Goal: Task Accomplishment & Management: Complete application form

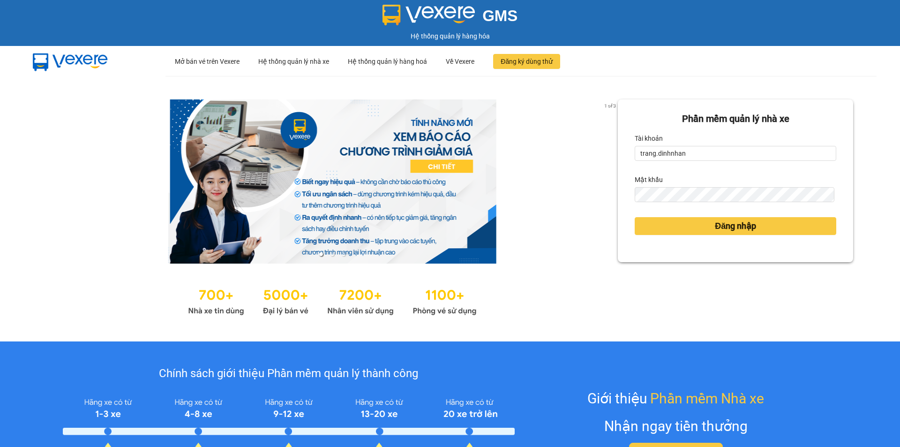
click at [700, 139] on div "Tài khoản" at bounding box center [736, 138] width 202 height 15
click at [700, 151] on input "trang.dinhnhan" at bounding box center [736, 153] width 202 height 15
type input "ken.dinhnhan"
click at [698, 218] on button "Đăng nhập" at bounding box center [736, 226] width 202 height 18
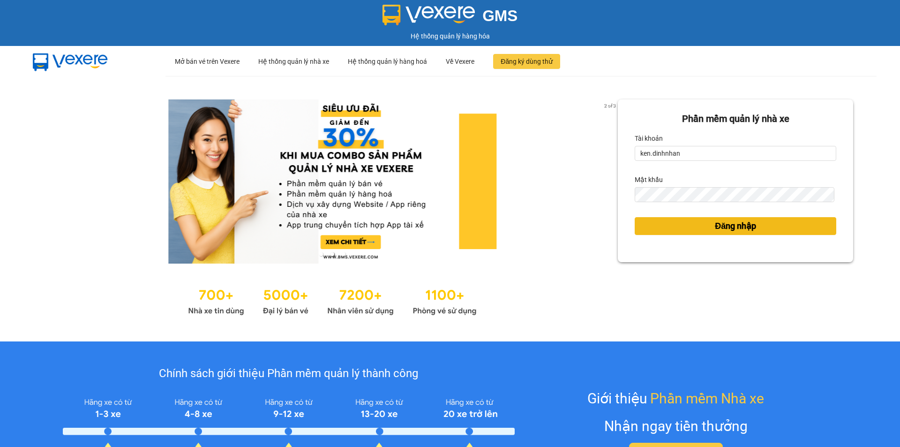
click at [695, 228] on button "Đăng nhập" at bounding box center [736, 226] width 202 height 18
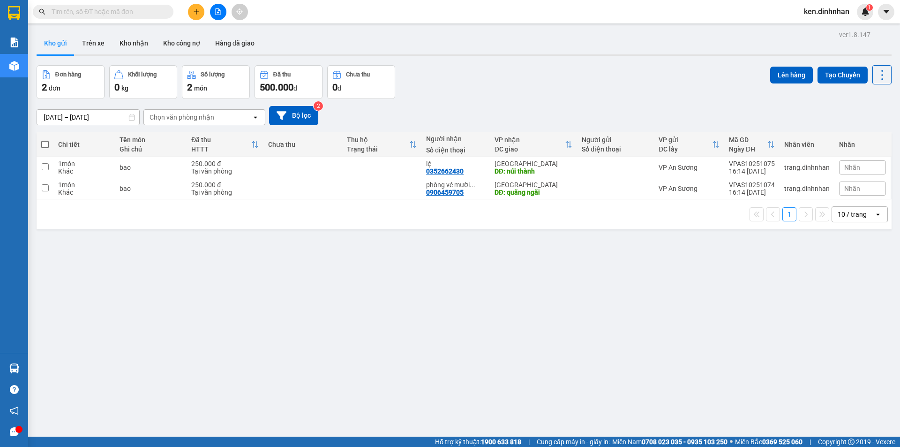
click at [200, 15] on button at bounding box center [196, 12] width 16 height 16
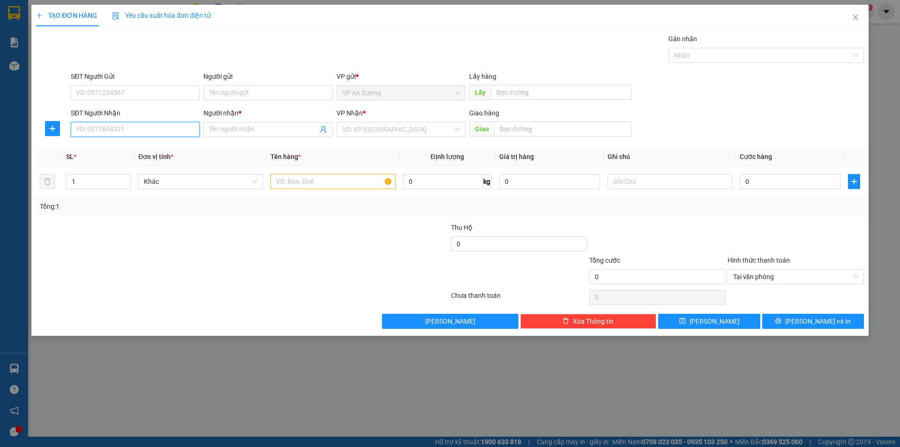
click at [149, 129] on input "SĐT Người Nhận" at bounding box center [135, 129] width 129 height 15
type input "0377661939"
click at [281, 126] on input "Người nhận *" at bounding box center [263, 129] width 108 height 10
click at [142, 131] on input "0377661939" at bounding box center [135, 129] width 129 height 15
drag, startPoint x: 135, startPoint y: 149, endPoint x: 218, endPoint y: 152, distance: 82.5
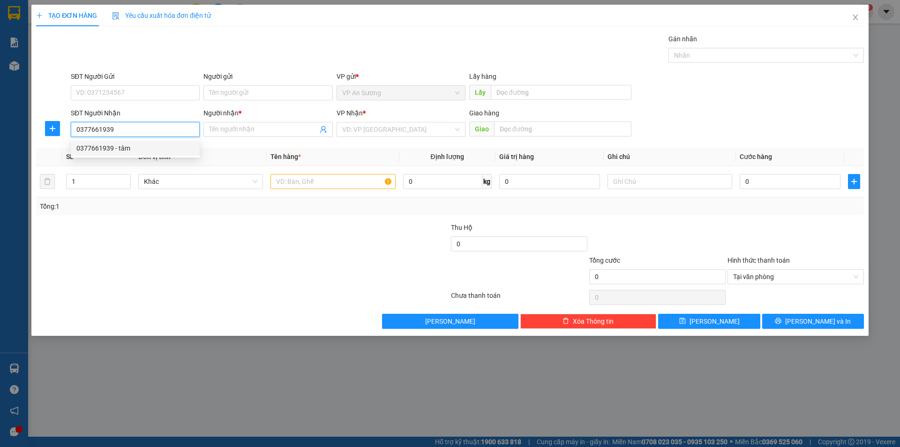
click at [156, 150] on div "0377661939 - tâm" at bounding box center [135, 148] width 118 height 10
type input "tâm"
click at [284, 178] on input "text" at bounding box center [332, 181] width 125 height 15
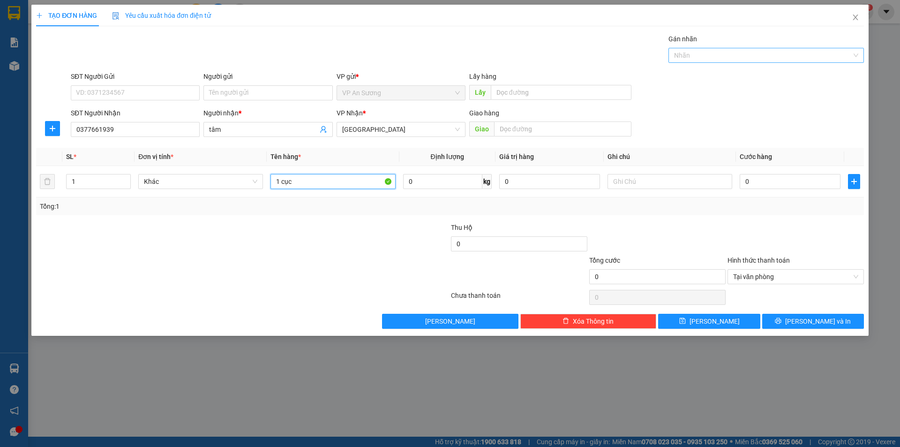
click at [718, 50] on div at bounding box center [761, 55] width 181 height 11
type input "1 cục"
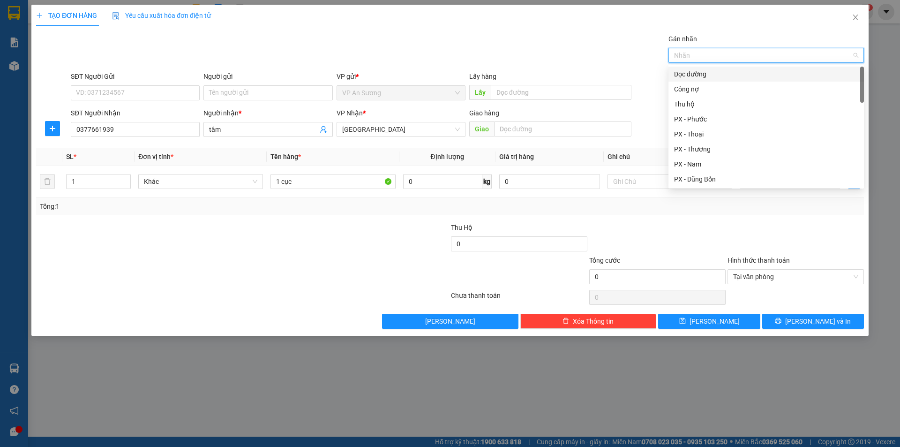
click at [709, 72] on div "Dọc đường" at bounding box center [766, 74] width 184 height 10
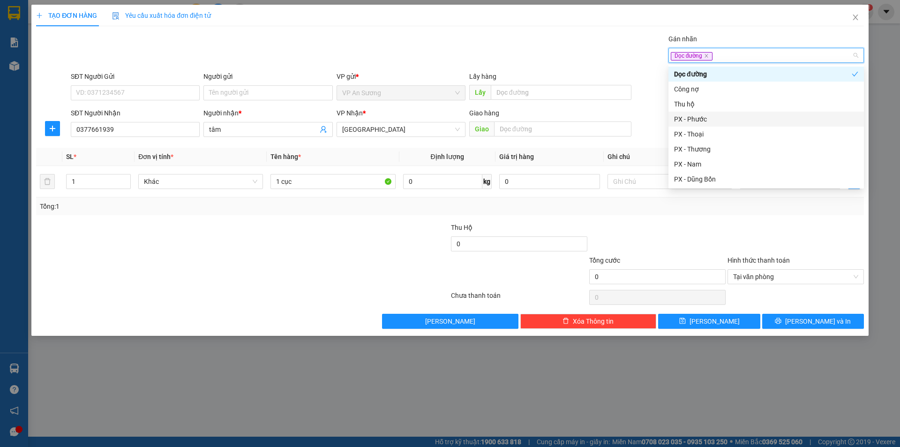
click at [699, 120] on div "PX - Phước" at bounding box center [766, 119] width 184 height 10
drag, startPoint x: 768, startPoint y: 242, endPoint x: 805, endPoint y: 197, distance: 57.9
click at [768, 241] on div at bounding box center [795, 238] width 138 height 33
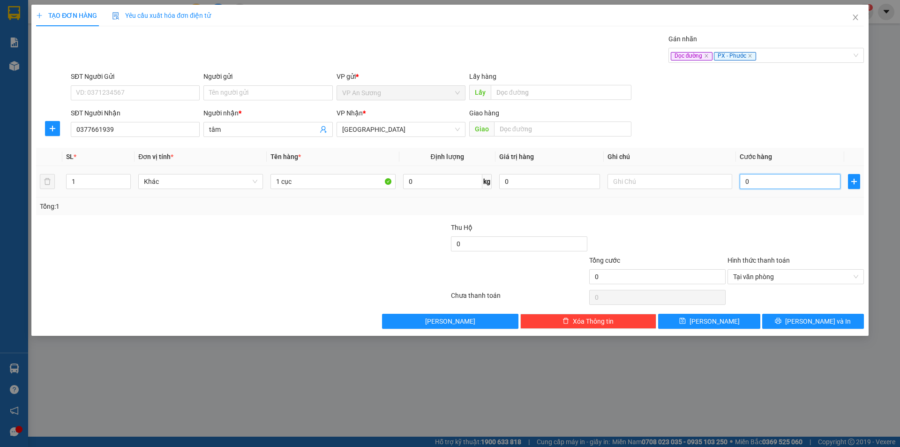
click at [799, 185] on input "0" at bounding box center [789, 181] width 101 height 15
type input "1"
type input "10"
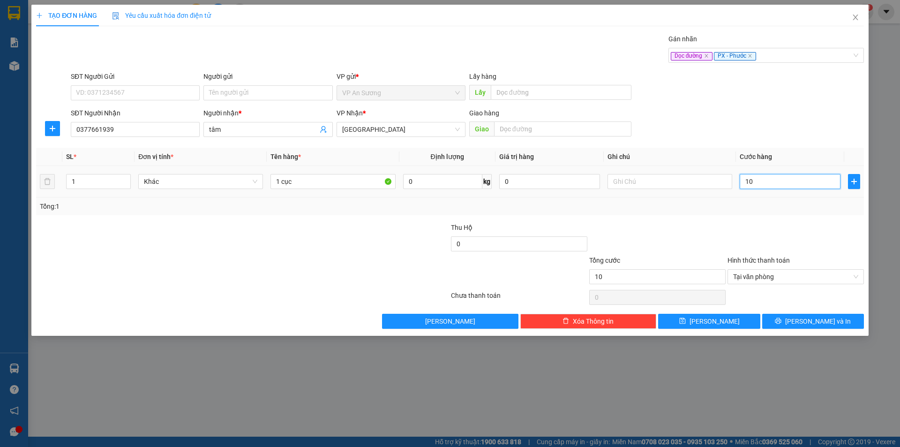
type input "100"
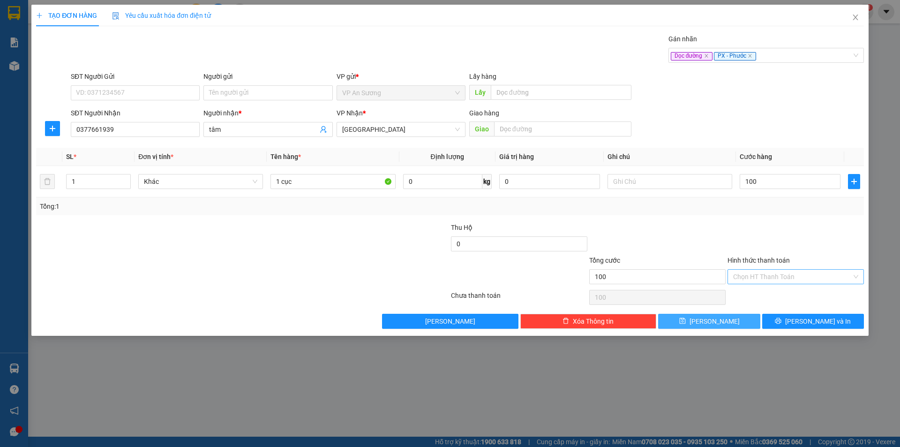
type input "100.000"
drag, startPoint x: 722, startPoint y: 320, endPoint x: 645, endPoint y: 301, distance: 79.5
click at [722, 320] on button "[PERSON_NAME]" at bounding box center [709, 321] width 102 height 15
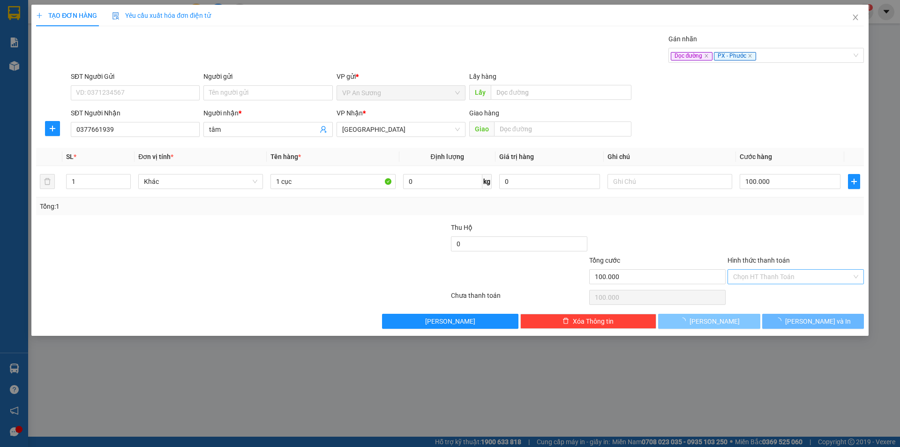
type input "0"
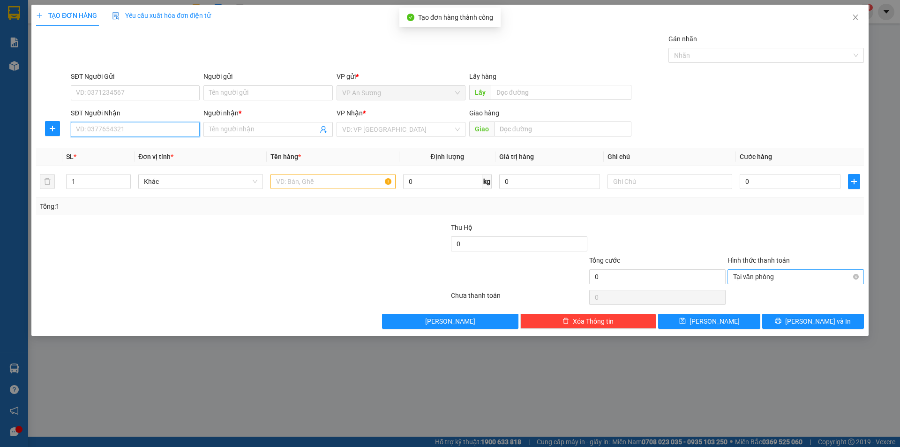
click at [162, 131] on input "SĐT Người Nhận" at bounding box center [135, 129] width 129 height 15
type input "0905556795"
drag, startPoint x: 169, startPoint y: 146, endPoint x: 180, endPoint y: 142, distance: 12.0
click at [173, 143] on div "0905556795 - HUY 154" at bounding box center [135, 148] width 118 height 10
type input "HUY 154"
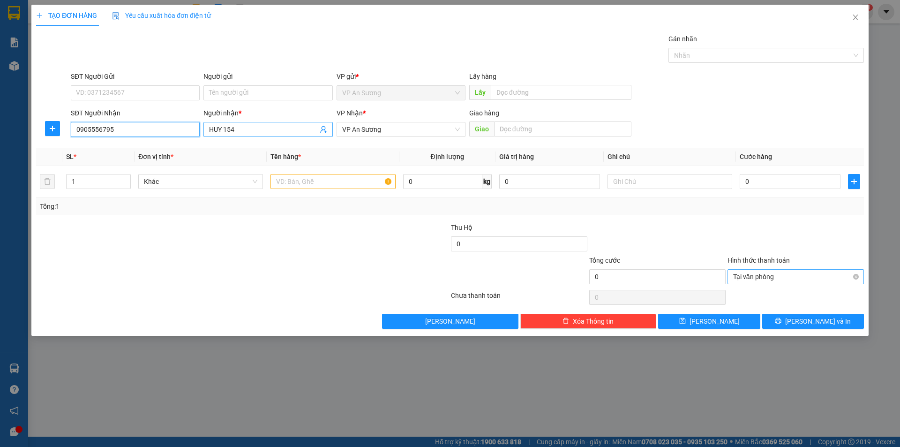
type input "0905556795"
click at [245, 131] on input "HUY 154" at bounding box center [263, 129] width 108 height 10
type input "H"
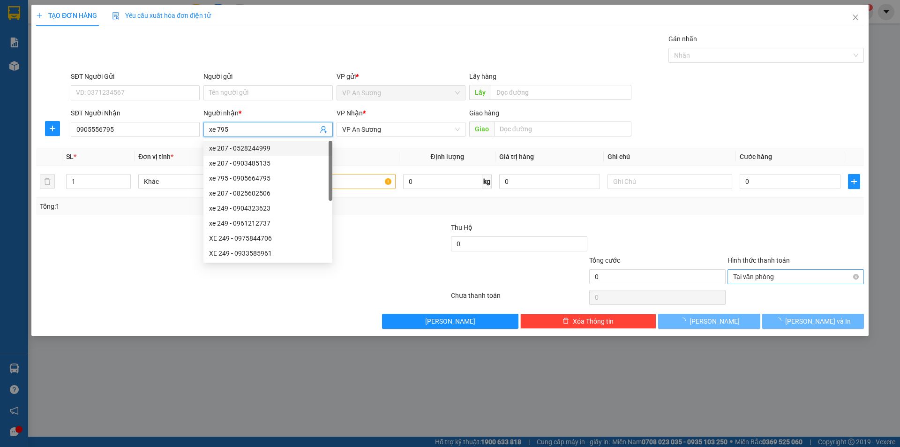
type input "xe 795"
click at [398, 243] on div at bounding box center [381, 238] width 138 height 33
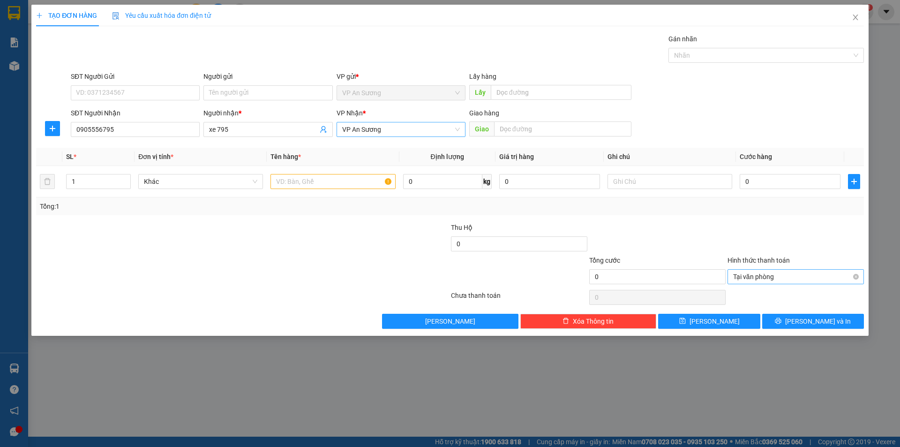
click at [398, 127] on span "VP An Sương" at bounding box center [401, 129] width 118 height 14
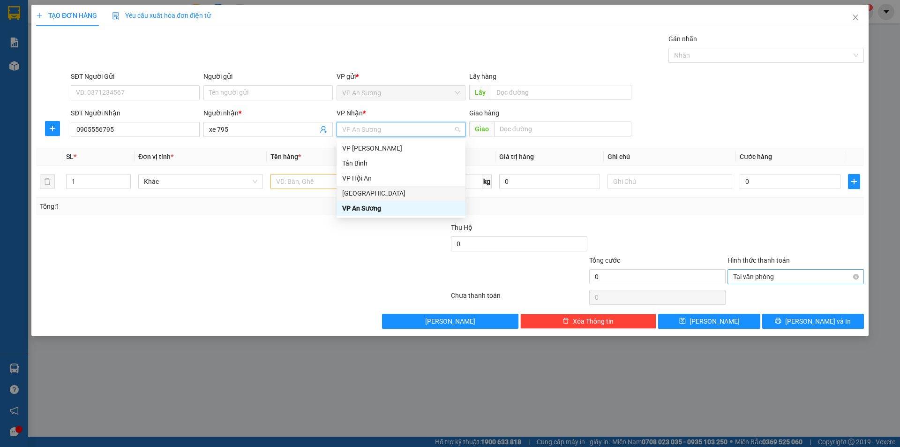
click at [371, 191] on div "[GEOGRAPHIC_DATA]" at bounding box center [401, 193] width 118 height 10
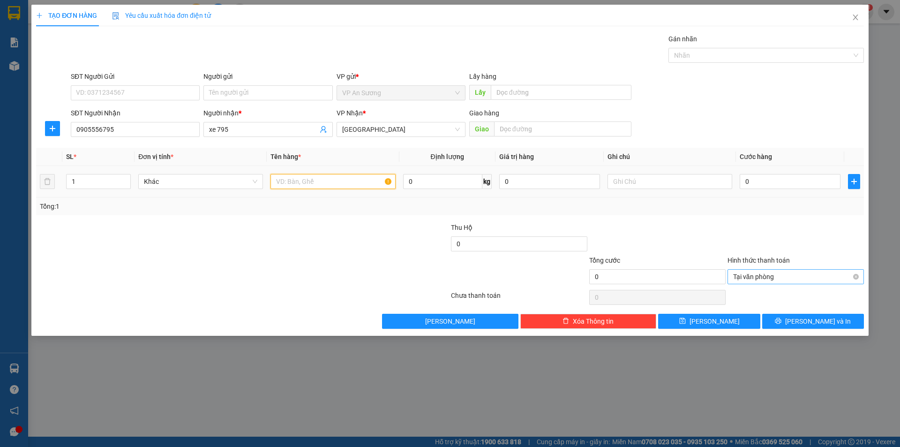
click at [312, 178] on input "text" at bounding box center [332, 181] width 125 height 15
click at [720, 57] on div at bounding box center [761, 55] width 181 height 11
type input "2 bao môn"
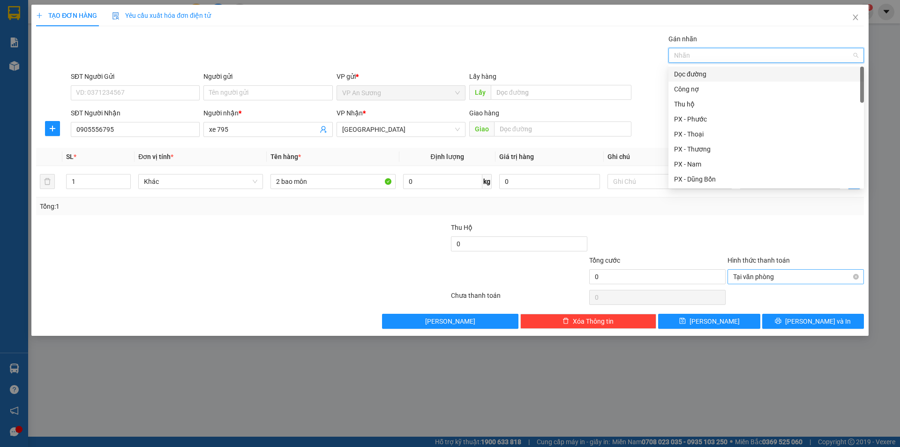
click at [701, 71] on div "Dọc đường" at bounding box center [766, 74] width 184 height 10
click at [620, 69] on div "Transit Pickup Surcharge Ids Transit Deliver Surcharge Ids Transit Deliver Surc…" at bounding box center [450, 181] width 828 height 295
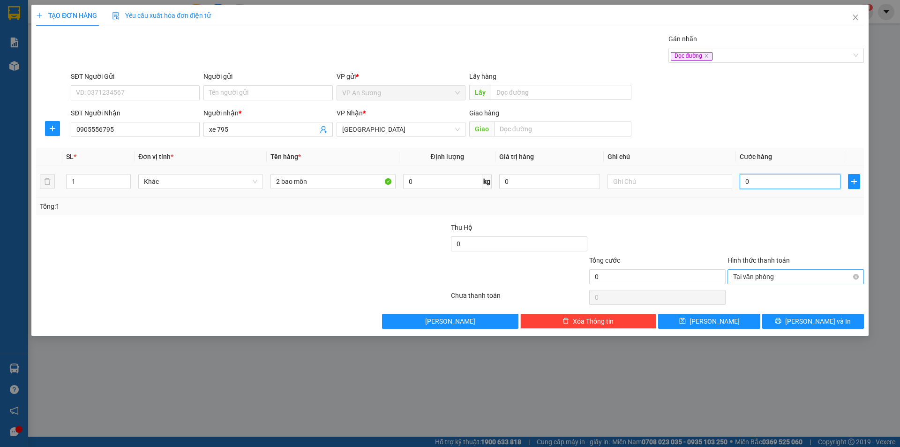
click at [748, 182] on input "0" at bounding box center [789, 181] width 101 height 15
type input "2"
type input "22"
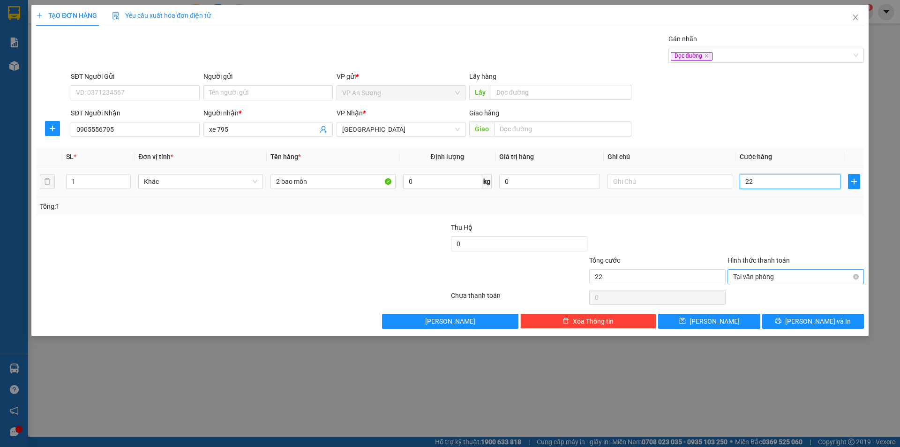
type input "220"
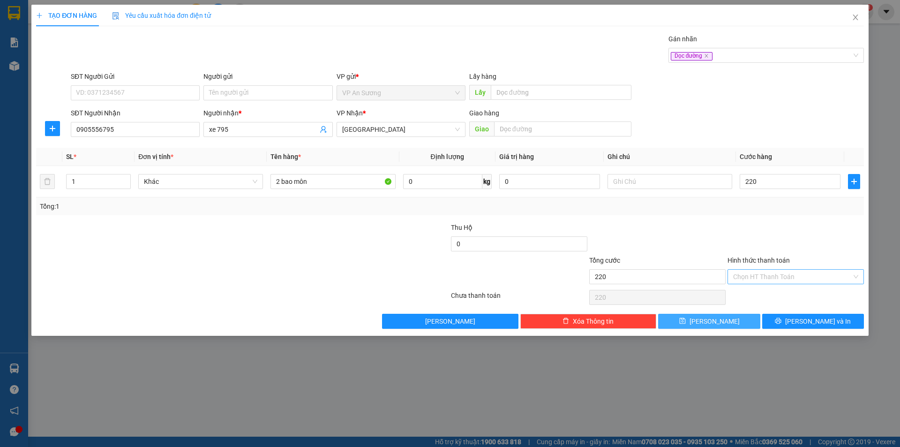
type input "220.000"
click at [730, 320] on button "[PERSON_NAME]" at bounding box center [709, 321] width 102 height 15
type input "0"
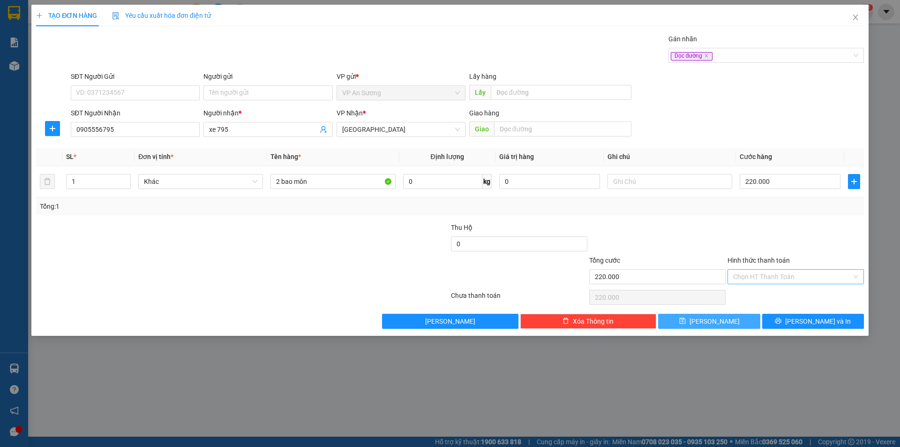
type input "0"
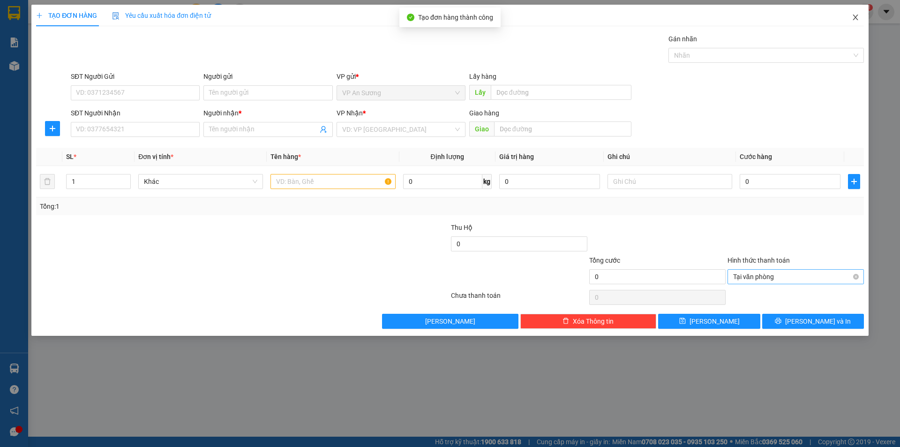
click at [855, 17] on icon "close" at bounding box center [854, 18] width 5 height 6
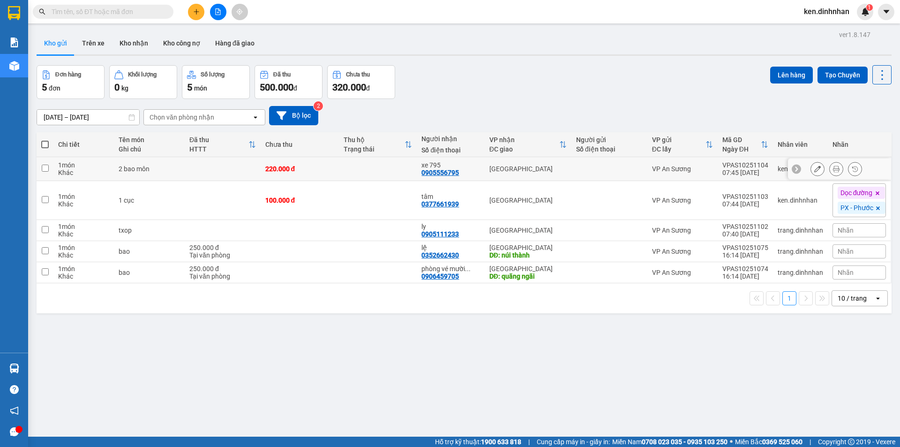
click at [379, 175] on td at bounding box center [378, 169] width 78 height 24
checkbox input "true"
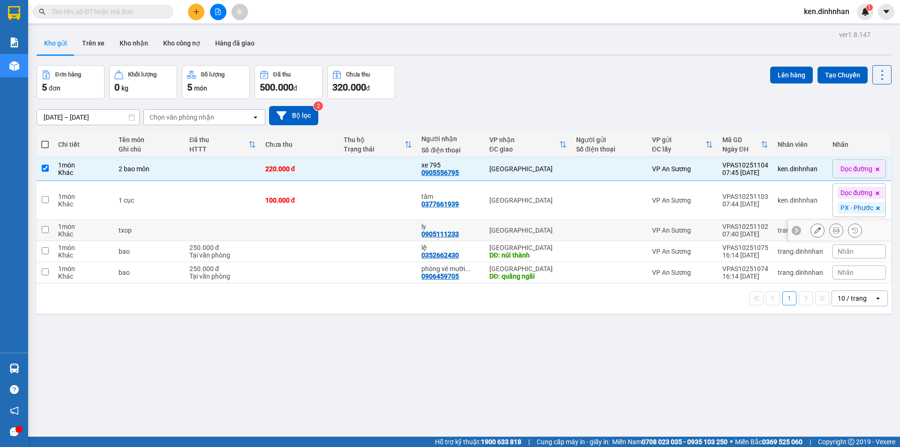
drag, startPoint x: 398, startPoint y: 220, endPoint x: 514, endPoint y: 198, distance: 118.4
click at [398, 222] on td at bounding box center [378, 230] width 78 height 21
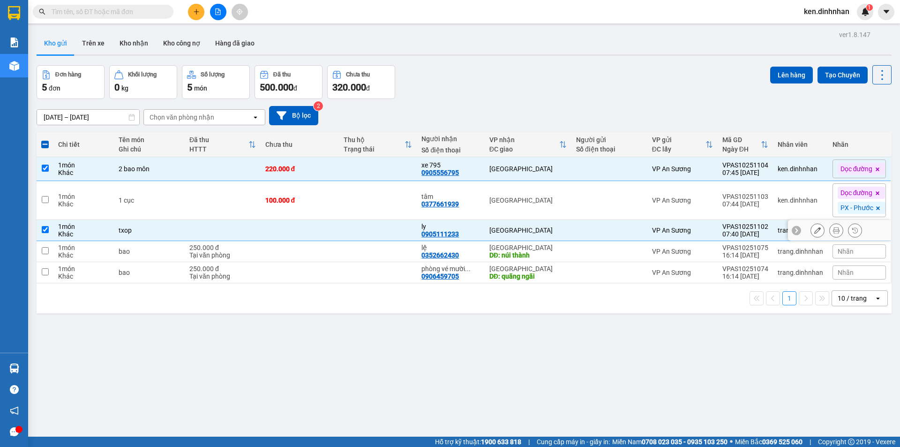
click at [398, 236] on td at bounding box center [378, 230] width 78 height 21
checkbox input "false"
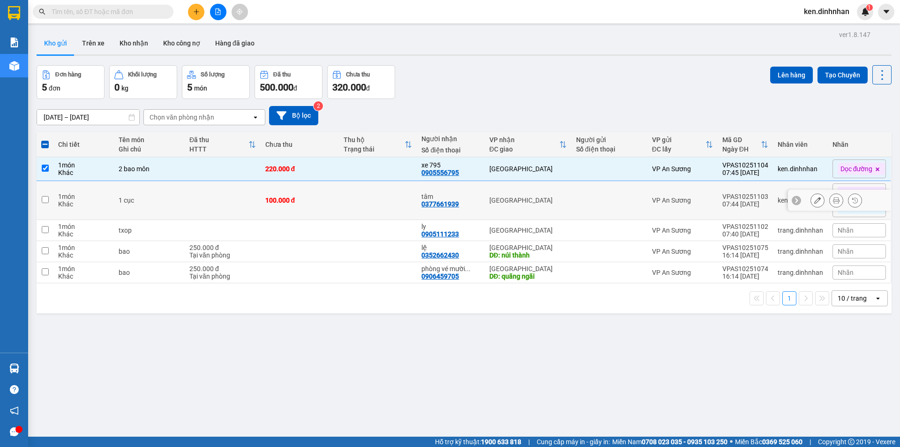
drag, startPoint x: 405, startPoint y: 210, endPoint x: 410, endPoint y: 207, distance: 5.7
click at [410, 207] on td at bounding box center [378, 200] width 78 height 39
checkbox input "true"
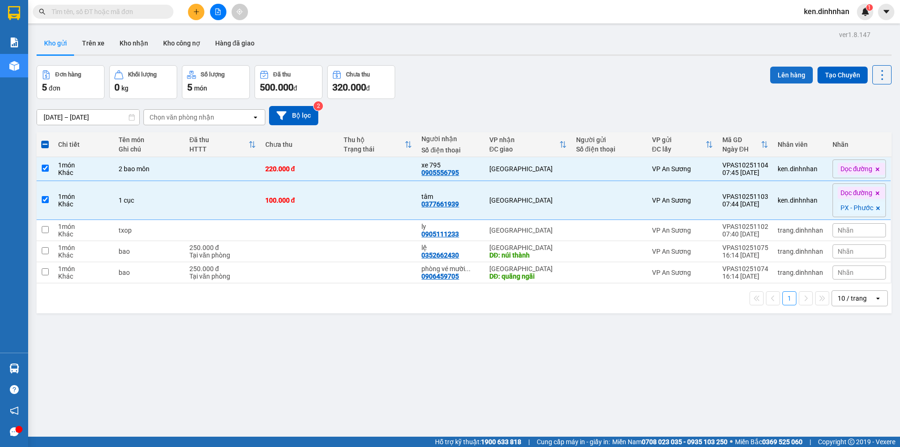
click at [784, 67] on button "Lên hàng" at bounding box center [791, 75] width 43 height 17
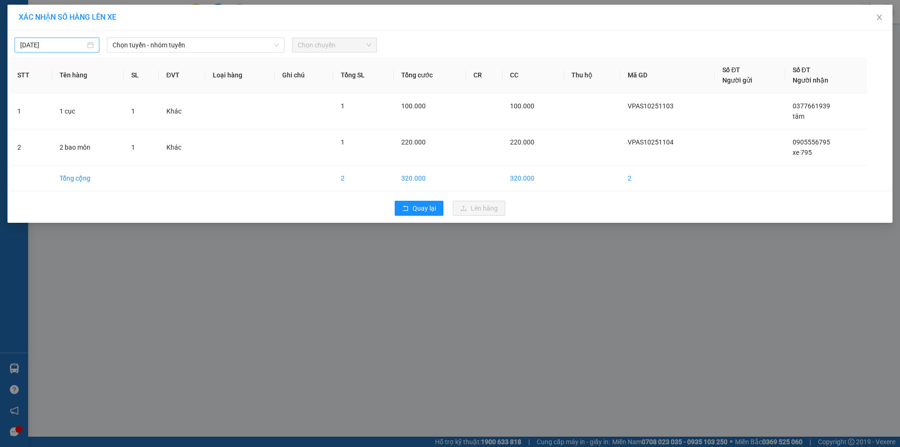
click at [57, 50] on input "[DATE]" at bounding box center [52, 45] width 65 height 10
click at [63, 126] on div "14" at bounding box center [62, 127] width 11 height 11
type input "[DATE]"
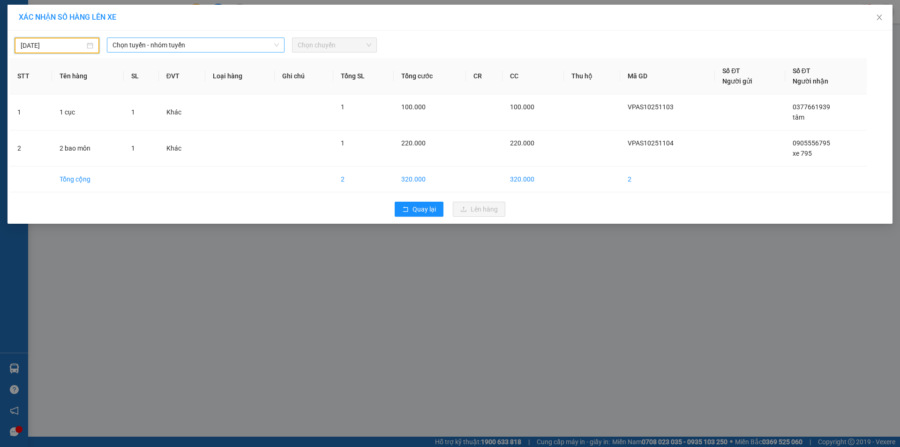
click at [203, 51] on span "Chọn tuyến - nhóm tuyến" at bounding box center [195, 45] width 166 height 14
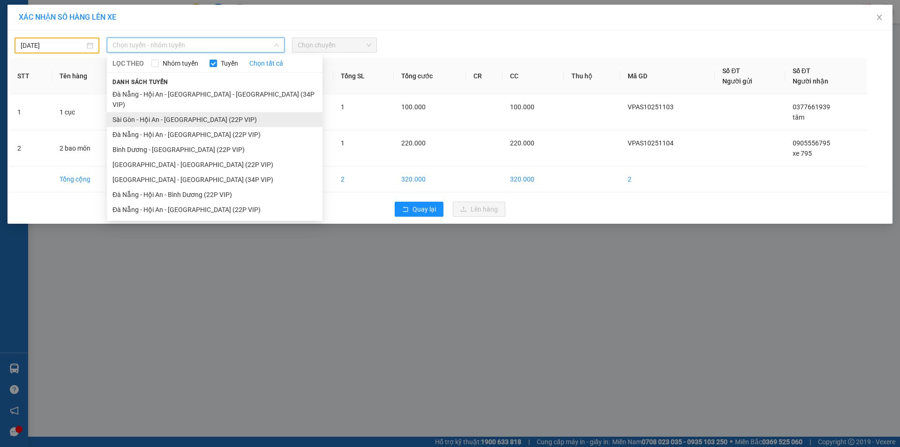
drag, startPoint x: 162, startPoint y: 113, endPoint x: 265, endPoint y: 64, distance: 114.9
click at [162, 114] on li "Sài Gòn - Hội An - [GEOGRAPHIC_DATA] (22P VIP)" at bounding box center [215, 119] width 216 height 15
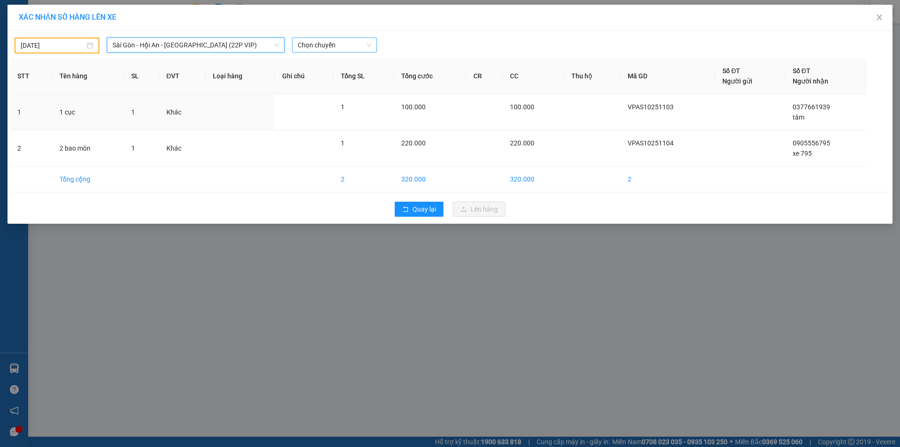
click at [314, 45] on span "Chọn chuyến" at bounding box center [335, 45] width 74 height 14
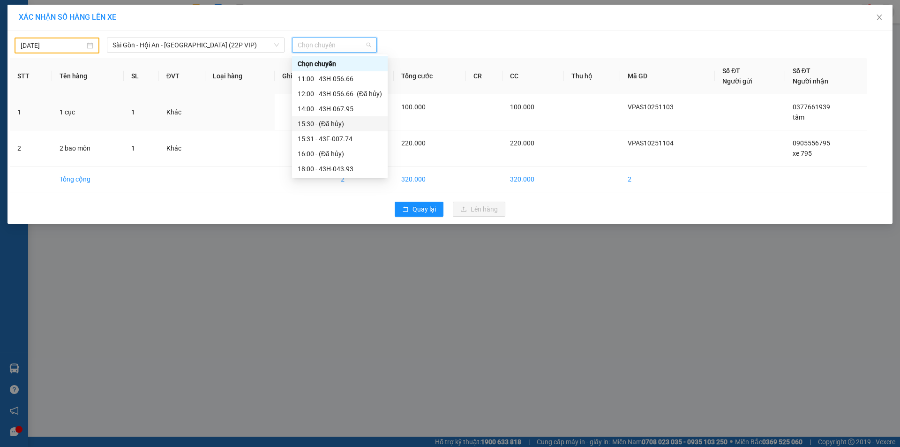
click at [331, 105] on div "14:00 - 43H-067.95" at bounding box center [340, 109] width 84 height 10
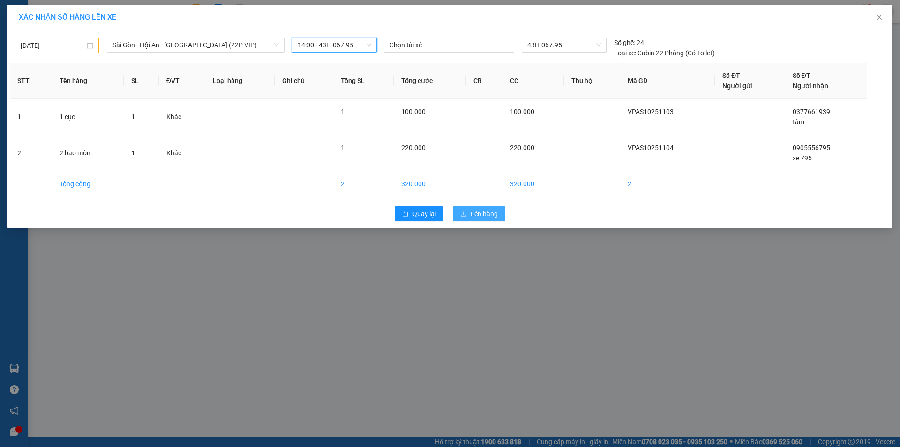
click at [483, 213] on span "Lên hàng" at bounding box center [484, 214] width 27 height 10
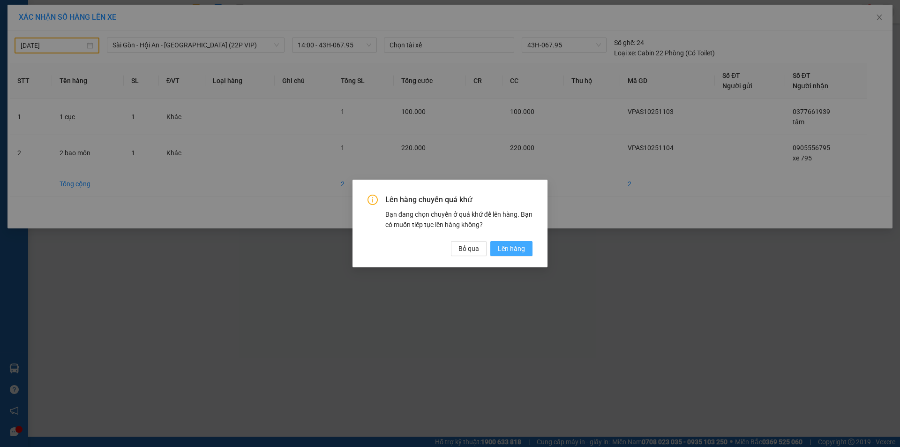
click at [522, 254] on button "Lên hàng" at bounding box center [511, 248] width 42 height 15
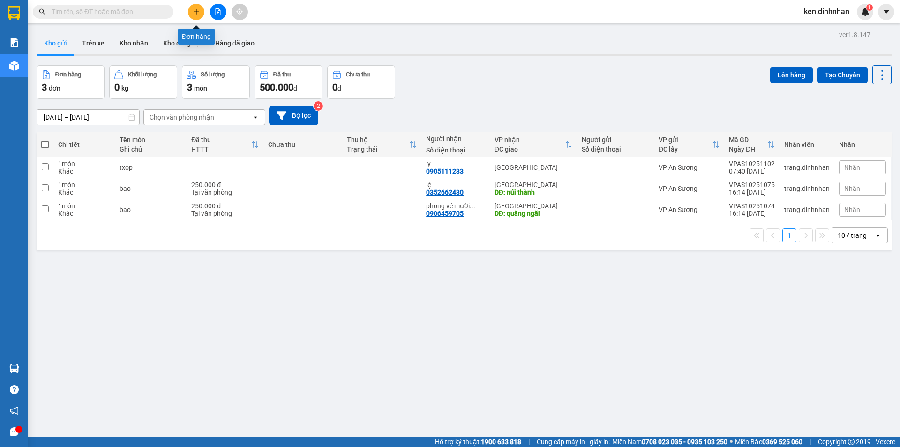
click at [194, 13] on icon "plus" at bounding box center [196, 11] width 7 height 7
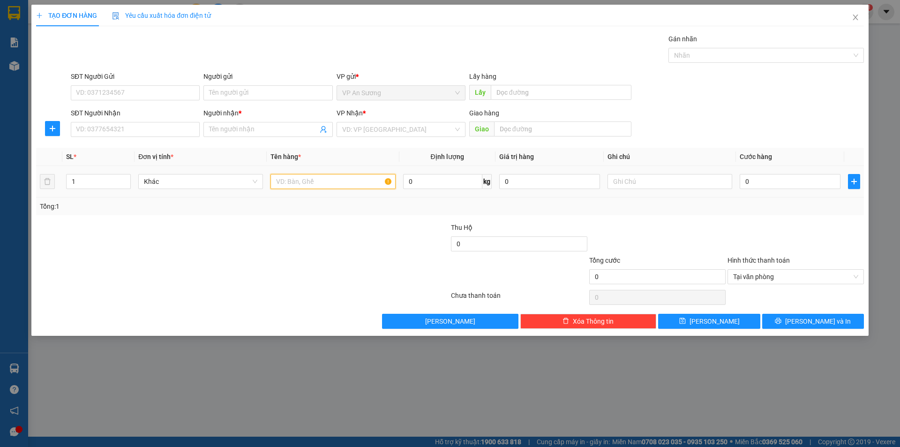
drag, startPoint x: 304, startPoint y: 185, endPoint x: 299, endPoint y: 179, distance: 6.7
click at [304, 183] on input "text" at bounding box center [332, 181] width 125 height 15
type input "1 thùng giáy"
click at [190, 129] on input "SĐT Người Nhận" at bounding box center [135, 129] width 129 height 15
drag, startPoint x: 524, startPoint y: 131, endPoint x: 517, endPoint y: 125, distance: 8.6
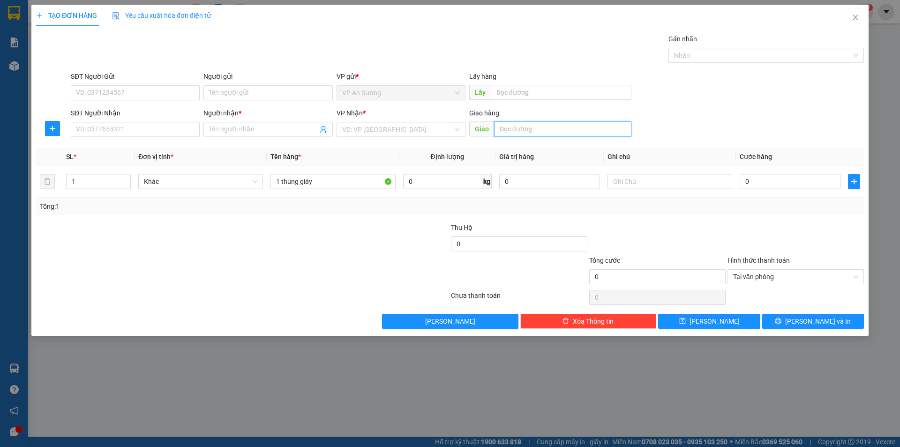
click at [523, 130] on input "text" at bounding box center [562, 128] width 137 height 15
type input "nam phước"
click at [148, 131] on input "SĐT Người Nhận" at bounding box center [135, 129] width 129 height 15
type input "0905564312"
click at [314, 128] on input "Người nhận *" at bounding box center [263, 129] width 108 height 10
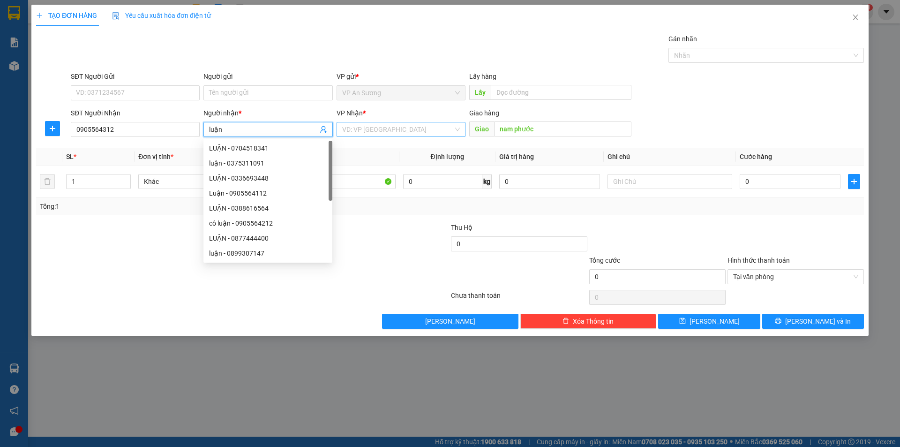
type input "luận"
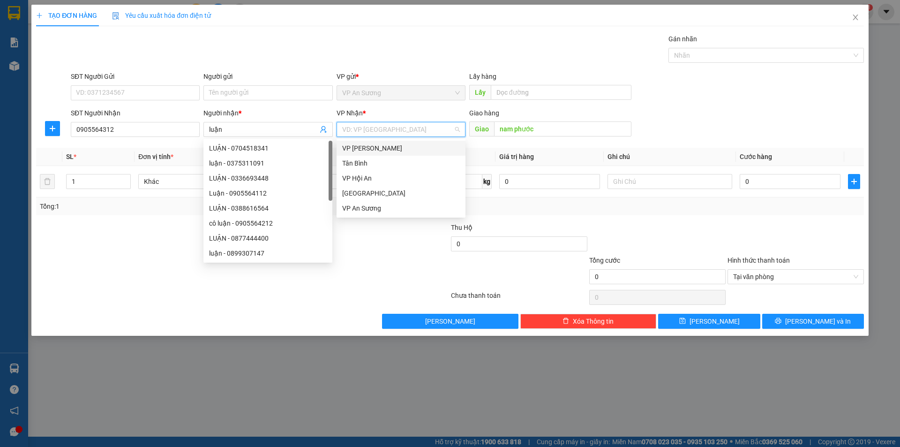
drag, startPoint x: 406, startPoint y: 133, endPoint x: 393, endPoint y: 172, distance: 41.2
click at [406, 134] on input "search" at bounding box center [397, 129] width 111 height 14
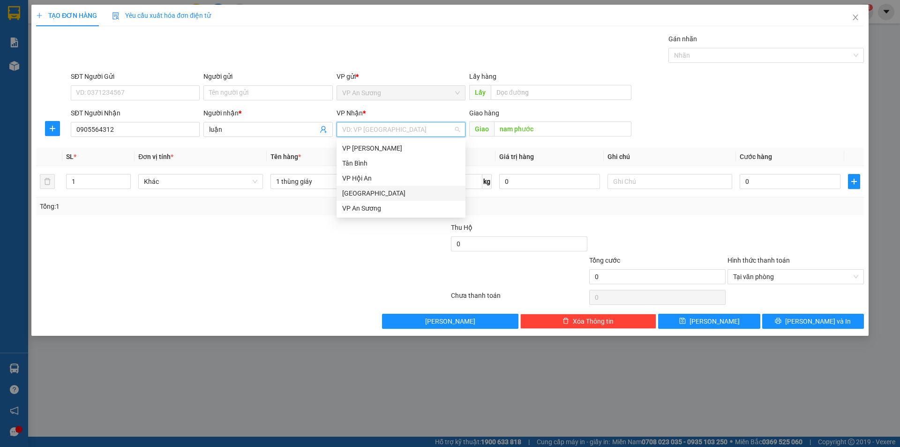
click at [379, 194] on div "[GEOGRAPHIC_DATA]" at bounding box center [401, 193] width 118 height 10
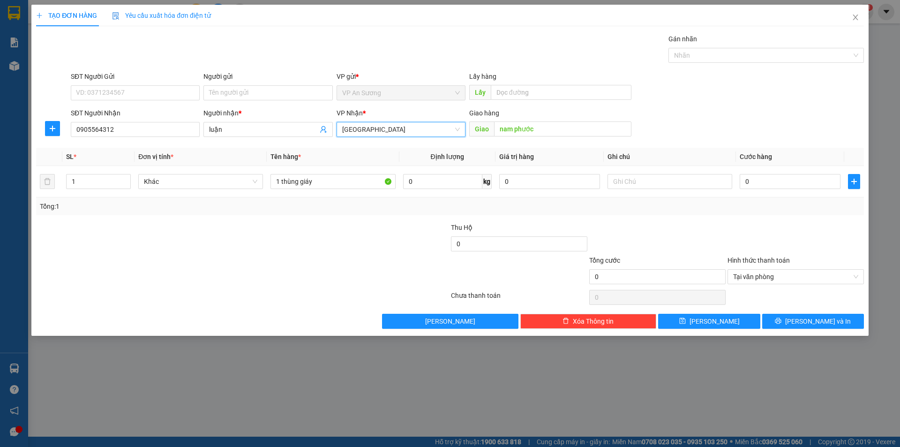
drag, startPoint x: 829, startPoint y: 241, endPoint x: 858, endPoint y: 262, distance: 35.9
click at [830, 242] on div at bounding box center [795, 238] width 138 height 33
drag, startPoint x: 858, startPoint y: 276, endPoint x: 837, endPoint y: 305, distance: 35.7
click at [831, 322] on button "[PERSON_NAME] và In" at bounding box center [813, 321] width 102 height 15
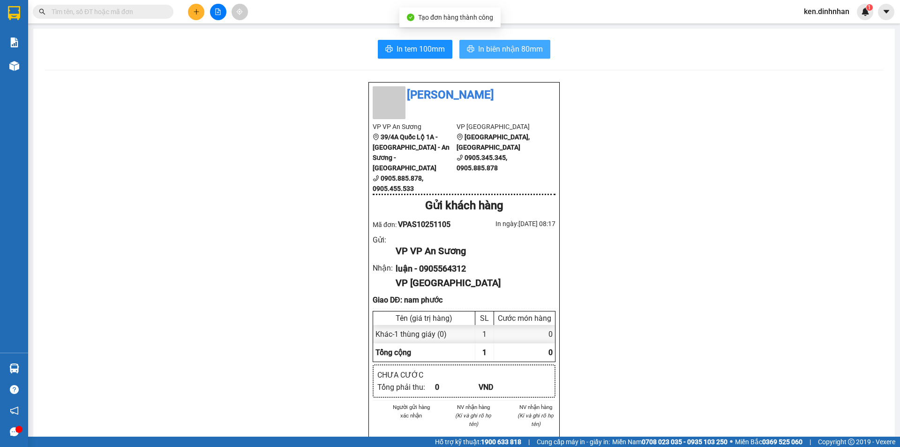
click at [514, 50] on span "In biên nhận 80mm" at bounding box center [510, 49] width 65 height 12
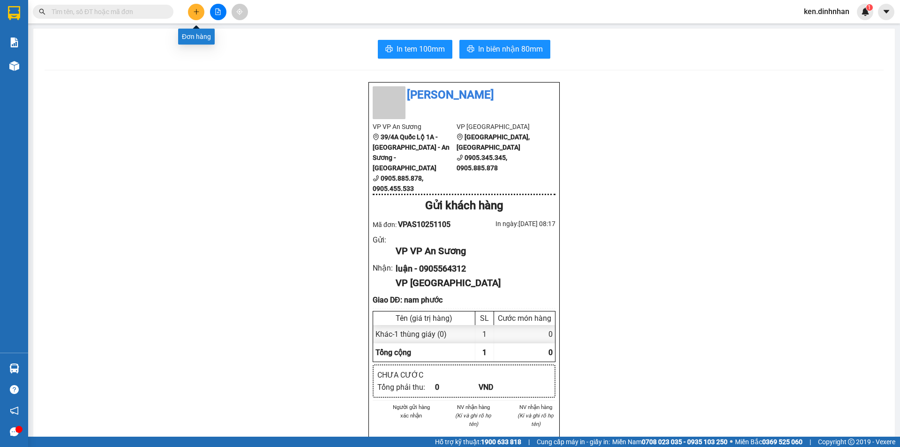
click at [196, 14] on icon "plus" at bounding box center [196, 11] width 7 height 7
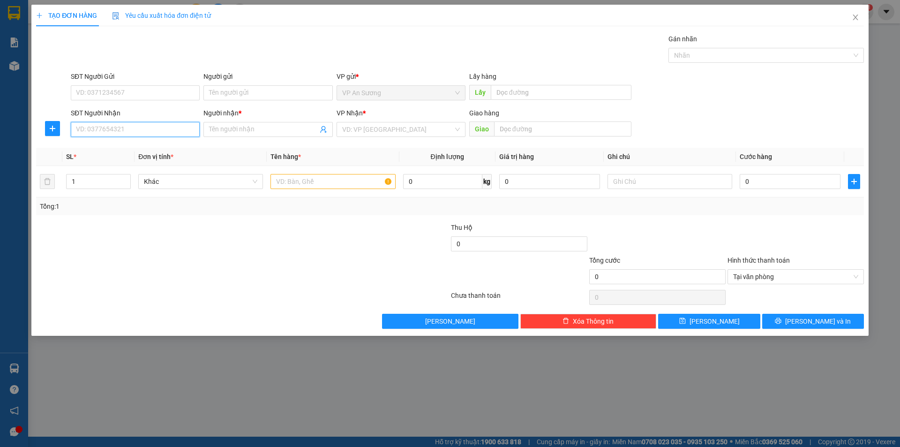
click at [134, 134] on input "SĐT Người Nhận" at bounding box center [135, 129] width 129 height 15
type input "0964688664"
click at [231, 131] on input "Người nhận *" at bounding box center [263, 129] width 108 height 10
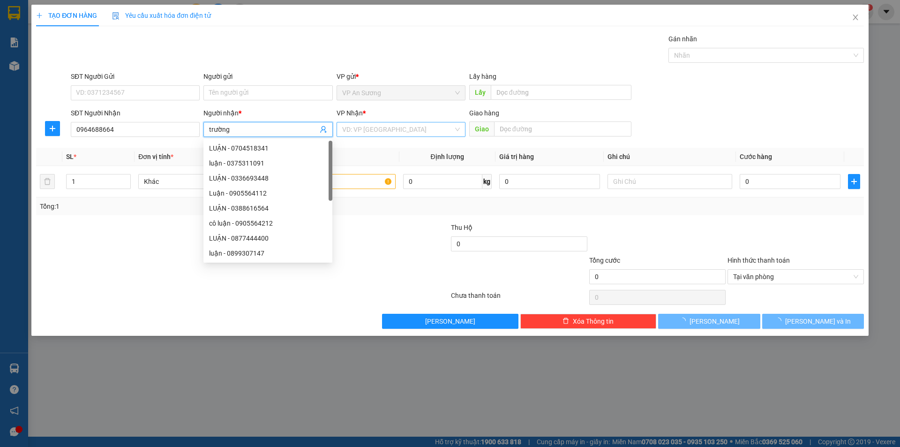
type input "trường"
drag, startPoint x: 424, startPoint y: 128, endPoint x: 426, endPoint y: 134, distance: 6.7
click at [424, 128] on input "search" at bounding box center [397, 129] width 111 height 14
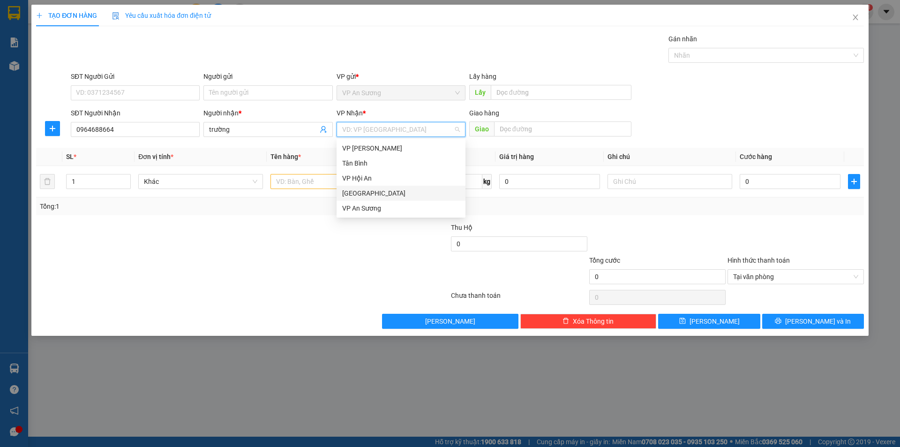
click at [371, 195] on div "[GEOGRAPHIC_DATA]" at bounding box center [401, 193] width 118 height 10
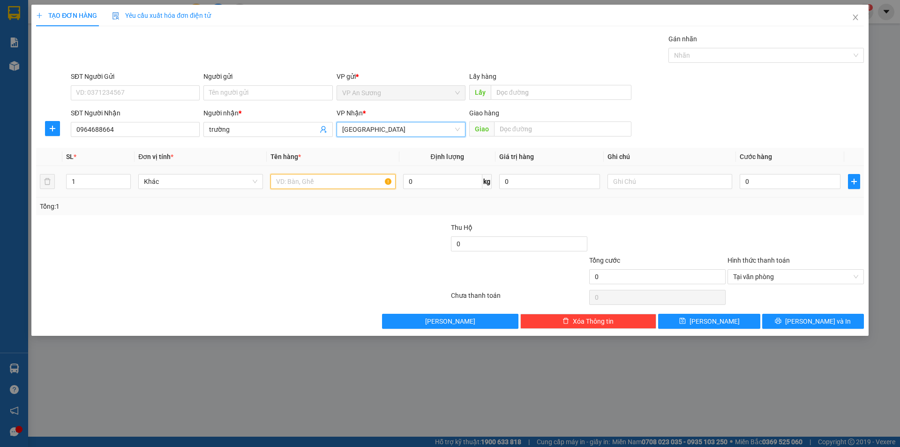
drag, startPoint x: 317, startPoint y: 183, endPoint x: 331, endPoint y: 179, distance: 14.7
click at [313, 181] on input "text" at bounding box center [332, 181] width 125 height 15
click at [859, 275] on div "Tại văn phòng" at bounding box center [795, 276] width 136 height 15
type input "1 ống trắng"
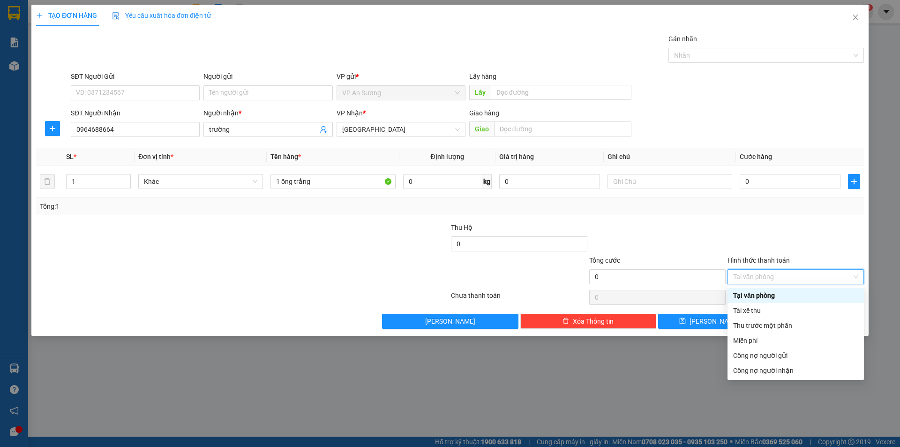
click at [851, 251] on div at bounding box center [795, 238] width 138 height 33
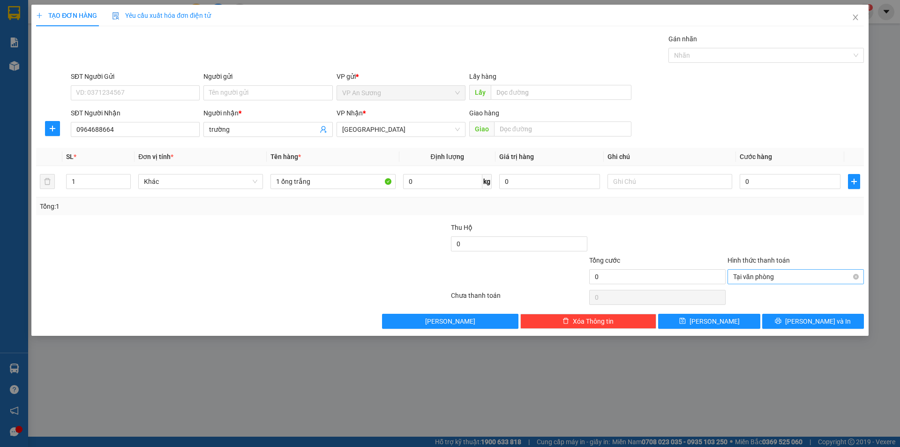
drag, startPoint x: 855, startPoint y: 275, endPoint x: 849, endPoint y: 282, distance: 9.0
click at [809, 319] on span "[PERSON_NAME] và In" at bounding box center [818, 321] width 66 height 10
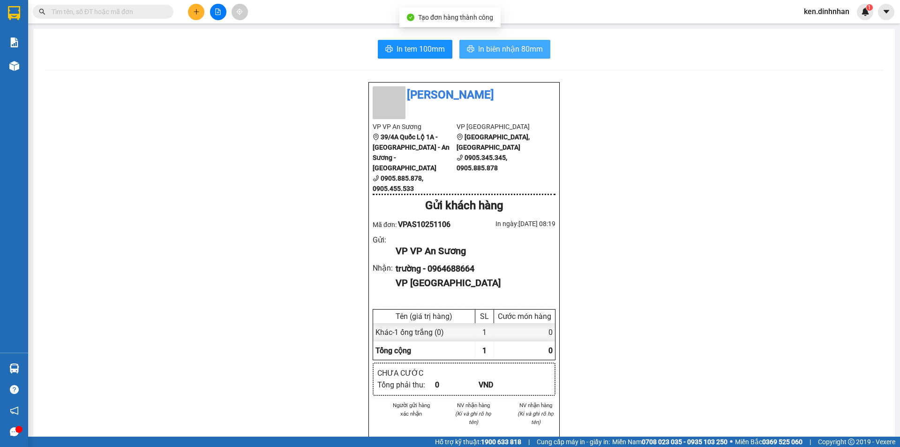
click at [481, 45] on span "In biên nhận 80mm" at bounding box center [510, 49] width 65 height 12
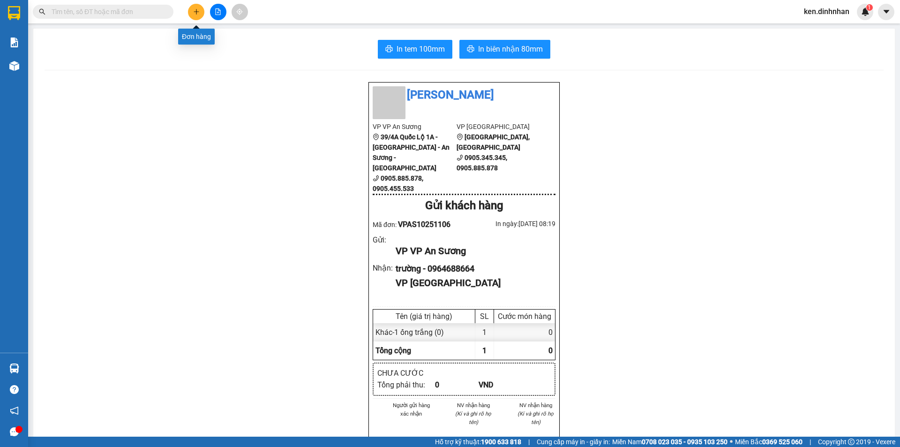
click at [198, 14] on icon "plus" at bounding box center [196, 11] width 7 height 7
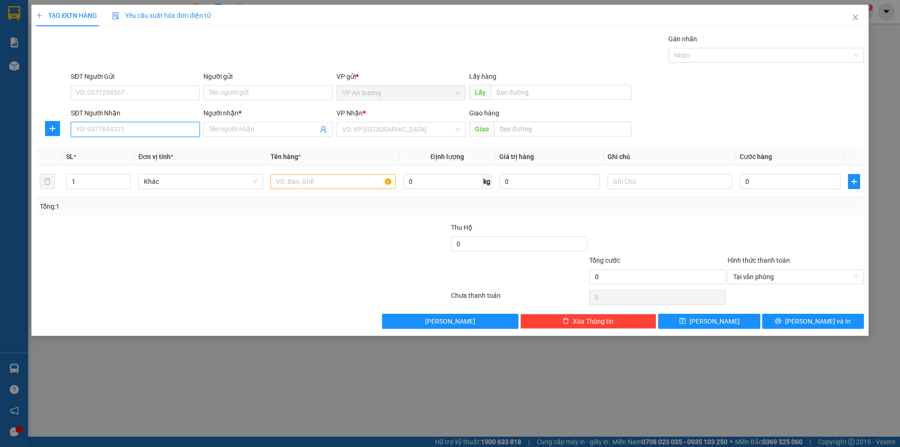
click at [193, 127] on input "SĐT Người Nhận" at bounding box center [135, 129] width 129 height 15
type input "0"
type input "0977964333"
click at [217, 130] on input "Người nhận *" at bounding box center [263, 129] width 108 height 10
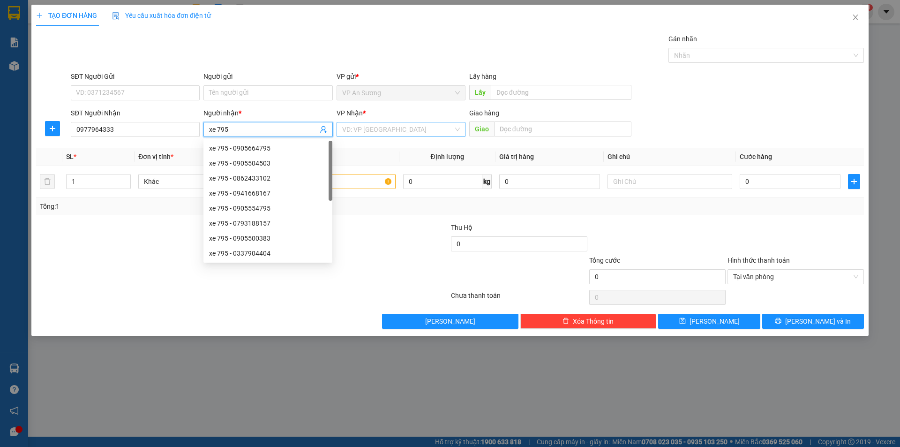
type input "xe 795"
drag, startPoint x: 371, startPoint y: 125, endPoint x: 373, endPoint y: 136, distance: 11.5
click at [371, 127] on input "search" at bounding box center [397, 129] width 111 height 14
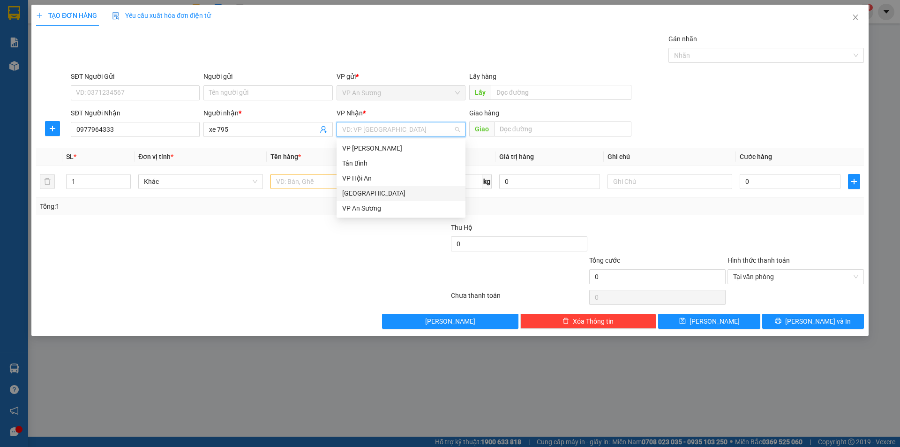
click at [363, 192] on div "[GEOGRAPHIC_DATA]" at bounding box center [401, 193] width 118 height 10
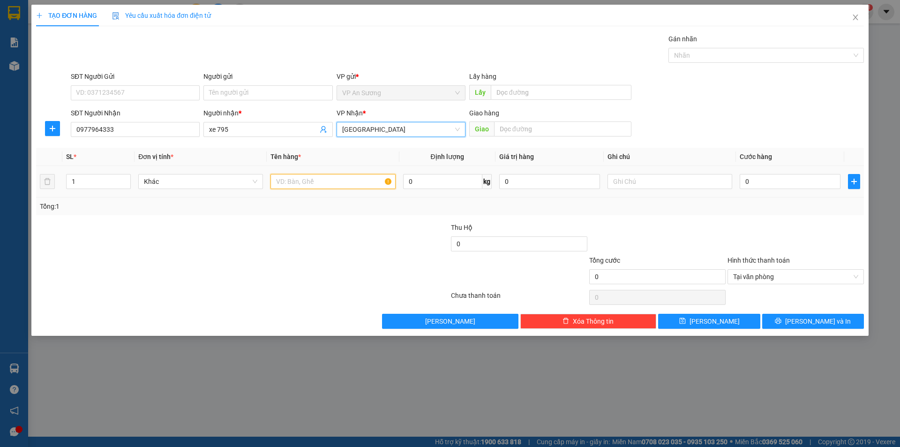
click at [322, 185] on input "text" at bounding box center [332, 181] width 125 height 15
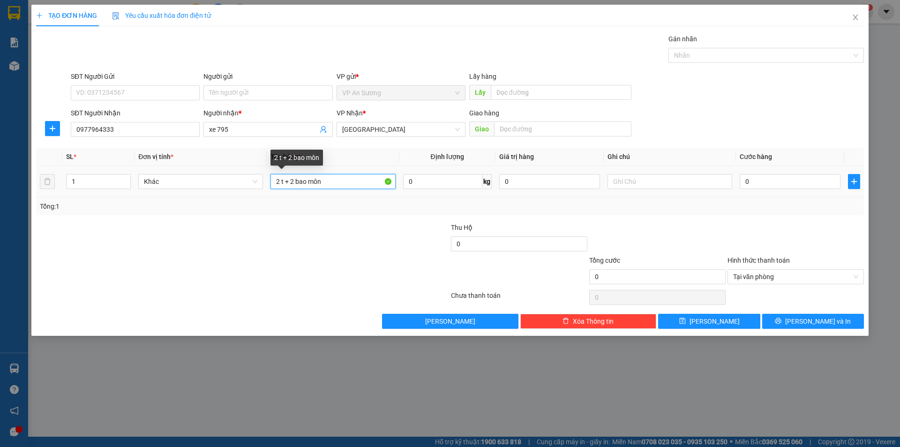
click at [295, 185] on input "2 t + 2 bao môn" at bounding box center [332, 181] width 125 height 15
click at [736, 53] on div at bounding box center [761, 55] width 181 height 11
type input "2 t + 3 bao môn"
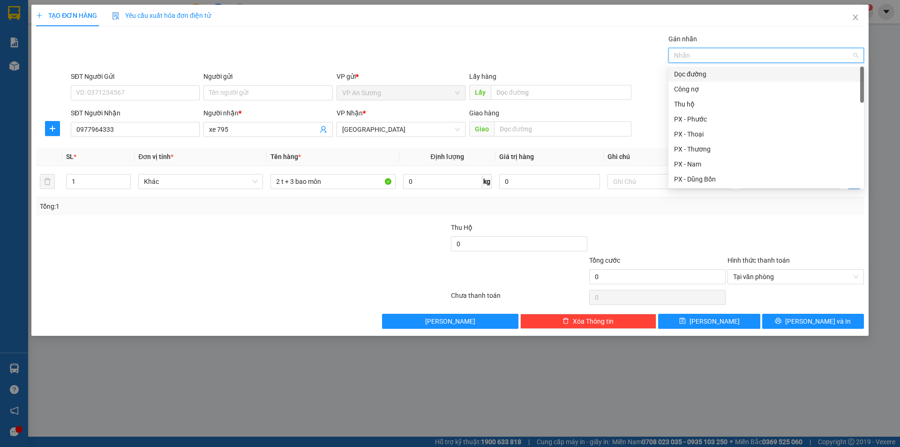
drag, startPoint x: 711, startPoint y: 73, endPoint x: 715, endPoint y: 120, distance: 46.6
click at [710, 82] on div "Dọc đường Công nợ Thu hộ PX - Phước PX - Thoại PX - Thương PX - Nam PX - Dũng B…" at bounding box center [765, 142] width 195 height 150
click at [709, 120] on div "PX - Phước" at bounding box center [766, 119] width 184 height 10
drag, startPoint x: 745, startPoint y: 207, endPoint x: 756, endPoint y: 199, distance: 13.8
click at [745, 207] on div "Tổng: 1" at bounding box center [450, 206] width 820 height 10
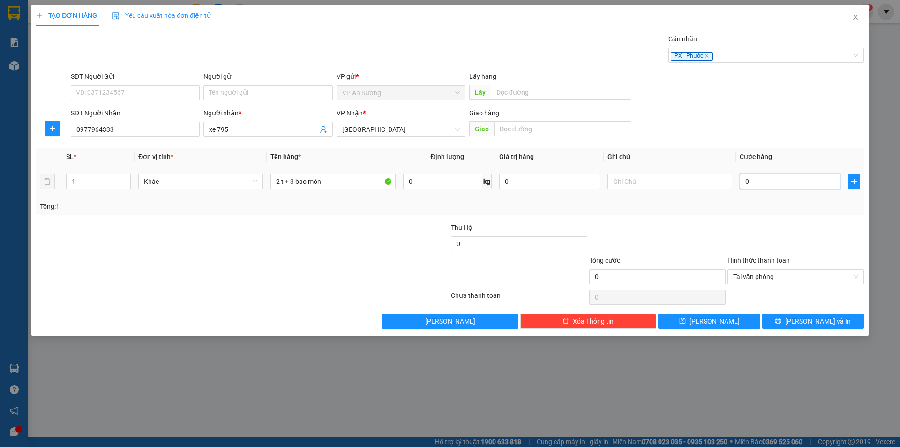
click at [777, 183] on input "0" at bounding box center [789, 181] width 101 height 15
type input "3"
type input "35"
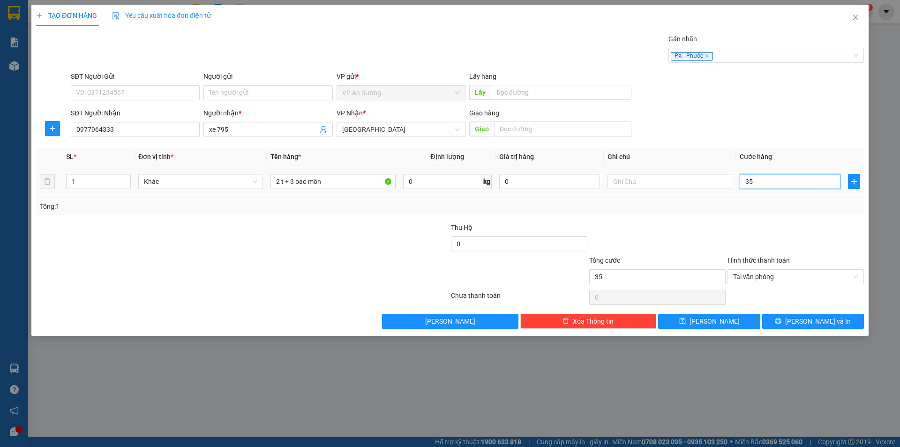
type input "350"
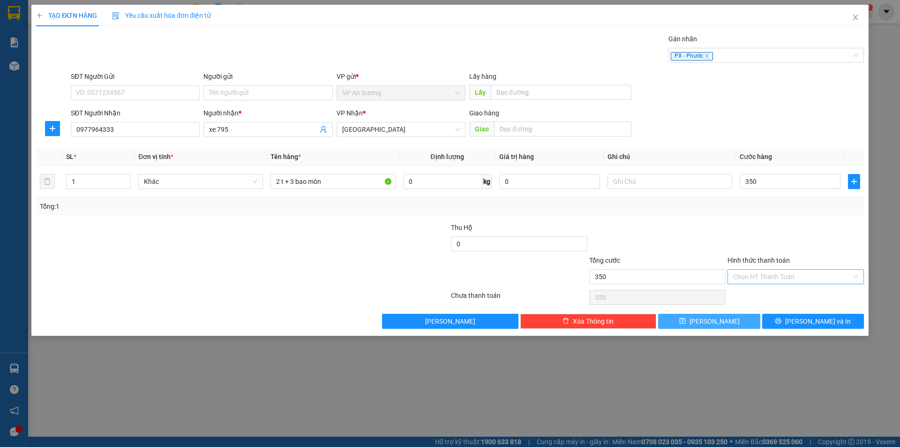
type input "350.000"
click at [731, 324] on button "[PERSON_NAME]" at bounding box center [709, 321] width 102 height 15
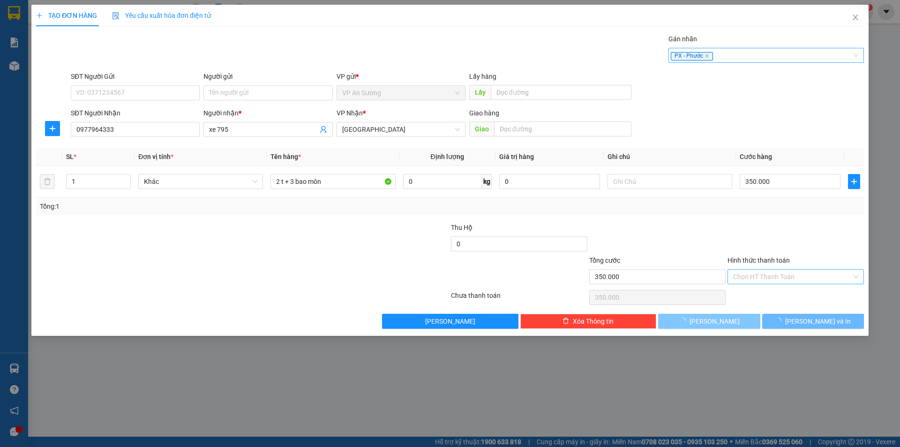
type input "0"
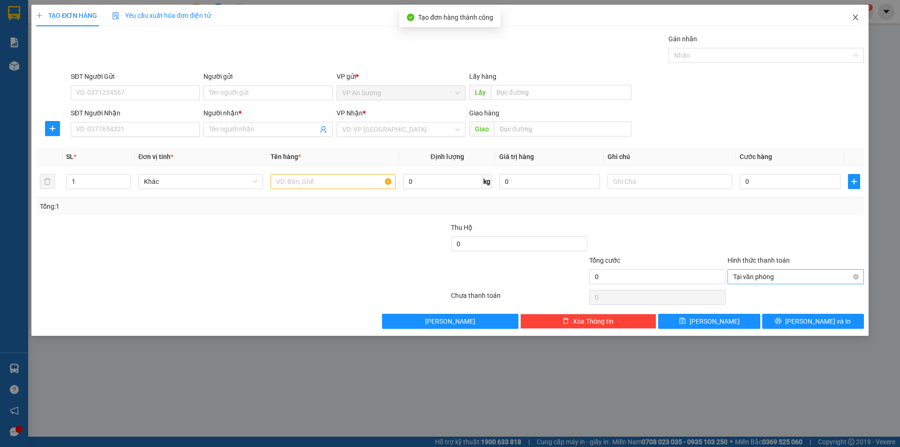
click at [855, 13] on span "Close" at bounding box center [855, 18] width 26 height 26
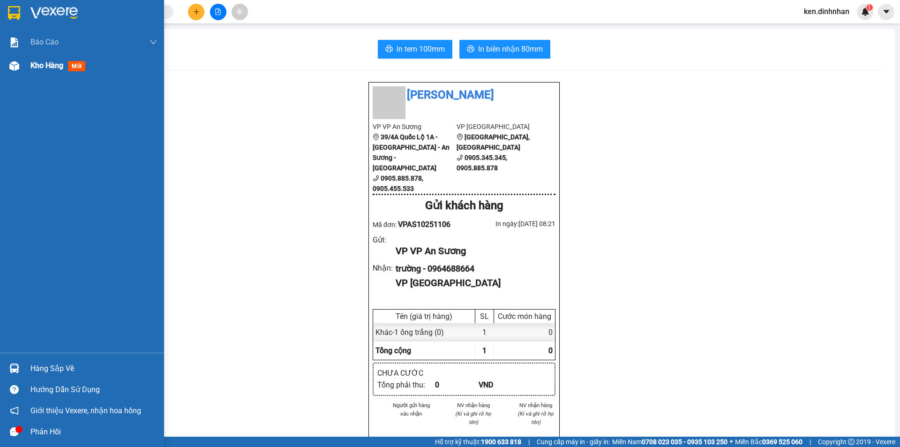
click at [38, 72] on div "Kho hàng mới" at bounding box center [93, 65] width 127 height 23
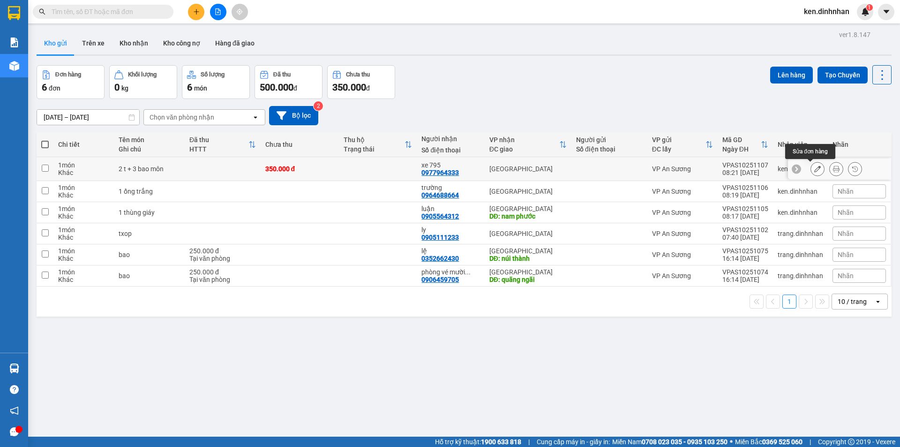
click at [817, 172] on div at bounding box center [817, 169] width 14 height 14
click at [814, 169] on button at bounding box center [817, 169] width 13 height 16
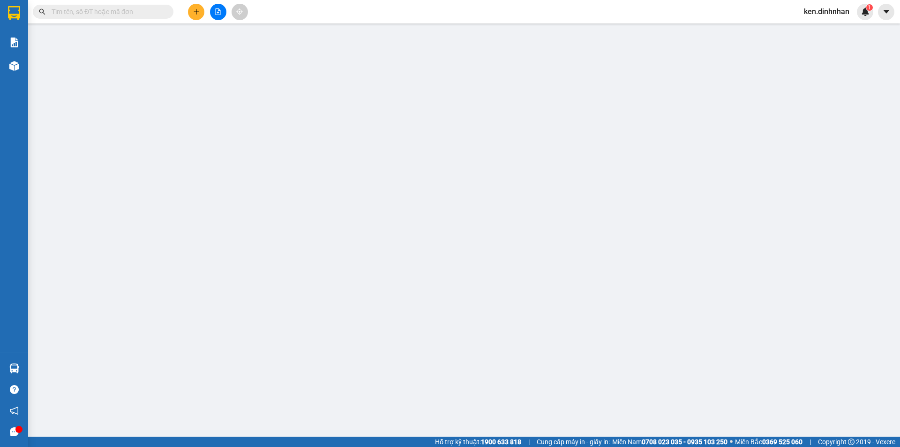
type input "0977964333"
type input "xe 795"
type input "350.000"
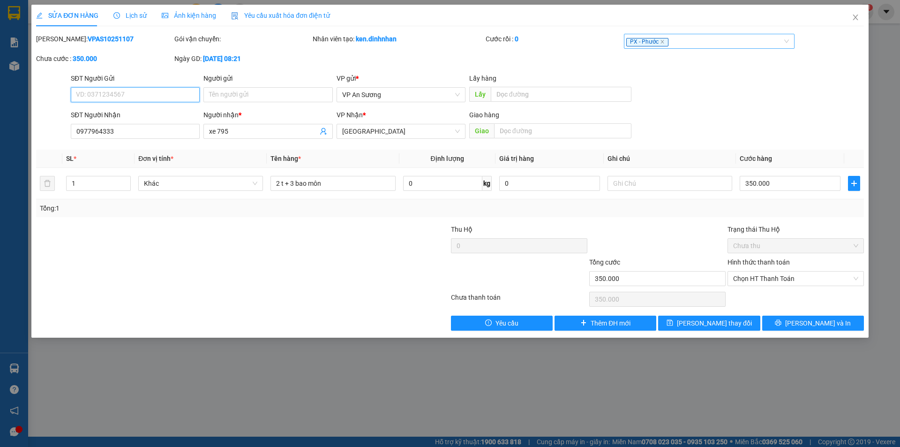
click at [686, 43] on div "PX - Phước" at bounding box center [704, 41] width 157 height 11
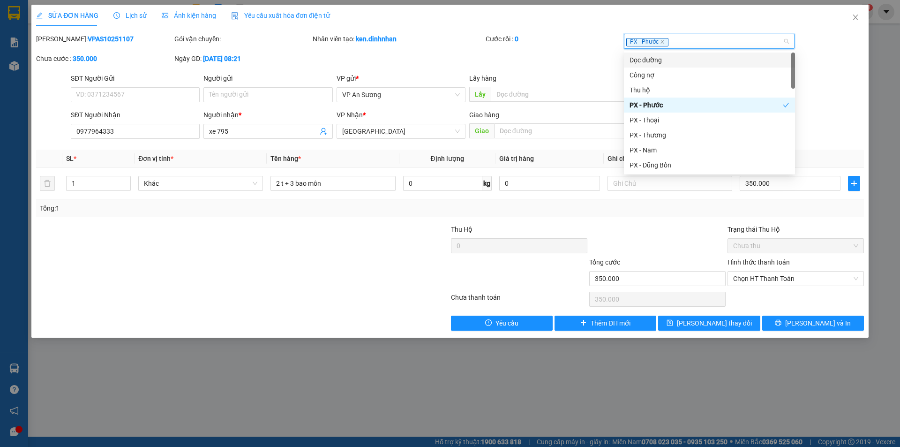
click at [657, 60] on div "Dọc đường" at bounding box center [709, 60] width 160 height 10
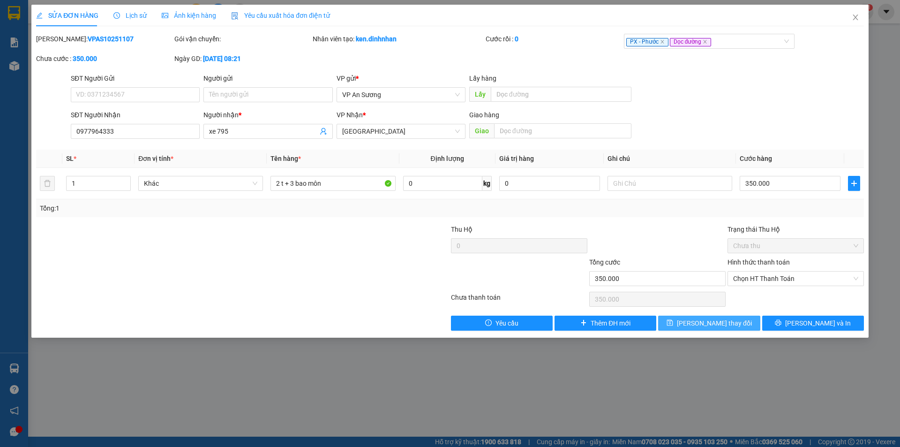
click at [709, 321] on span "Lưu thay đổi" at bounding box center [714, 323] width 75 height 10
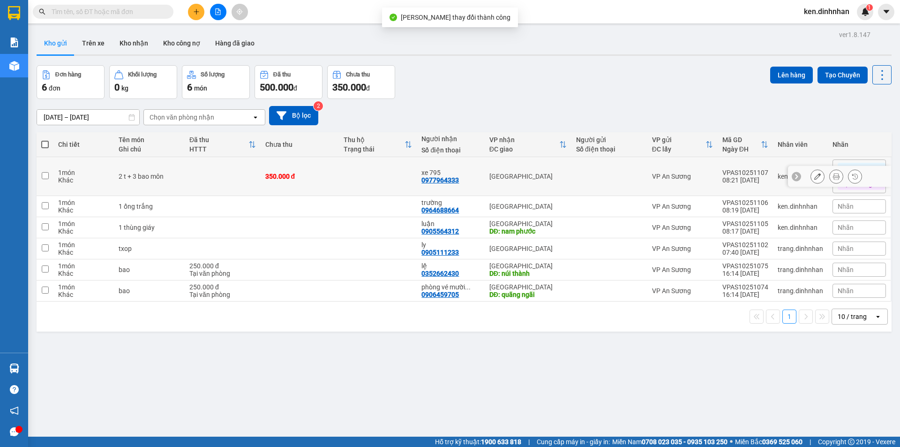
click at [354, 168] on td at bounding box center [378, 176] width 78 height 39
checkbox input "true"
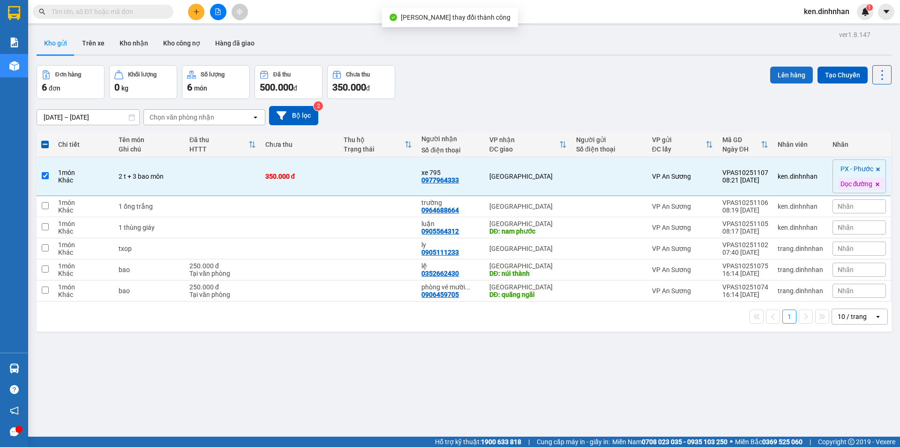
click at [781, 73] on button "Lên hàng" at bounding box center [791, 75] width 43 height 17
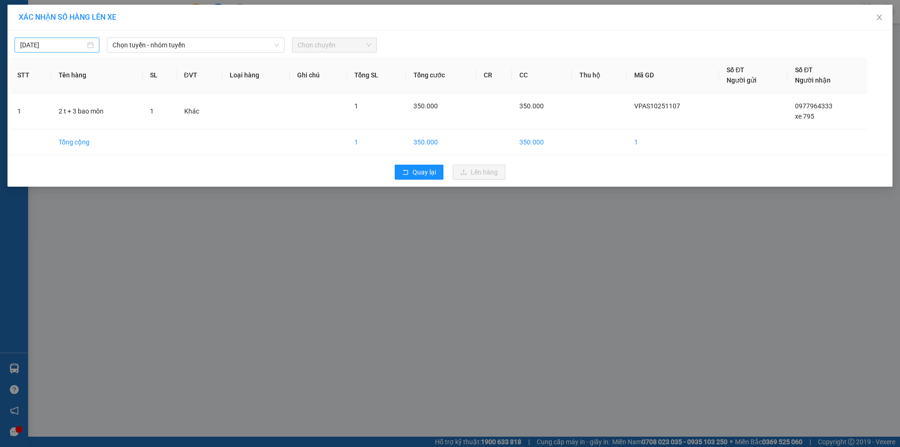
drag, startPoint x: 76, startPoint y: 45, endPoint x: 75, endPoint y: 50, distance: 5.0
click at [76, 45] on input "[DATE]" at bounding box center [52, 45] width 65 height 10
click at [67, 126] on div "14" at bounding box center [62, 127] width 11 height 11
type input "[DATE]"
click at [221, 47] on span "Chọn tuyến - nhóm tuyến" at bounding box center [195, 45] width 166 height 14
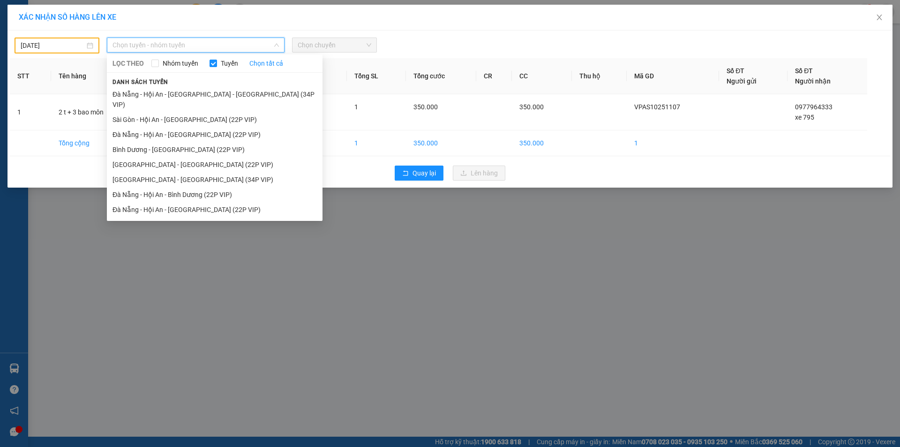
drag, startPoint x: 159, startPoint y: 107, endPoint x: 292, endPoint y: 74, distance: 137.1
click at [158, 112] on li "Sài Gòn - Hội An - [GEOGRAPHIC_DATA] (22P VIP)" at bounding box center [215, 119] width 216 height 15
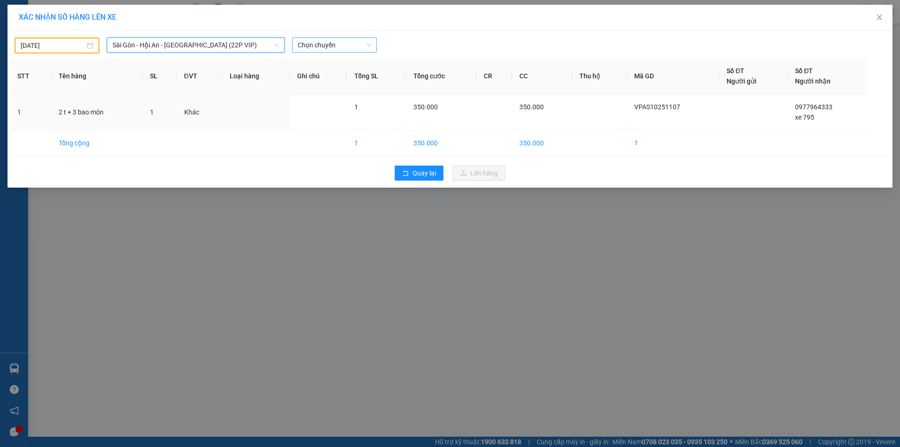
click at [329, 46] on span "Chọn chuyến" at bounding box center [335, 45] width 74 height 14
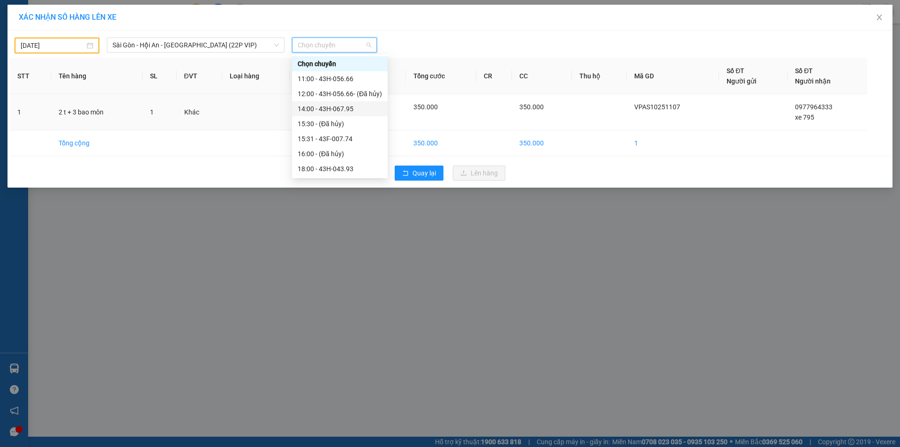
click at [338, 108] on div "14:00 - 43H-067.95" at bounding box center [340, 109] width 84 height 10
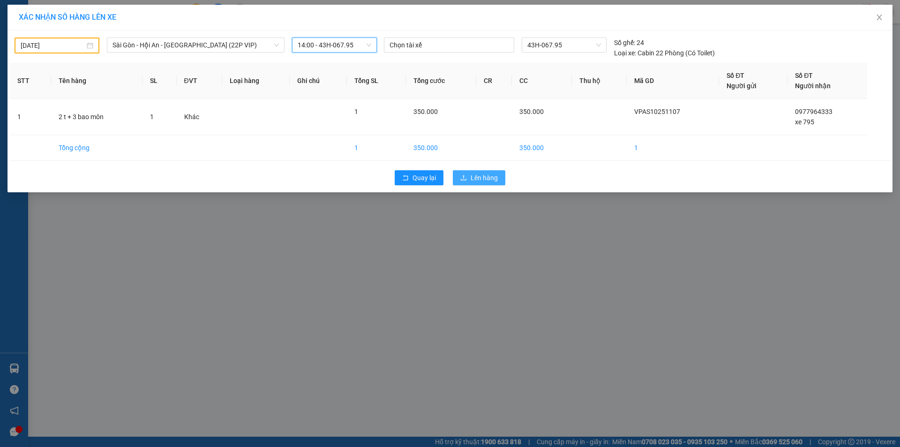
click at [491, 181] on span "Lên hàng" at bounding box center [484, 177] width 27 height 10
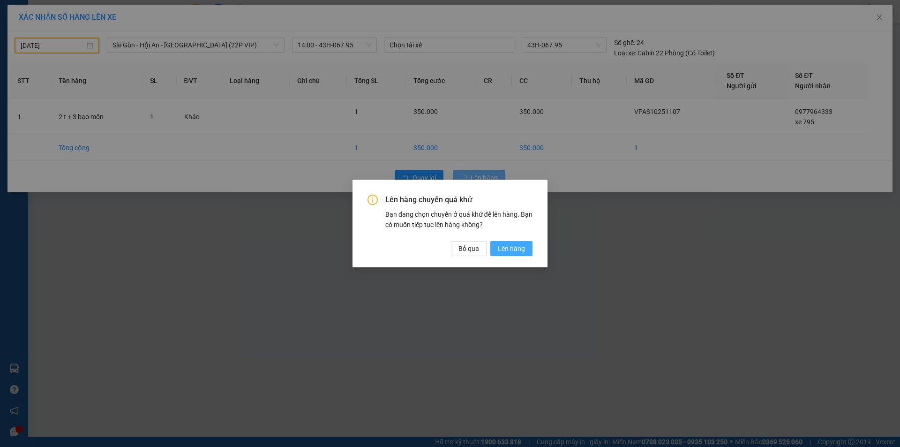
click at [515, 247] on span "Lên hàng" at bounding box center [511, 248] width 27 height 10
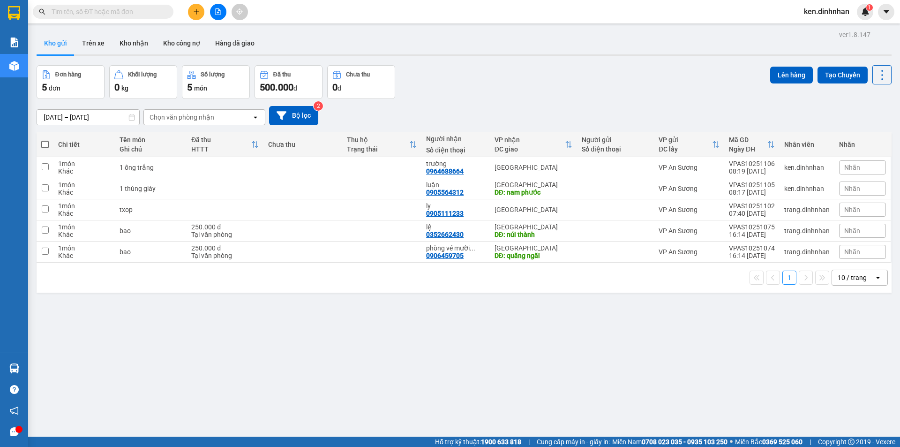
click at [194, 15] on button at bounding box center [196, 12] width 16 height 16
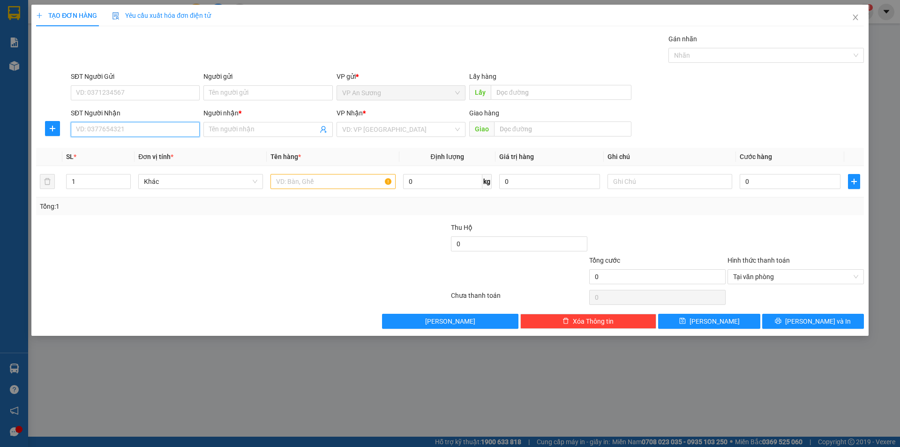
click at [179, 127] on input "SĐT Người Nhận" at bounding box center [135, 129] width 129 height 15
click at [292, 180] on input "text" at bounding box center [332, 181] width 125 height 15
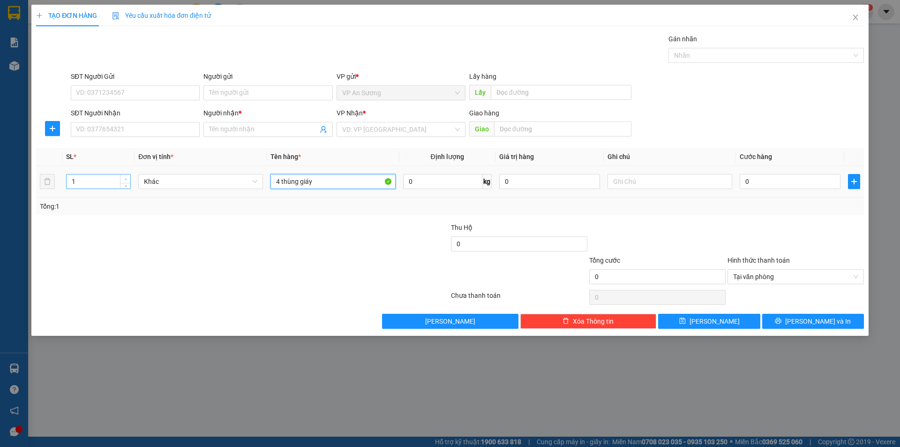
type input "4 thùng giáy"
click at [130, 178] on span "Increase Value" at bounding box center [125, 178] width 10 height 8
type input "4"
click at [130, 178] on span "Increase Value" at bounding box center [125, 178] width 10 height 8
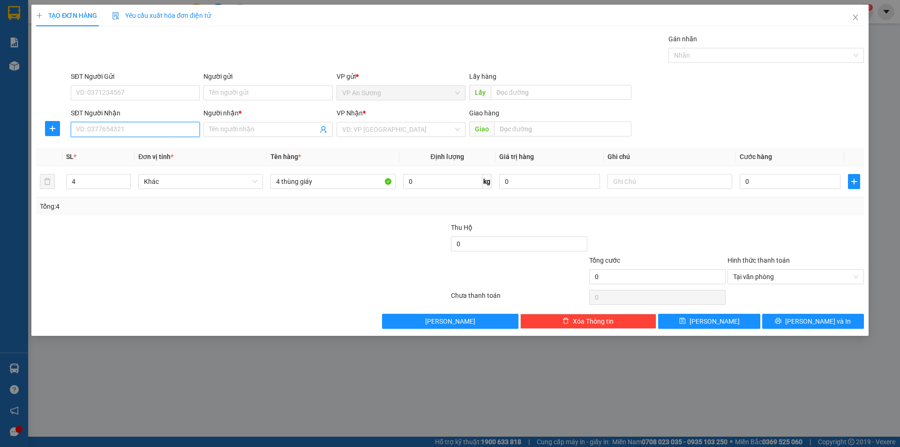
click at [131, 131] on input "SĐT Người Nhận" at bounding box center [135, 129] width 129 height 15
drag, startPoint x: 261, startPoint y: 66, endPoint x: 151, endPoint y: 112, distance: 119.1
click at [261, 66] on div "Gán nhãn Nhãn" at bounding box center [467, 50] width 797 height 33
drag, startPoint x: 123, startPoint y: 132, endPoint x: 115, endPoint y: 103, distance: 30.3
click at [120, 127] on input "SĐT Người Nhận" at bounding box center [135, 129] width 129 height 15
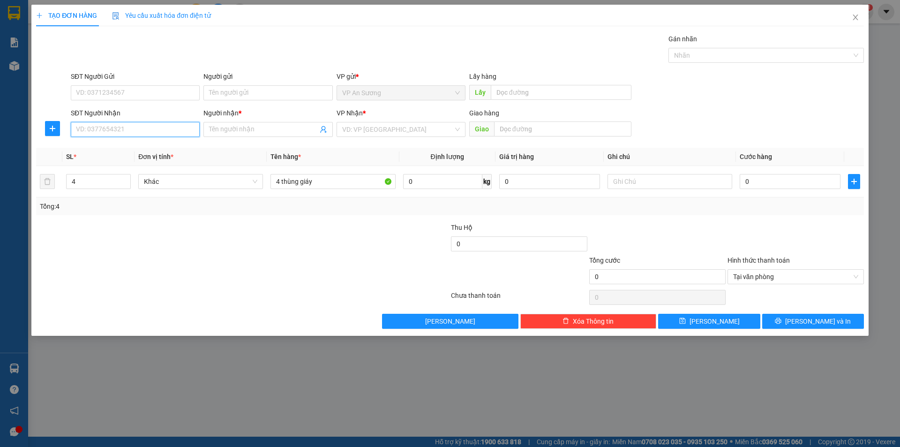
click at [86, 129] on input "SĐT Người Nhận" at bounding box center [135, 129] width 129 height 15
click at [858, 18] on icon "close" at bounding box center [855, 17] width 7 height 7
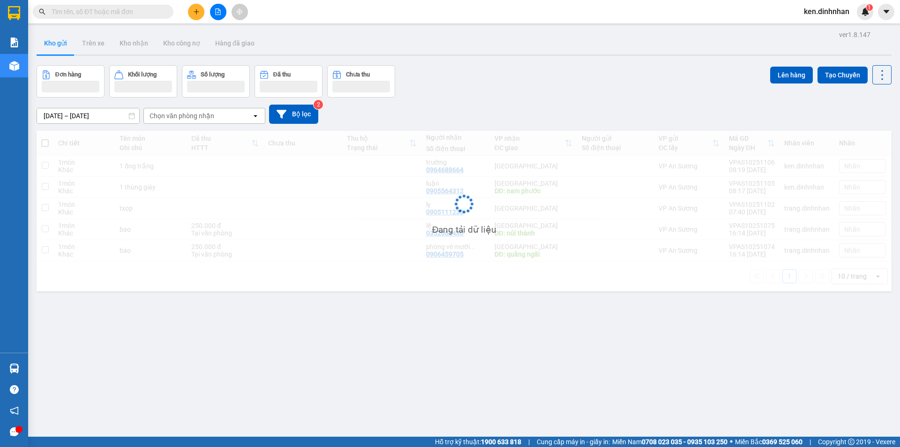
click at [813, 9] on span "ken.dinhnhan" at bounding box center [826, 12] width 60 height 12
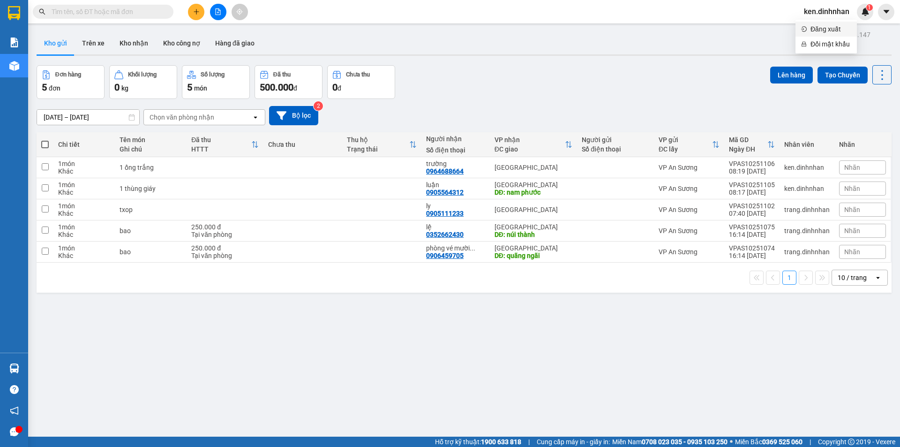
click at [816, 28] on span "Đăng xuất" at bounding box center [830, 29] width 41 height 10
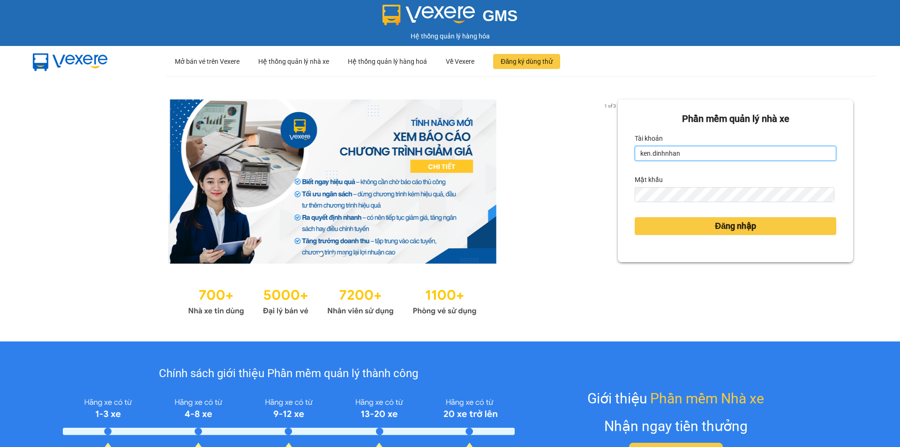
drag, startPoint x: 695, startPoint y: 150, endPoint x: 691, endPoint y: 161, distance: 11.4
click at [694, 152] on input "ken.dinhnhan" at bounding box center [736, 153] width 202 height 15
type input "trang.dinhnhan"
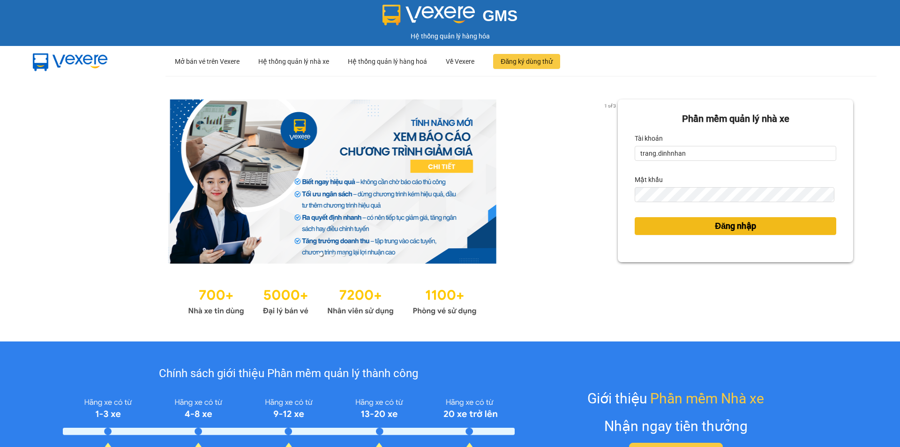
click at [704, 230] on button "Đăng nhập" at bounding box center [736, 226] width 202 height 18
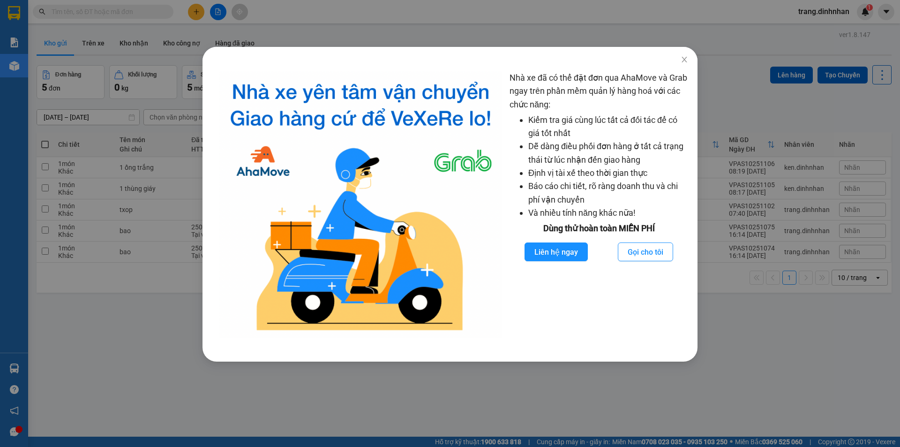
click at [195, 13] on div "Nhà xe đã có thể đặt đơn qua AhaMove và Grab ngay trên phần mềm quản lý hàng ho…" at bounding box center [450, 223] width 900 height 447
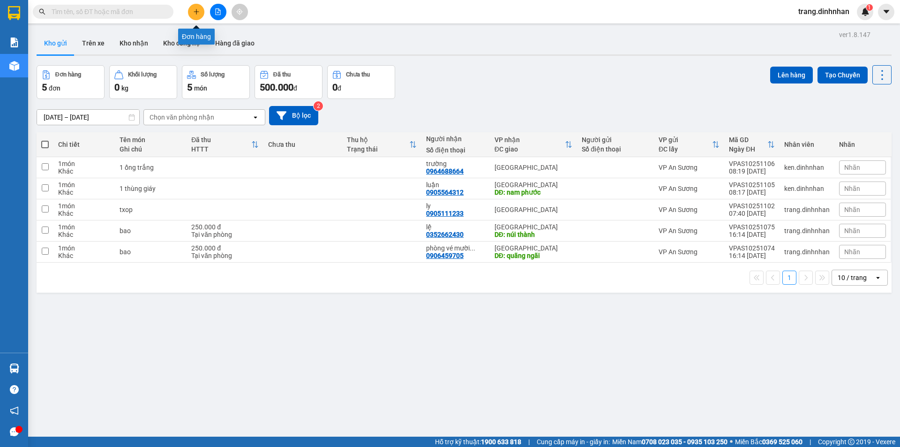
click at [195, 13] on icon "plus" at bounding box center [196, 11] width 7 height 7
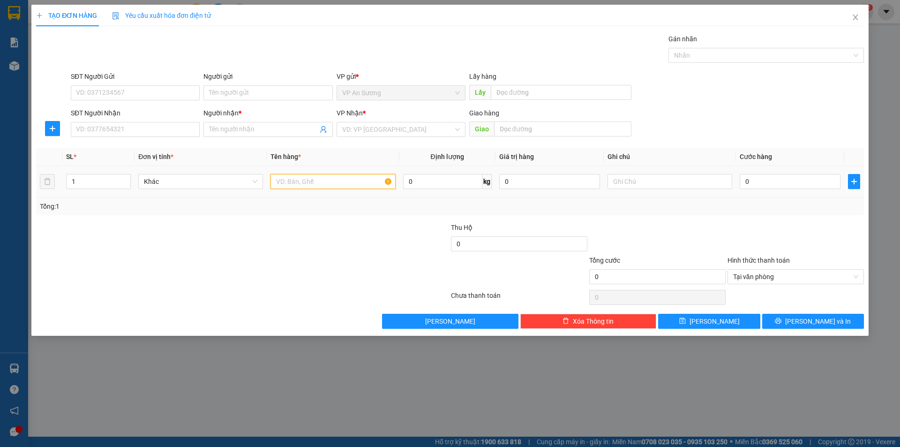
drag, startPoint x: 298, startPoint y: 174, endPoint x: 307, endPoint y: 188, distance: 17.0
click at [299, 175] on input "text" at bounding box center [332, 181] width 125 height 15
click at [308, 189] on div at bounding box center [332, 181] width 125 height 19
click at [319, 181] on input "text" at bounding box center [332, 181] width 125 height 15
type input "3"
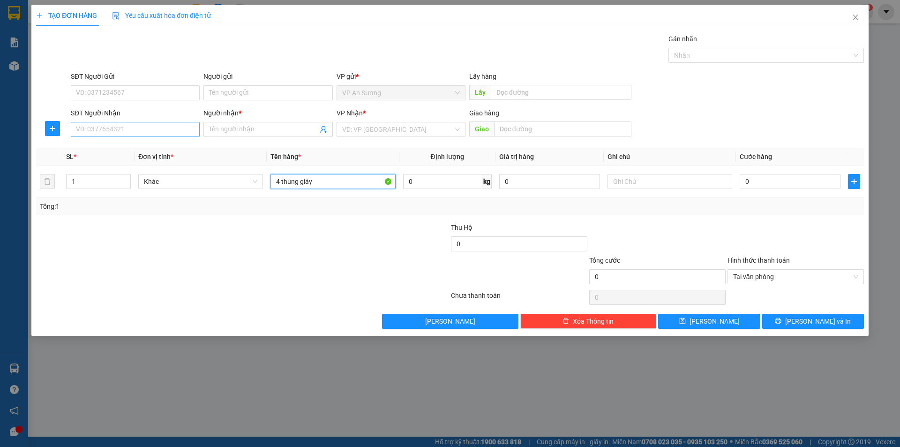
type input "4 thùng giáy"
click at [168, 134] on input "SĐT Người Nhận" at bounding box center [135, 129] width 129 height 15
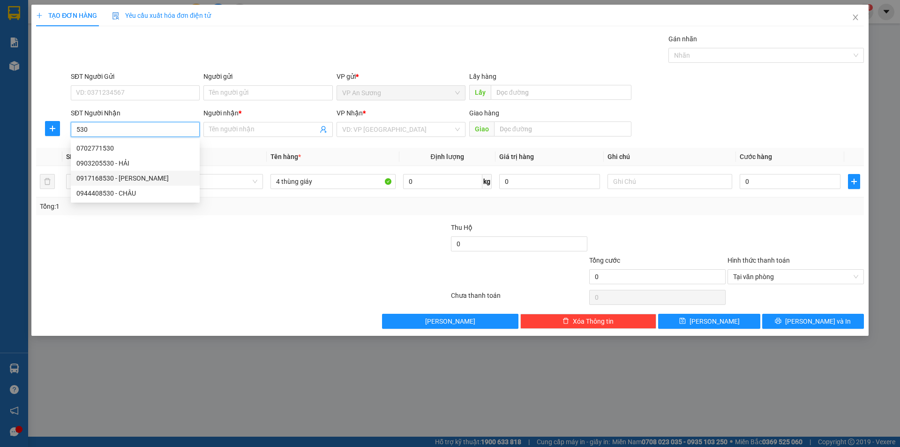
click at [138, 176] on div "0917168530 - [PERSON_NAME]" at bounding box center [135, 178] width 118 height 10
type input "0917168530"
type input "ngọc"
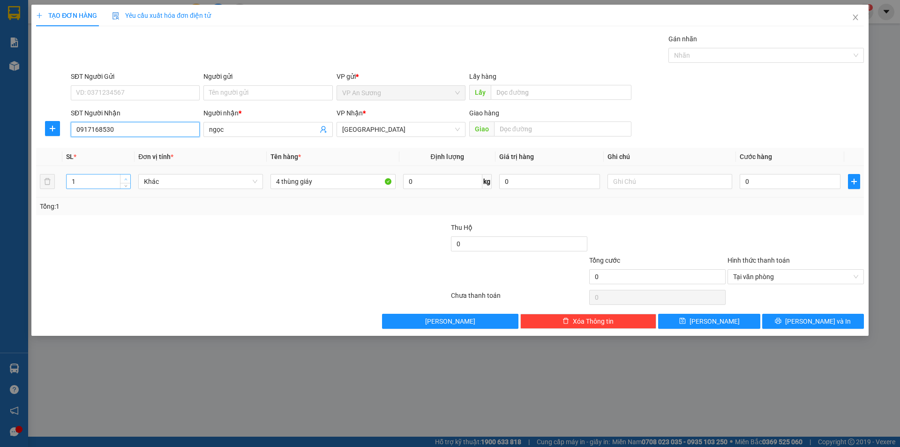
type input "0917168530"
click at [123, 178] on span "up" at bounding box center [126, 179] width 6 height 6
type input "4"
click at [123, 178] on span "up" at bounding box center [126, 179] width 6 height 6
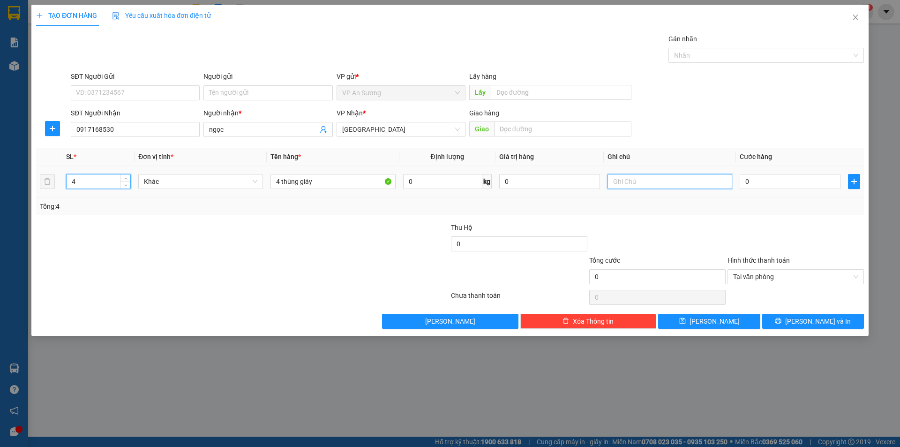
click at [636, 180] on input "text" at bounding box center [669, 181] width 125 height 15
type input "GTN"
click at [756, 177] on input "0" at bounding box center [789, 181] width 101 height 15
type input "7"
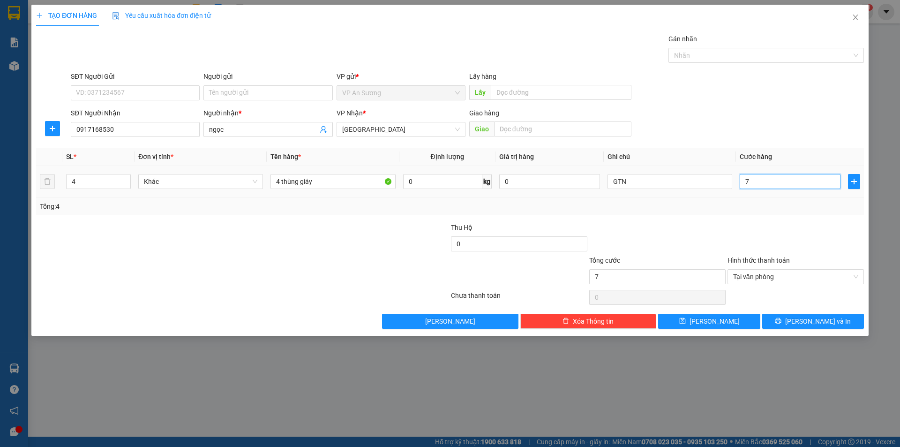
type input "72"
type input "720"
type input "720.000"
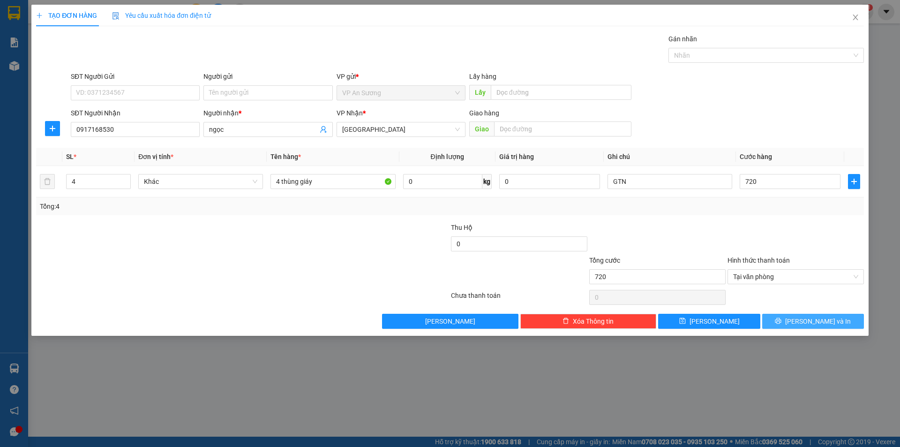
type input "720.000"
click at [790, 321] on button "[PERSON_NAME] và In" at bounding box center [813, 321] width 102 height 15
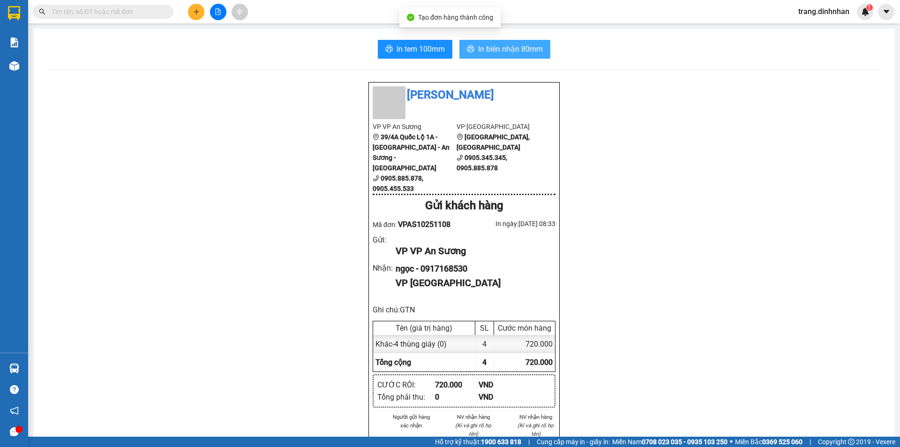
click at [516, 54] on span "In biên nhận 80mm" at bounding box center [510, 49] width 65 height 12
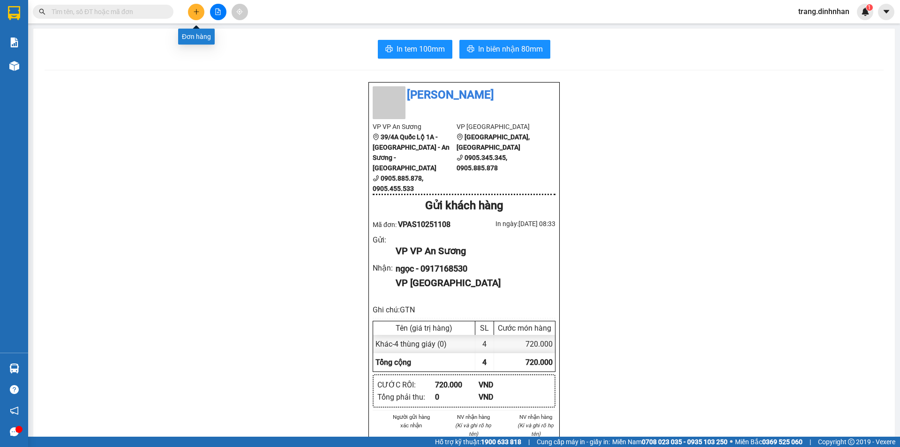
click at [201, 9] on button at bounding box center [196, 12] width 16 height 16
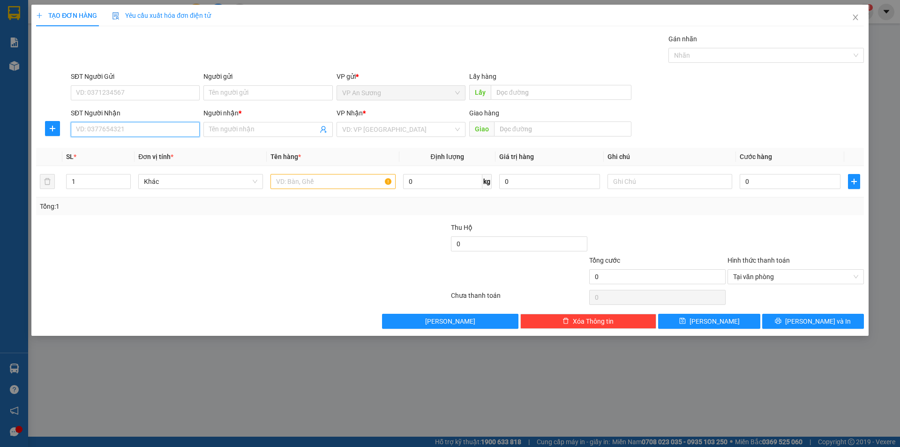
drag, startPoint x: 137, startPoint y: 130, endPoint x: 142, endPoint y: 132, distance: 4.9
click at [137, 131] on input "SĐT Người Nhận" at bounding box center [135, 129] width 129 height 15
type input "0787661631"
click at [132, 155] on div "0787661631 - xe 207 24/6" at bounding box center [135, 148] width 129 height 15
type input "xe 207 24/6"
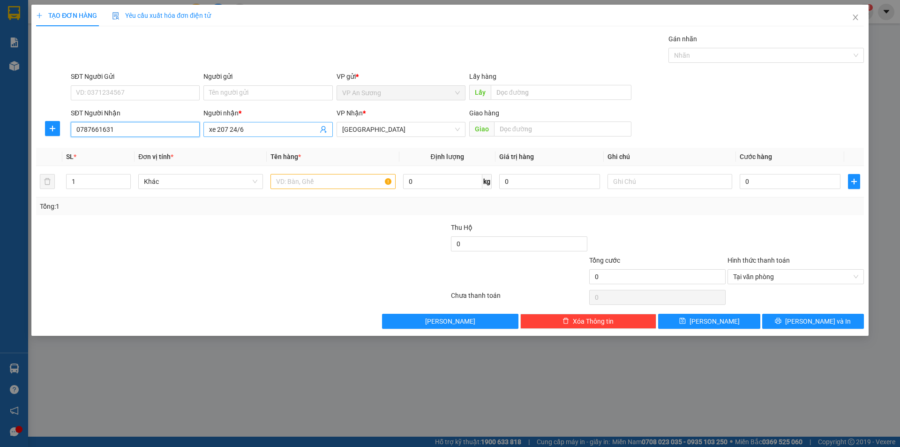
type input "0787661631"
click at [251, 126] on input "xe 207 24/6" at bounding box center [263, 129] width 108 height 10
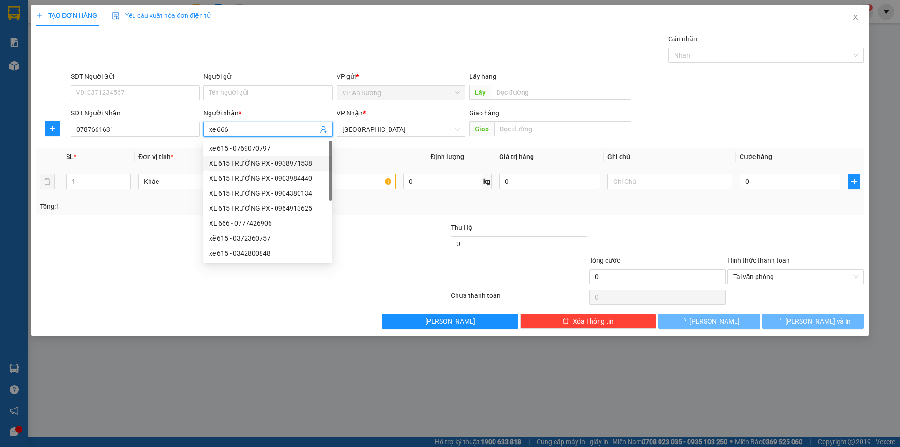
type input "xe 666"
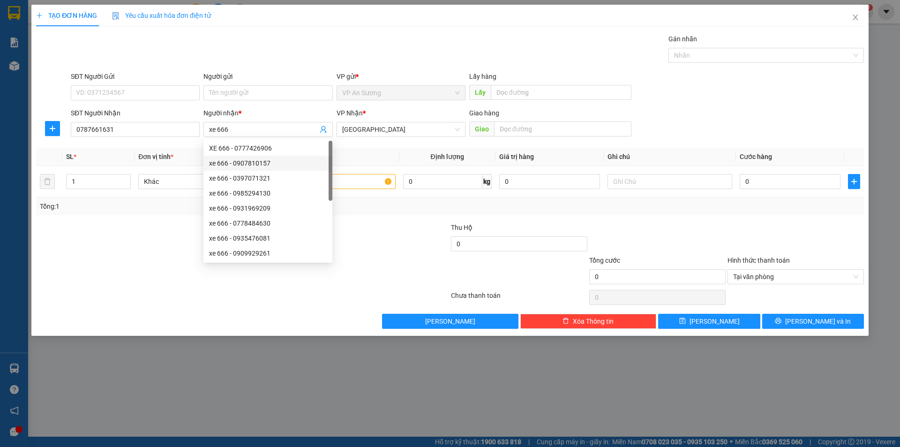
click at [394, 233] on div at bounding box center [381, 238] width 138 height 33
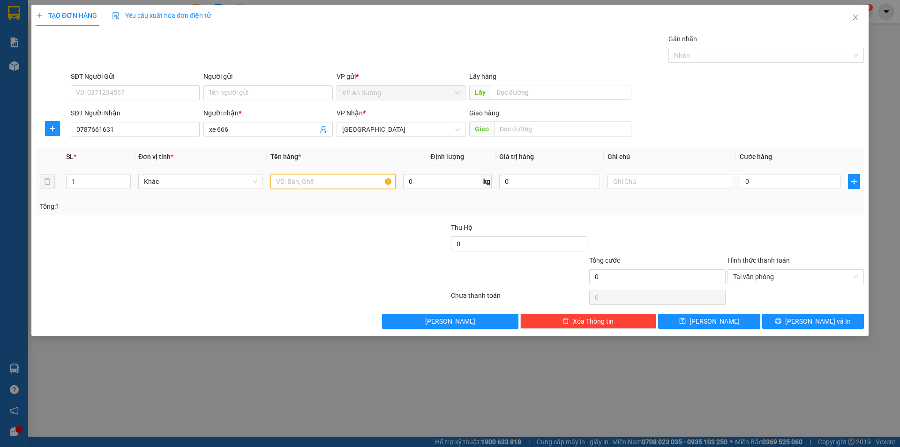
click at [370, 179] on input "text" at bounding box center [332, 181] width 125 height 15
type input "10 bì"
click at [283, 130] on input "xe 666" at bounding box center [263, 129] width 108 height 10
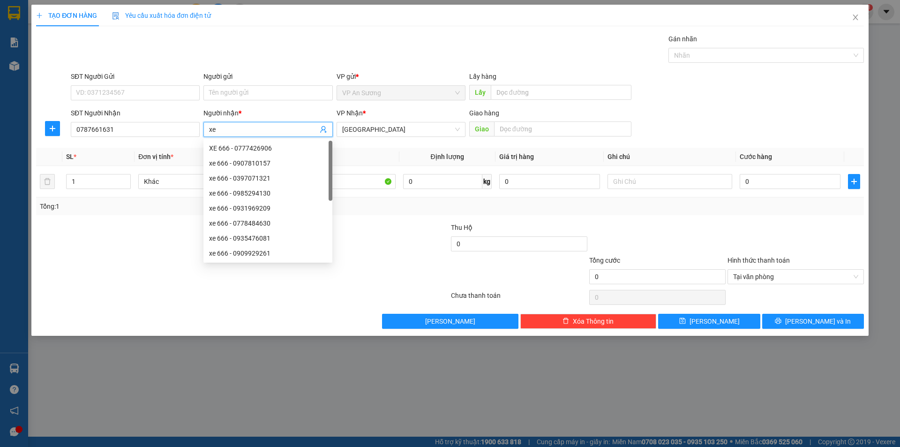
type input "x"
type input "thảo"
click at [402, 244] on div at bounding box center [381, 238] width 138 height 33
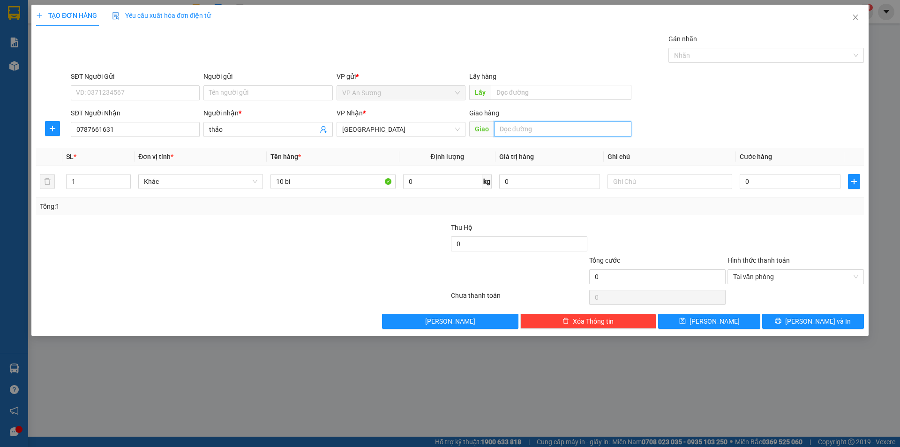
click at [538, 131] on input "text" at bounding box center [562, 128] width 137 height 15
click at [708, 62] on div "Nhãn" at bounding box center [765, 55] width 195 height 15
type input "nam phước"
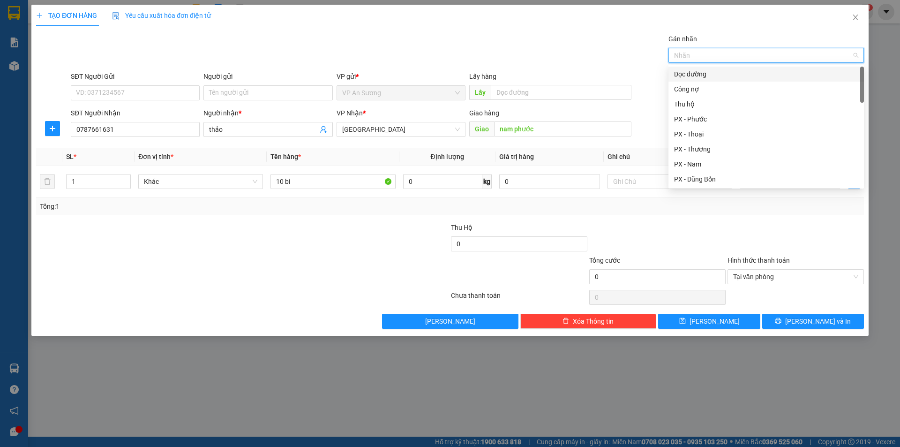
click at [707, 75] on div "Dọc đường" at bounding box center [766, 74] width 184 height 10
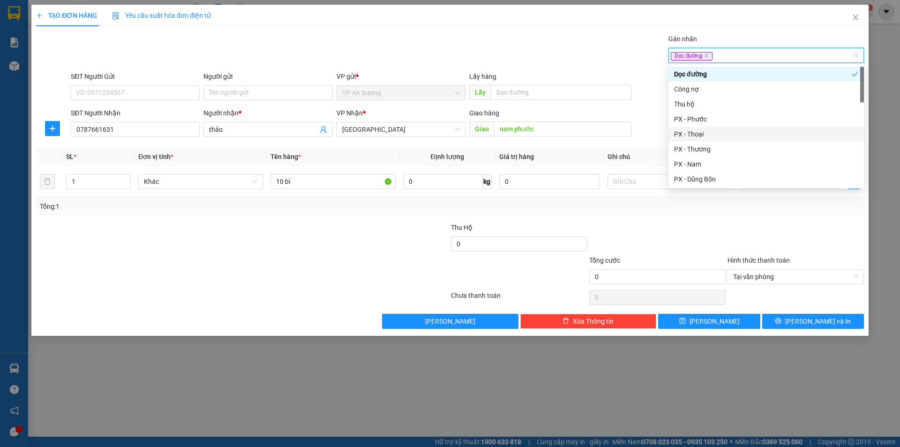
drag, startPoint x: 700, startPoint y: 133, endPoint x: 718, endPoint y: 175, distance: 46.0
click at [701, 133] on div "PX - Thoại" at bounding box center [766, 134] width 184 height 10
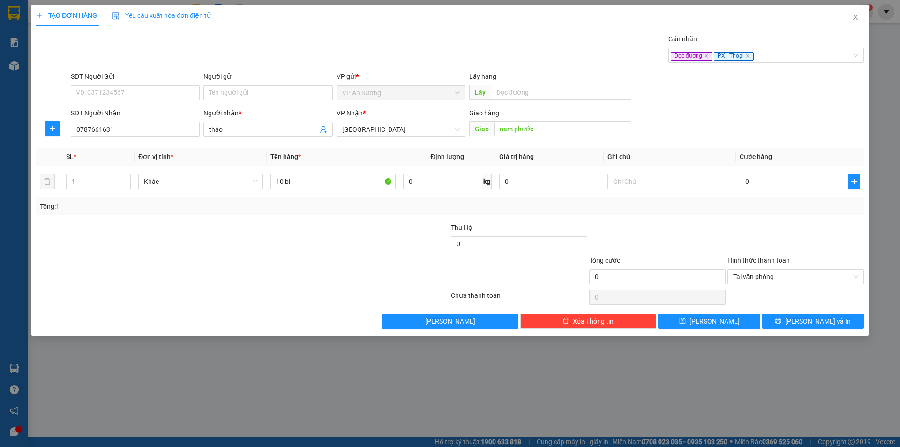
drag, startPoint x: 720, startPoint y: 222, endPoint x: 767, endPoint y: 200, distance: 52.0
click at [722, 223] on div at bounding box center [657, 238] width 138 height 33
click at [774, 184] on input "0" at bounding box center [789, 181] width 101 height 15
type input "1"
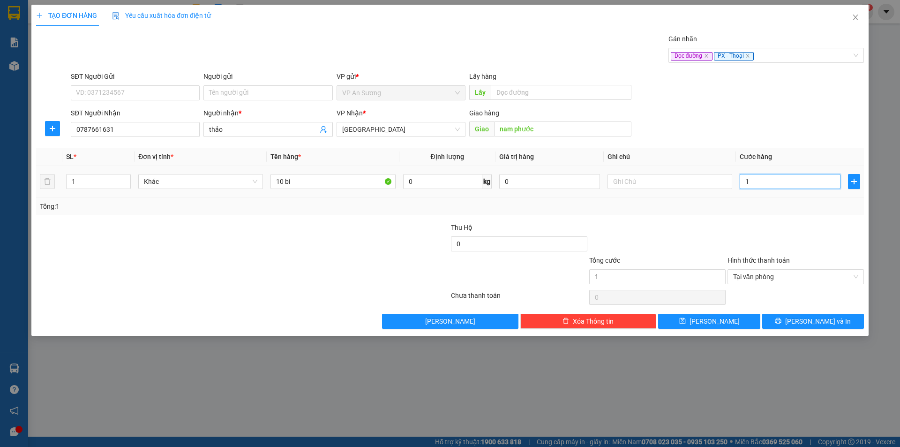
type input "12"
type input "120"
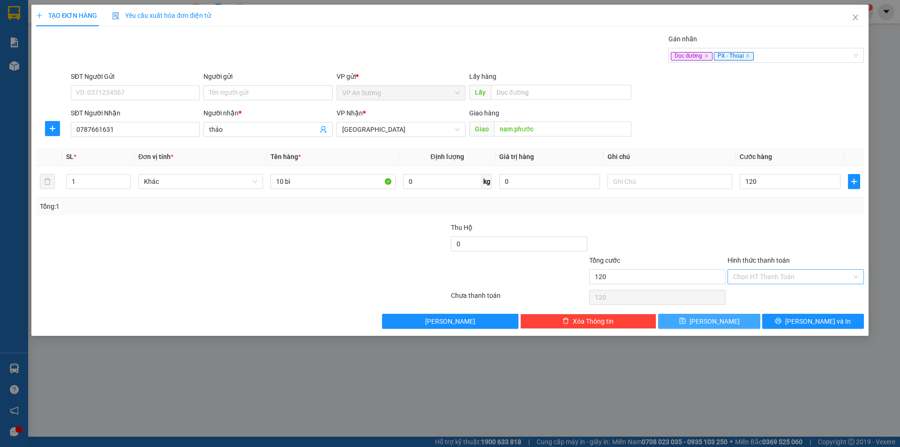
type input "120.000"
click at [717, 316] on span "[PERSON_NAME]" at bounding box center [714, 321] width 50 height 10
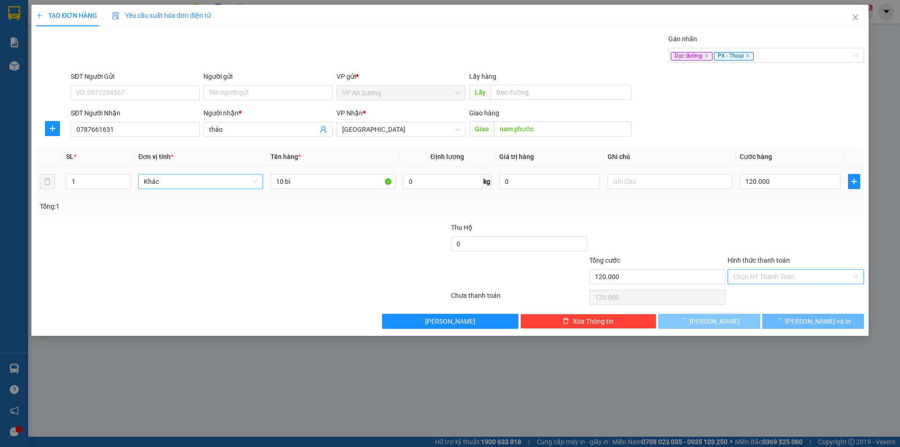
type input "0"
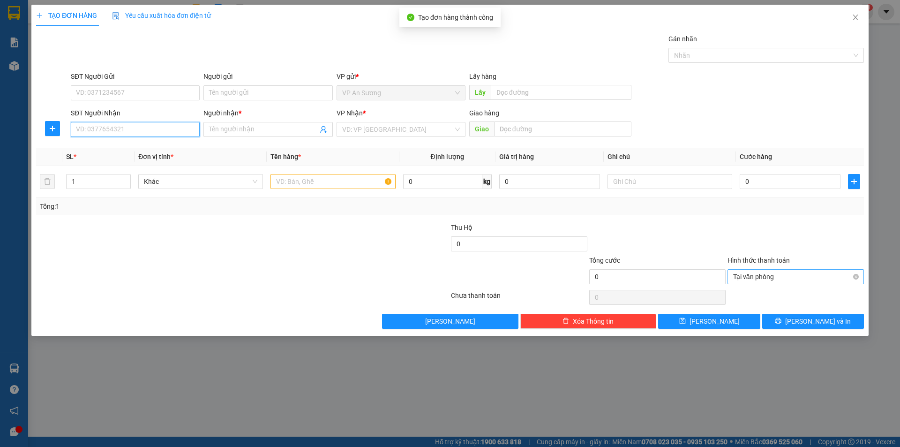
click at [156, 127] on input "SĐT Người Nhận" at bounding box center [135, 129] width 129 height 15
type input "0707797179"
click at [231, 130] on input "Người nhận *" at bounding box center [263, 129] width 108 height 10
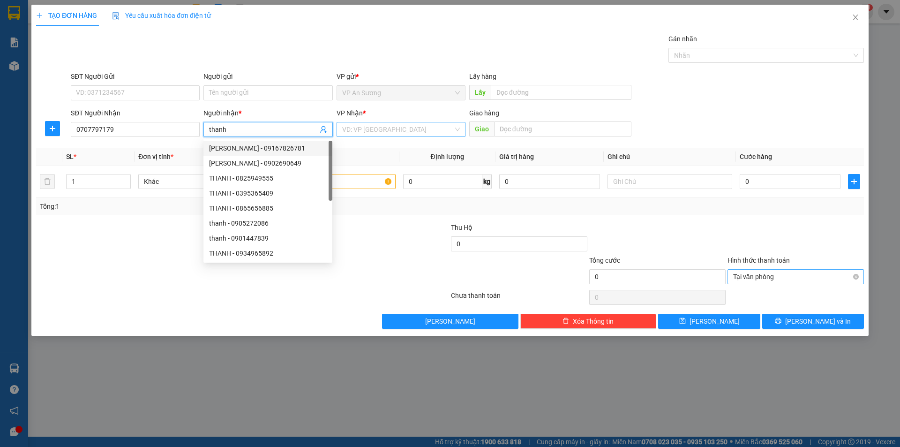
type input "thanh"
click at [371, 129] on input "search" at bounding box center [397, 129] width 111 height 14
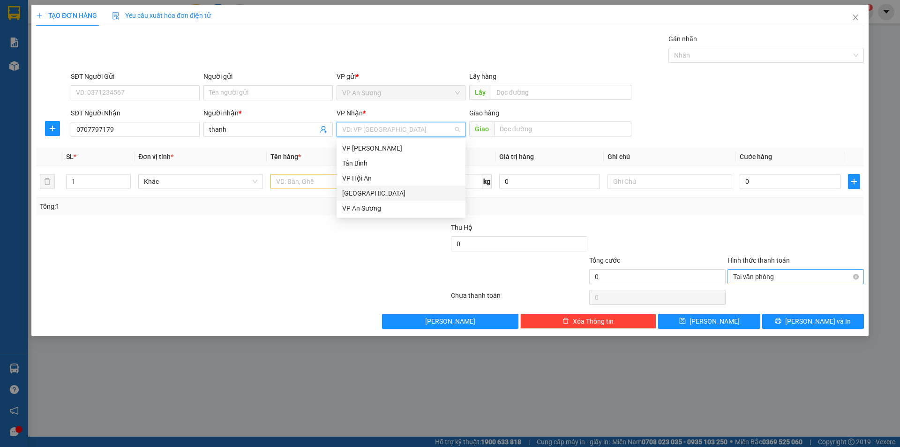
drag, startPoint x: 361, startPoint y: 194, endPoint x: 336, endPoint y: 189, distance: 25.4
click at [361, 194] on div "[GEOGRAPHIC_DATA]" at bounding box center [401, 193] width 118 height 10
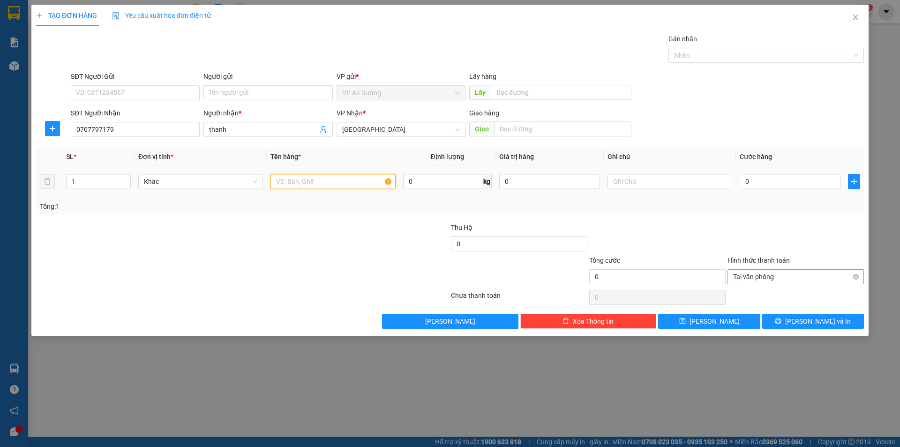
click at [330, 184] on input "text" at bounding box center [332, 181] width 125 height 15
type input "32 bì"
click at [577, 121] on input "text" at bounding box center [562, 128] width 137 height 15
click at [762, 54] on div at bounding box center [761, 55] width 181 height 11
type input "nam phước"
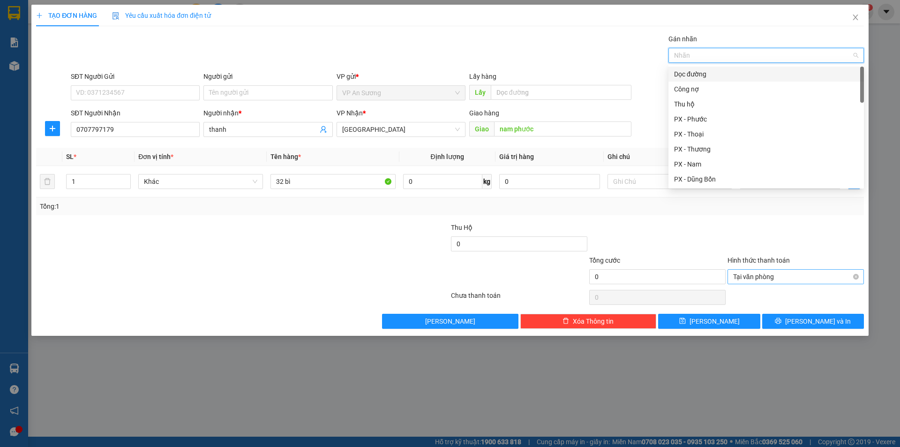
drag, startPoint x: 713, startPoint y: 73, endPoint x: 703, endPoint y: 110, distance: 38.0
click at [713, 75] on div "Dọc đường" at bounding box center [766, 74] width 184 height 10
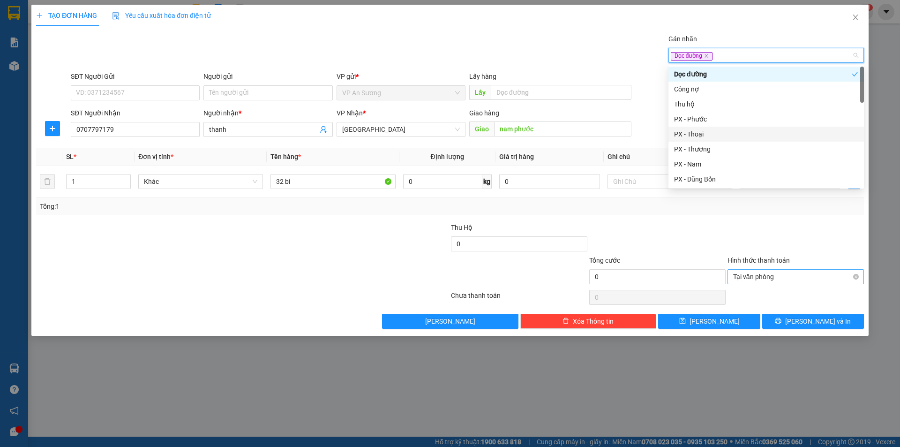
click at [704, 136] on div "PX - Thoại" at bounding box center [766, 134] width 184 height 10
click at [715, 215] on div "Transit Pickup Surcharge Ids Transit Deliver Surcharge Ids Transit Deliver Surc…" at bounding box center [450, 181] width 828 height 295
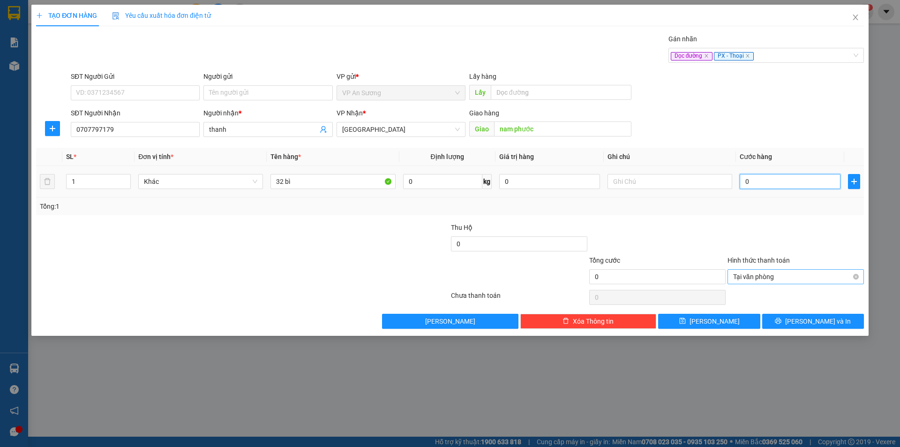
click at [759, 182] on input "0" at bounding box center [789, 181] width 101 height 15
type input "3"
type input "32"
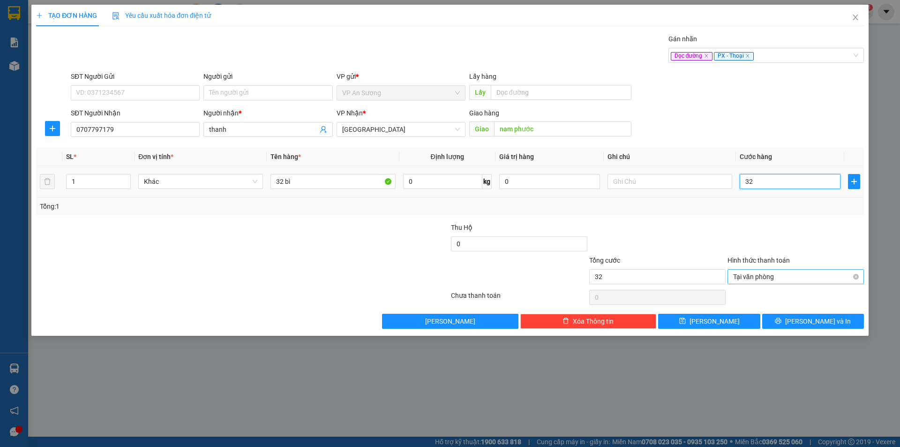
type input "320"
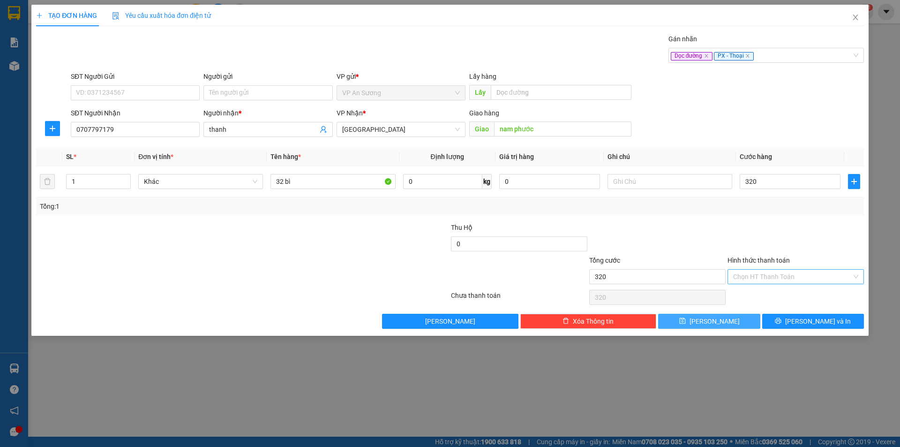
type input "320.000"
click at [683, 321] on button "[PERSON_NAME]" at bounding box center [709, 321] width 102 height 15
type input "0"
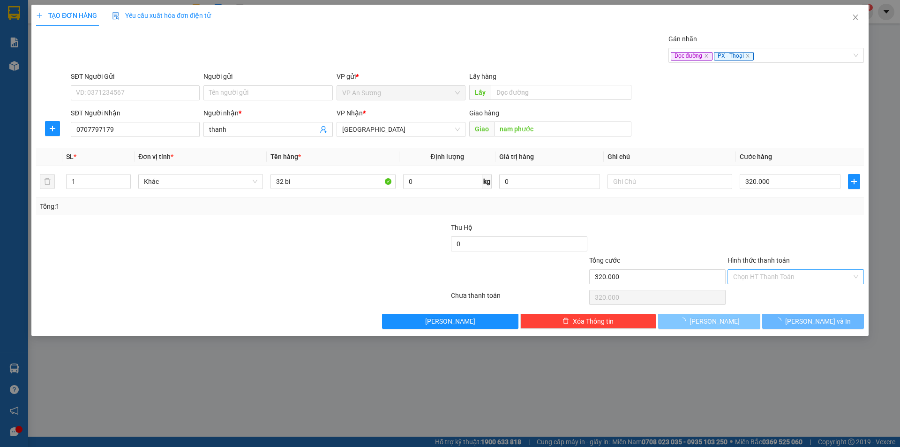
type input "0"
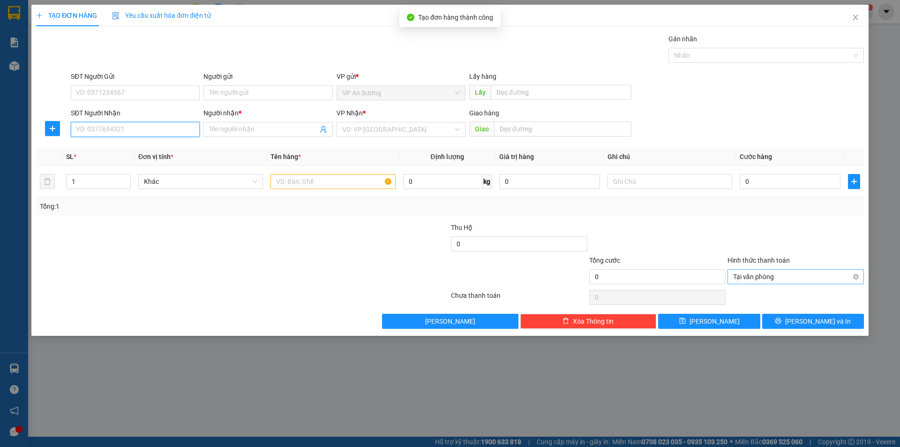
click at [119, 131] on input "SĐT Người Nhận" at bounding box center [135, 129] width 129 height 15
type input "0905570566"
click at [151, 160] on span "Đơn vị tính *" at bounding box center [155, 156] width 35 height 7
click at [164, 121] on div "SĐT Người Nhận" at bounding box center [135, 115] width 129 height 14
click at [161, 132] on input "0905570566" at bounding box center [135, 129] width 129 height 15
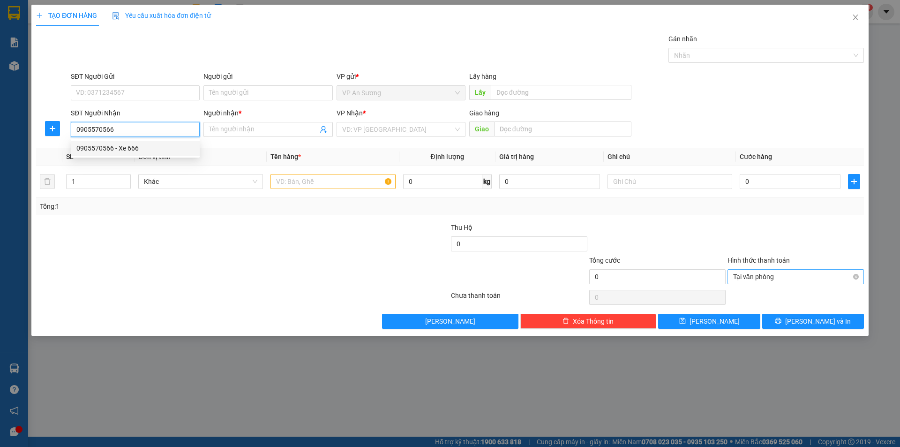
click at [144, 152] on div "0905570566 - Xe 666" at bounding box center [135, 148] width 118 height 10
click at [340, 187] on input "text" at bounding box center [332, 181] width 125 height 15
click at [288, 133] on input "Xe 666" at bounding box center [263, 129] width 108 height 10
type input "Xe 666 ( lý )"
click at [350, 184] on input "text" at bounding box center [332, 181] width 125 height 15
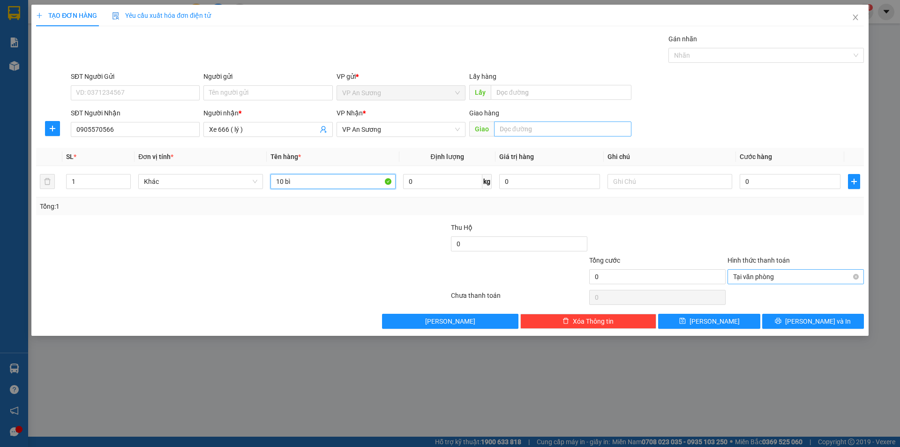
type input "10 bì"
click at [560, 135] on input "text" at bounding box center [562, 128] width 137 height 15
click at [697, 52] on div at bounding box center [761, 55] width 181 height 11
type input "quãng ngãi"
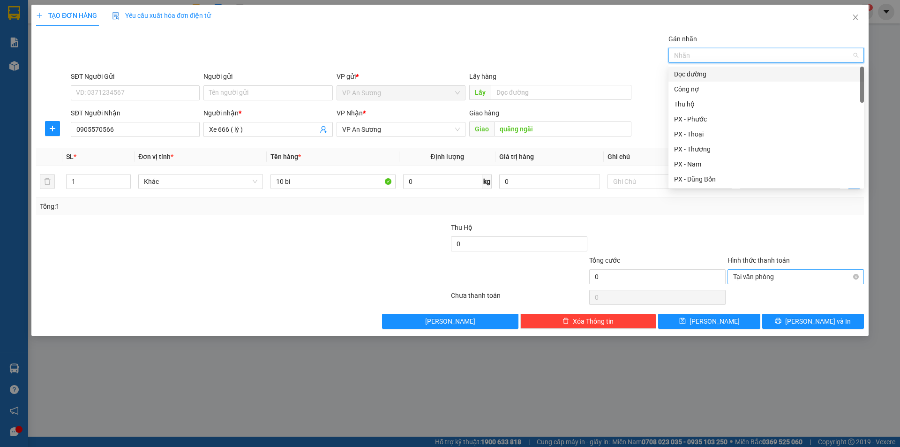
click at [689, 74] on div "Dọc đường" at bounding box center [766, 74] width 184 height 10
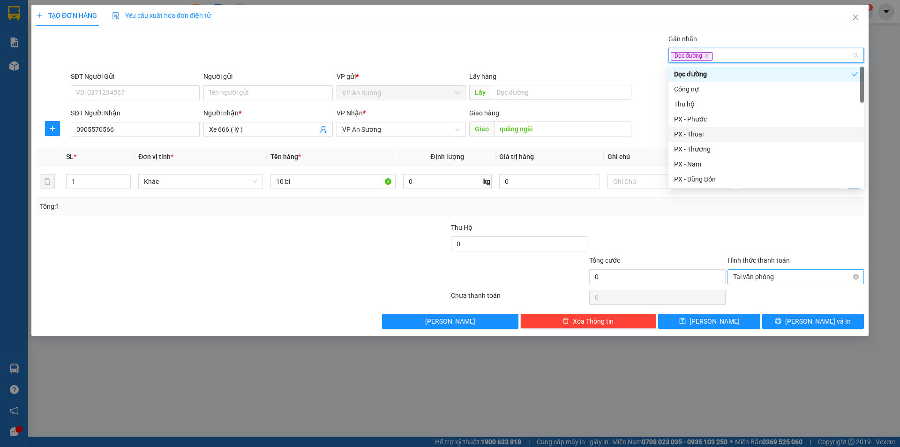
drag, startPoint x: 704, startPoint y: 134, endPoint x: 702, endPoint y: 210, distance: 75.5
click at [704, 135] on div "PX - Thoại" at bounding box center [766, 134] width 184 height 10
drag, startPoint x: 699, startPoint y: 240, endPoint x: 765, endPoint y: 204, distance: 75.7
click at [706, 239] on div at bounding box center [657, 238] width 138 height 33
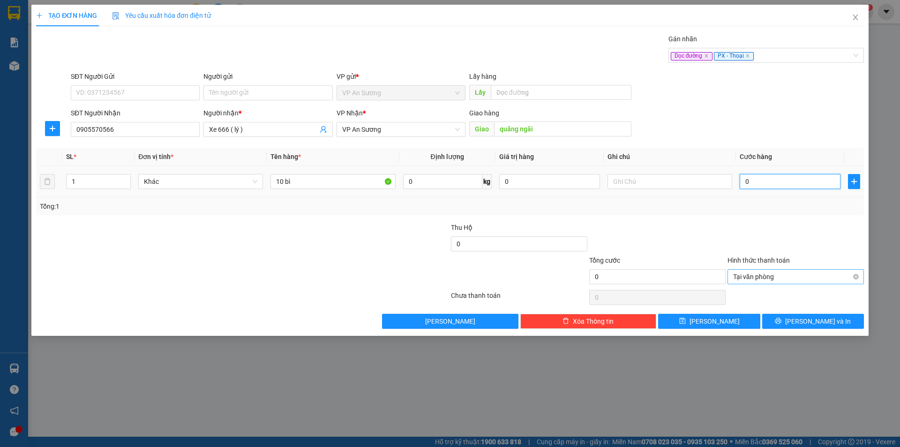
click at [766, 183] on input "0" at bounding box center [789, 181] width 101 height 15
type input "1"
type input "12"
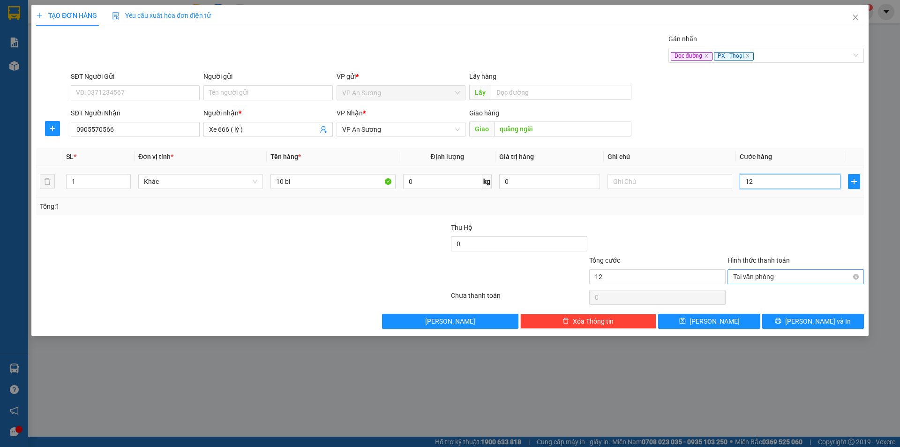
type input "120"
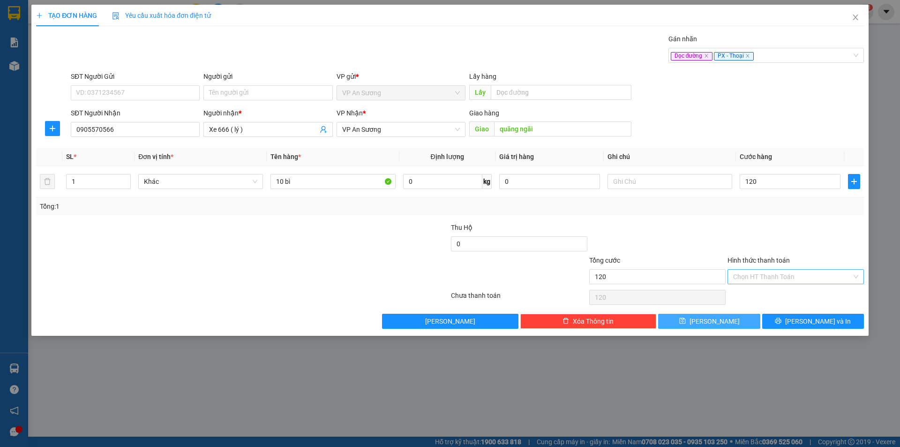
type input "120.000"
click at [747, 321] on button "[PERSON_NAME]" at bounding box center [709, 321] width 102 height 15
type input "0"
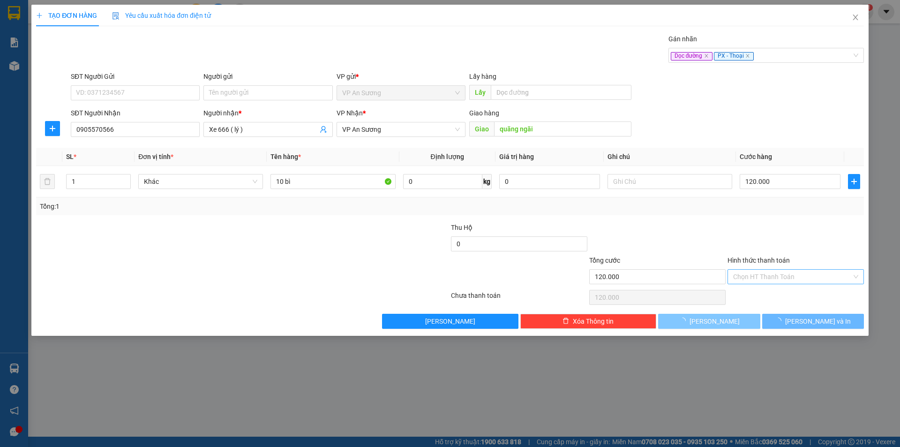
type input "0"
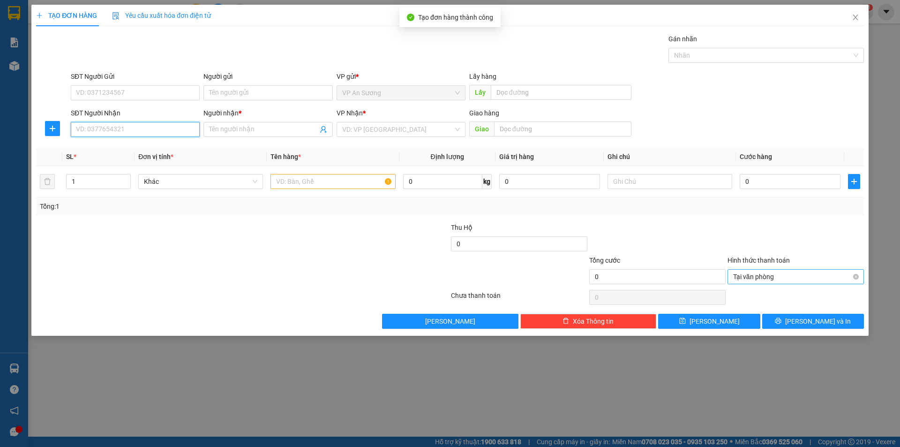
click at [173, 134] on input "SĐT Người Nhận" at bounding box center [135, 129] width 129 height 15
type input "0934868845"
drag, startPoint x: 142, startPoint y: 148, endPoint x: 150, endPoint y: 148, distance: 8.0
click at [143, 148] on div "0934868845 - xe 249" at bounding box center [135, 148] width 118 height 10
type input "xe 249"
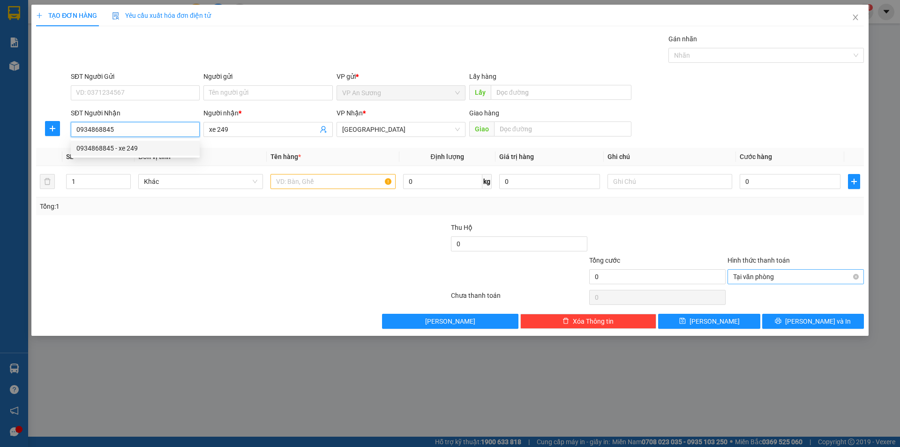
type input "0934868845"
drag, startPoint x: 265, startPoint y: 117, endPoint x: 261, endPoint y: 128, distance: 11.6
click at [266, 119] on div "Người nhận *" at bounding box center [267, 115] width 129 height 14
click at [261, 128] on input "xe 249" at bounding box center [263, 129] width 108 height 10
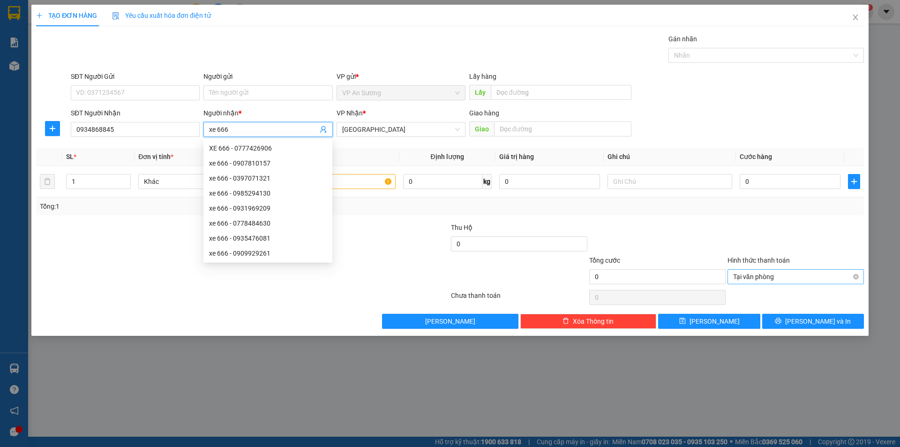
type input "xe 666"
click at [418, 258] on div at bounding box center [381, 271] width 138 height 33
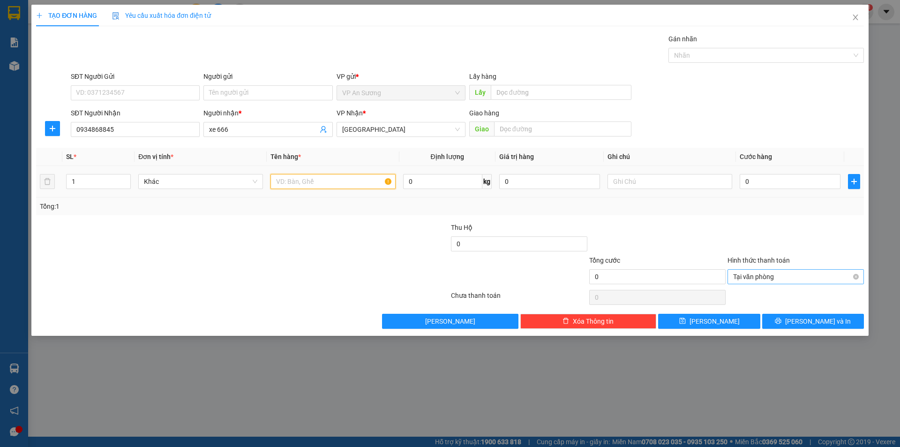
click at [321, 178] on input "text" at bounding box center [332, 181] width 125 height 15
type input "20 bì"
click at [271, 127] on input "xe 666" at bounding box center [263, 129] width 108 height 10
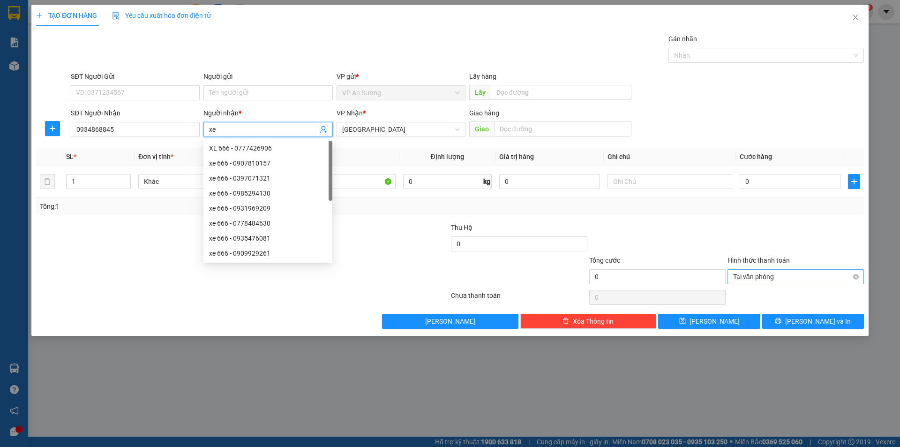
type input "x"
click at [691, 52] on div at bounding box center [761, 55] width 181 height 11
type input "loan"
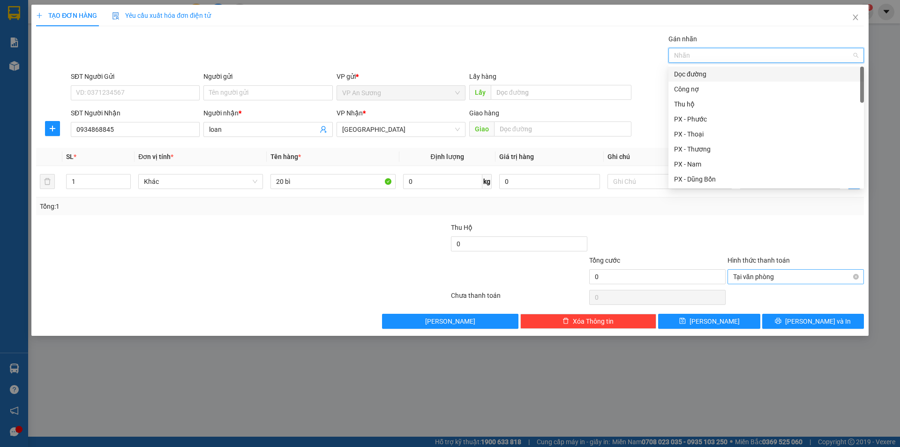
click at [689, 74] on div "Dọc đường" at bounding box center [766, 74] width 184 height 10
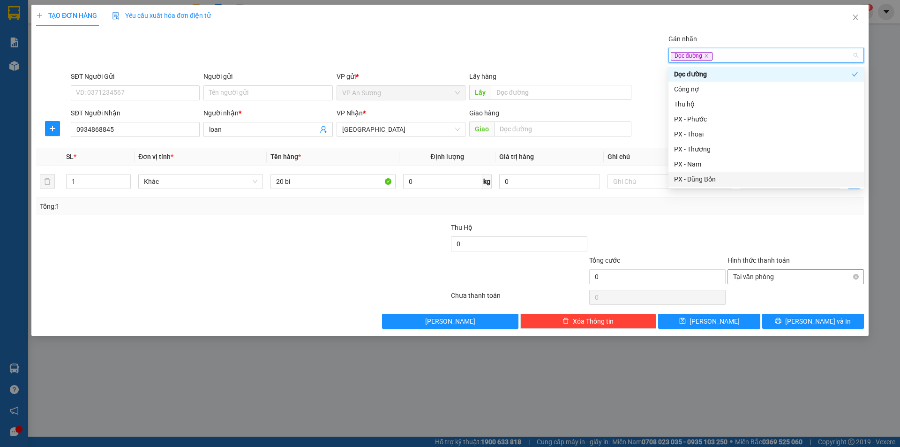
click at [695, 186] on div "PX - Dũng Bốn" at bounding box center [765, 179] width 195 height 15
click at [757, 55] on icon "close" at bounding box center [757, 55] width 5 height 5
click at [745, 228] on div at bounding box center [795, 238] width 138 height 33
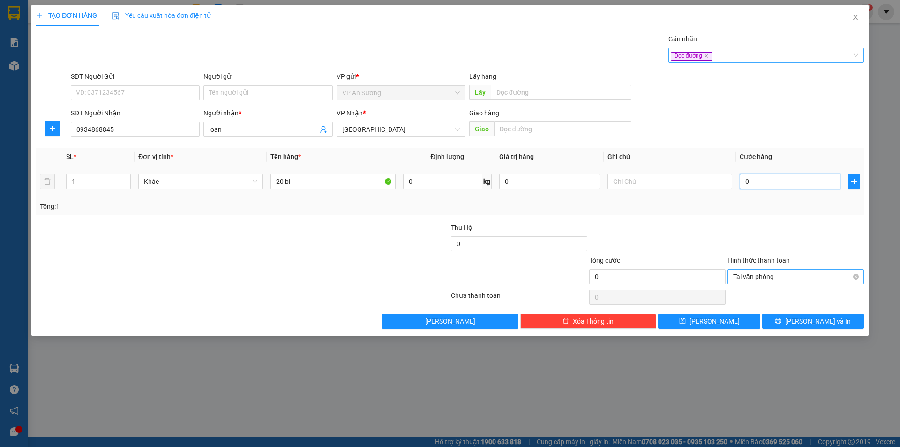
click at [795, 179] on input "0" at bounding box center [789, 181] width 101 height 15
type input "6"
type input "60"
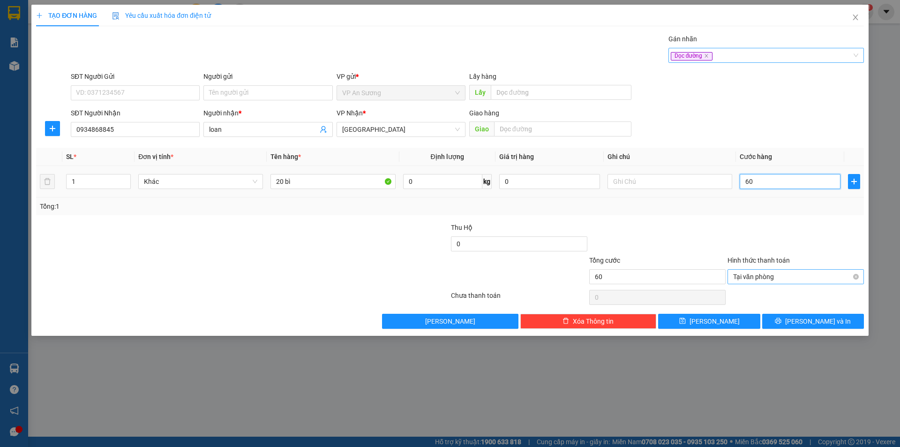
type input "600"
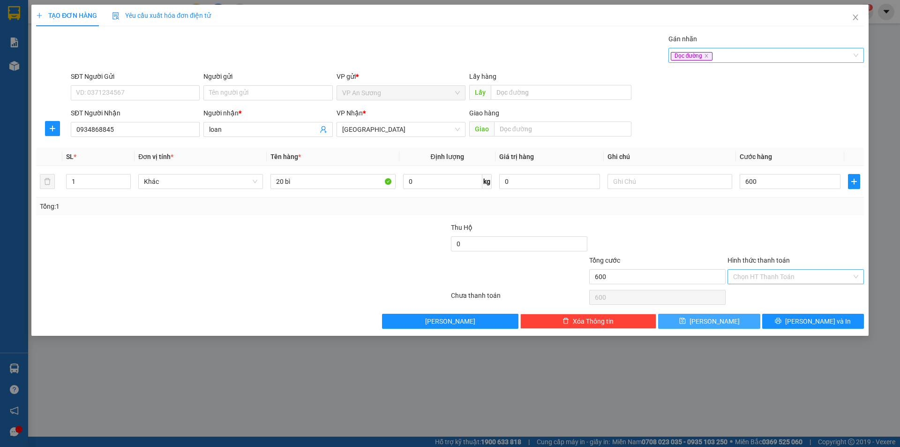
type input "600.000"
click at [729, 321] on button "[PERSON_NAME]" at bounding box center [709, 321] width 102 height 15
type input "0"
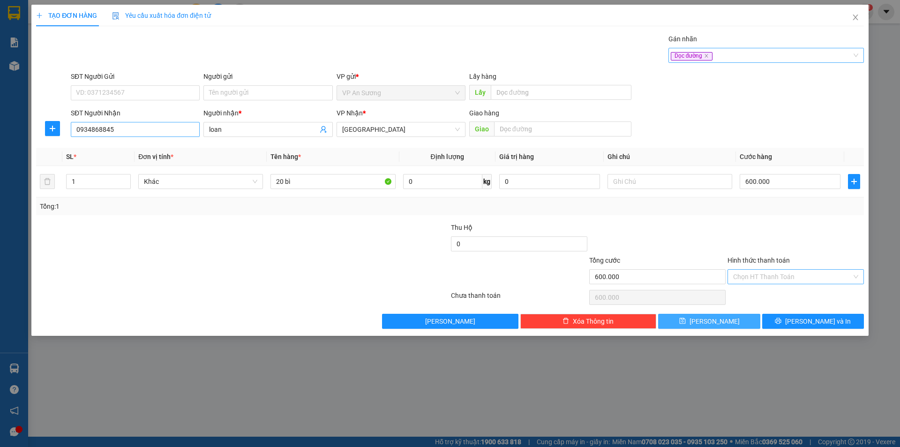
type input "0"
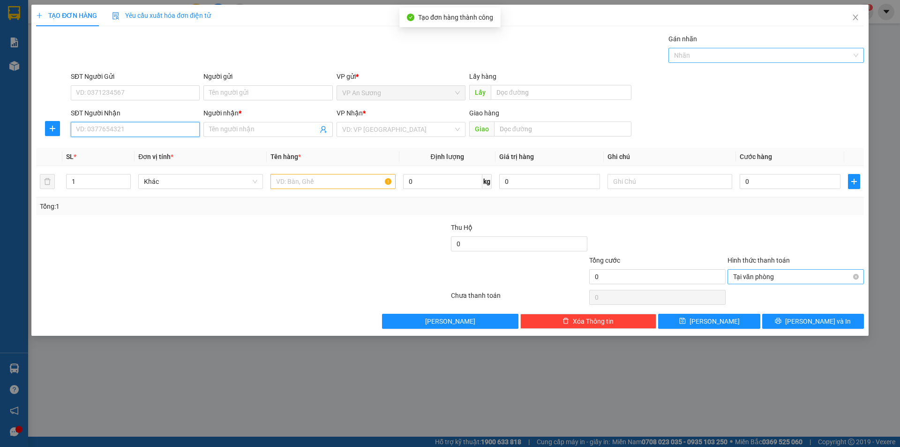
click at [119, 128] on input "SĐT Người Nhận" at bounding box center [135, 129] width 129 height 15
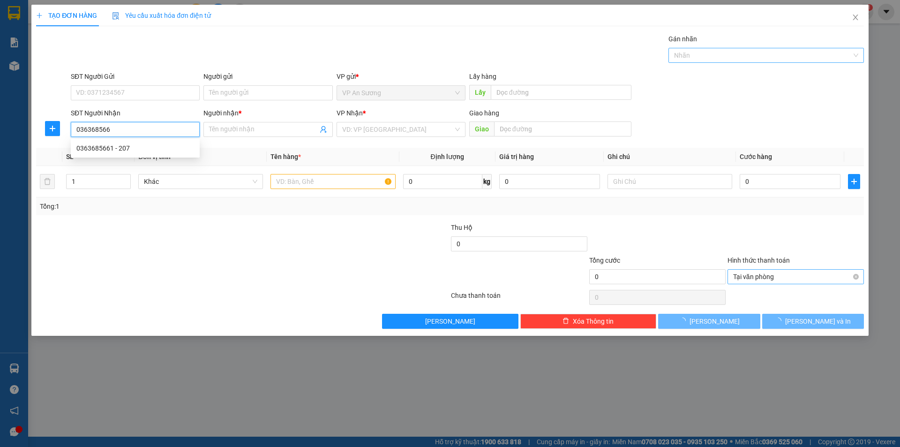
type input "0363685661"
drag, startPoint x: 141, startPoint y: 149, endPoint x: 288, endPoint y: 127, distance: 149.2
click at [142, 149] on div "0363685661 - 207" at bounding box center [135, 148] width 118 height 10
type input "207"
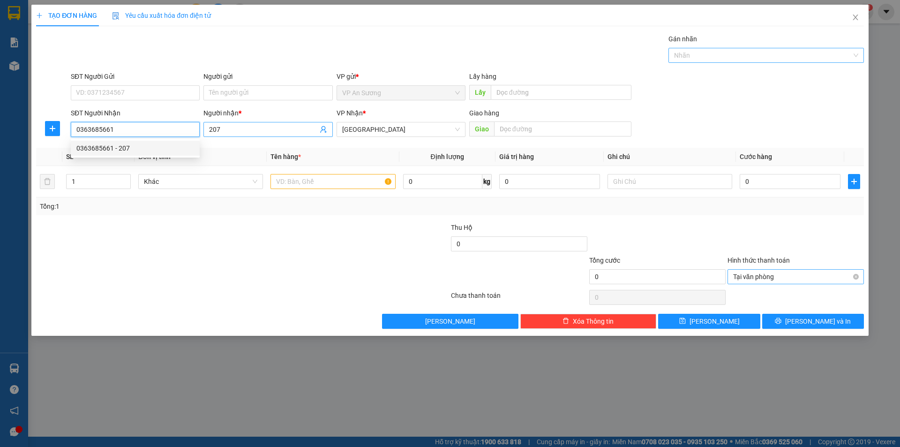
type input "0363685661"
click at [294, 127] on input "207" at bounding box center [263, 129] width 108 height 10
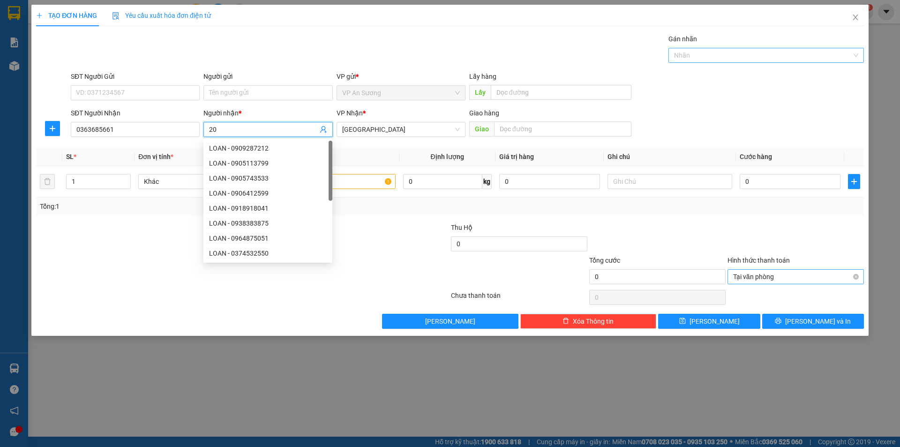
type input "2"
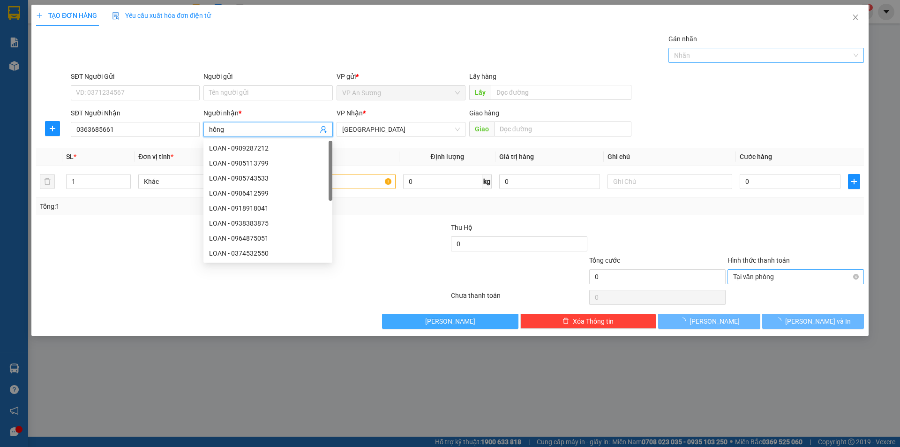
type input "hồng"
drag, startPoint x: 419, startPoint y: 314, endPoint x: 416, endPoint y: 290, distance: 24.7
click at [420, 314] on button "[PERSON_NAME]" at bounding box center [450, 321] width 136 height 15
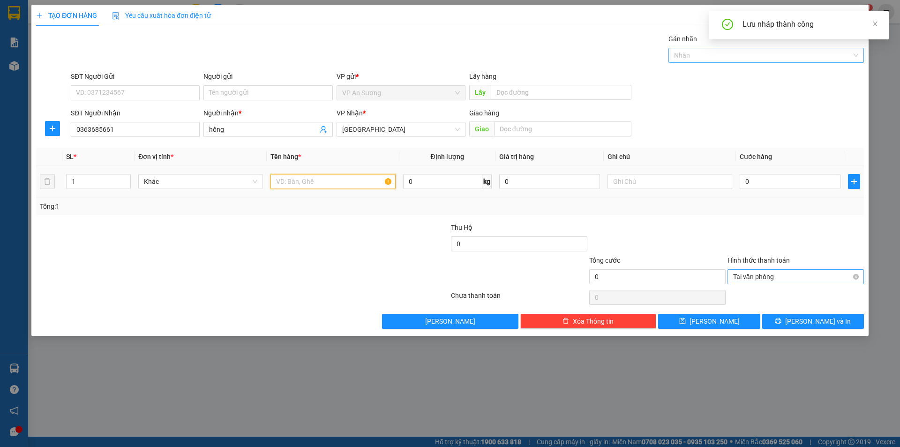
click at [360, 183] on input "text" at bounding box center [332, 181] width 125 height 15
type input "6"
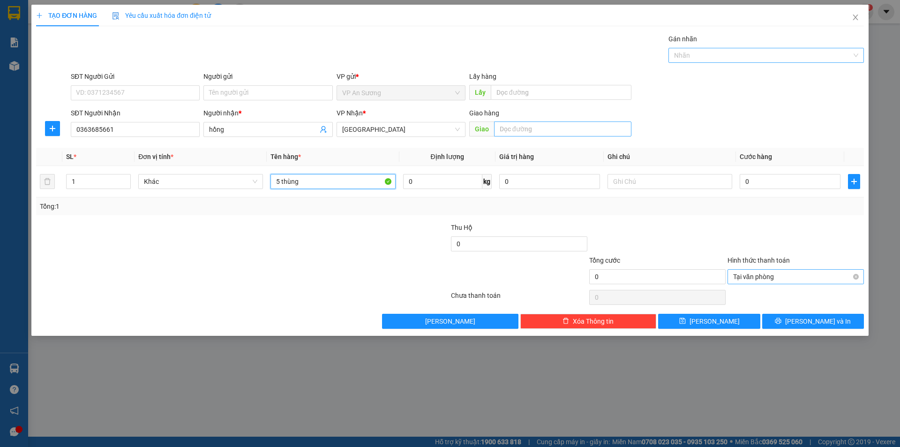
type input "5 thùng"
click at [541, 134] on input "text" at bounding box center [562, 128] width 137 height 15
click at [701, 59] on div at bounding box center [761, 55] width 181 height 11
type input "vĩnh điện"
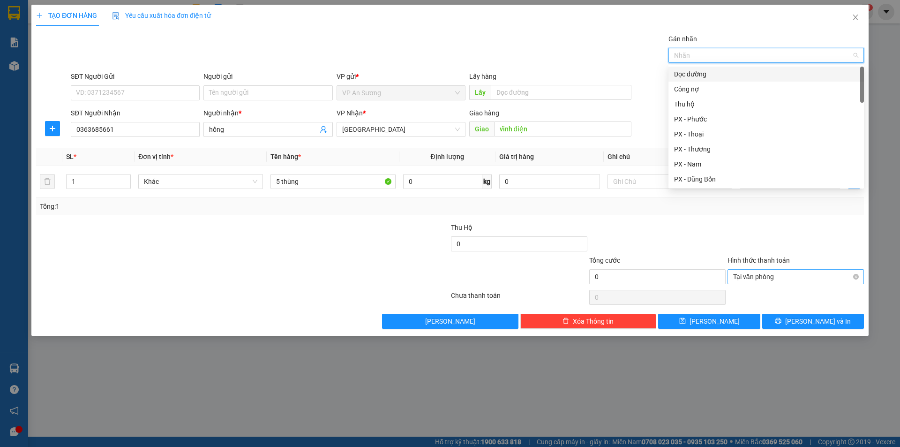
click at [699, 75] on div "Dọc đường" at bounding box center [766, 74] width 184 height 10
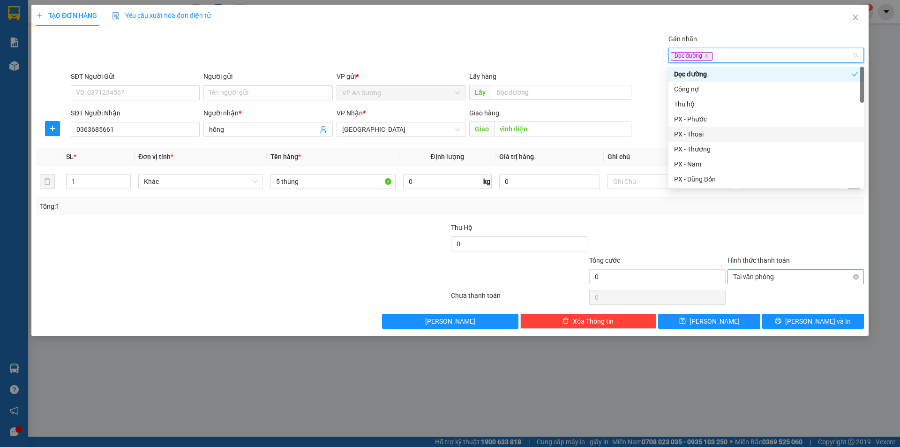
drag, startPoint x: 710, startPoint y: 140, endPoint x: 711, endPoint y: 184, distance: 44.6
click at [710, 140] on div "PX - Thoại" at bounding box center [765, 134] width 195 height 15
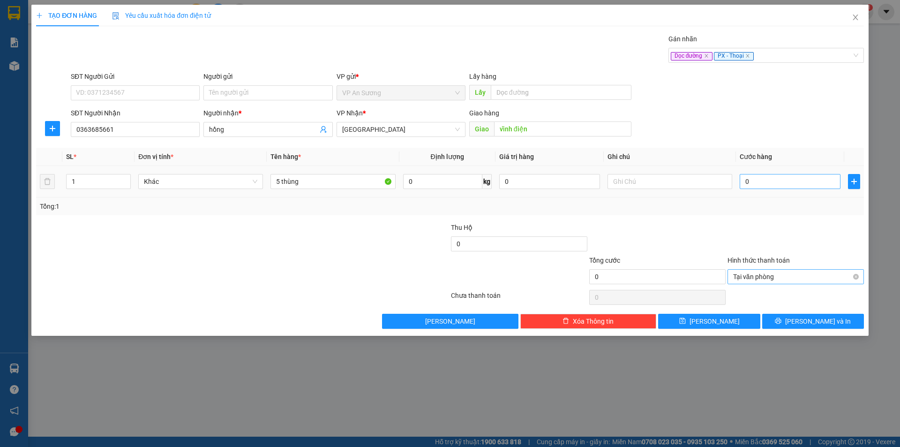
drag, startPoint x: 713, startPoint y: 213, endPoint x: 793, endPoint y: 187, distance: 84.0
click at [721, 212] on div "Tổng: 1" at bounding box center [450, 206] width 828 height 18
click at [791, 181] on input "0" at bounding box center [789, 181] width 101 height 15
type input "2"
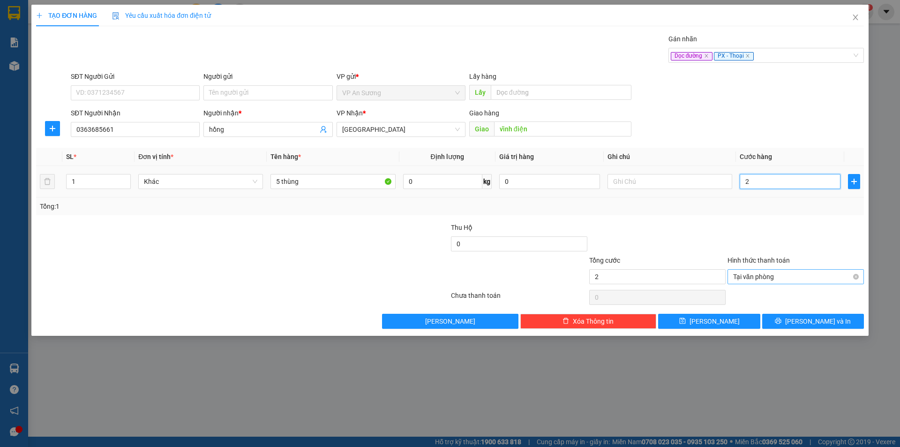
type input "20"
type input "200"
drag, startPoint x: 856, startPoint y: 281, endPoint x: 853, endPoint y: 275, distance: 6.1
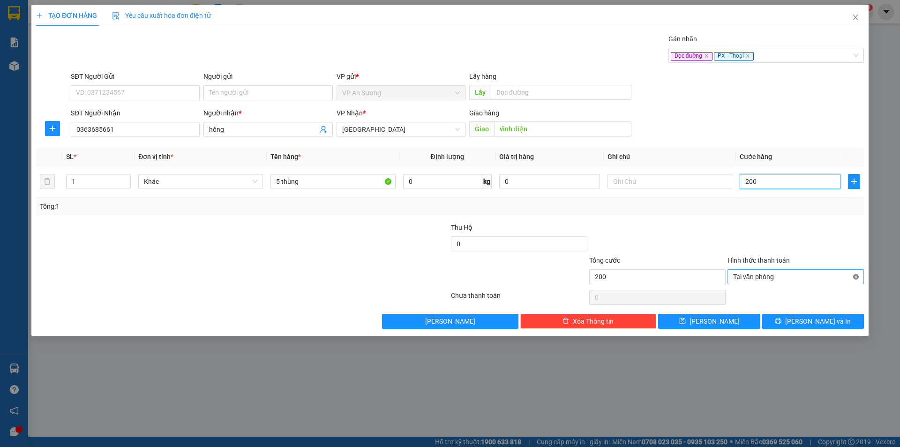
click at [855, 280] on span "Tại văn phòng" at bounding box center [795, 276] width 125 height 14
type input "200.000"
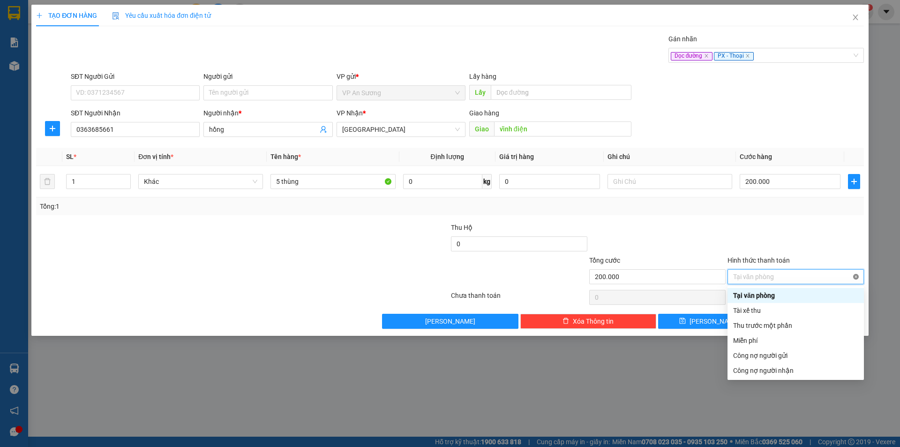
type input "200.000"
click at [820, 232] on div at bounding box center [795, 238] width 138 height 33
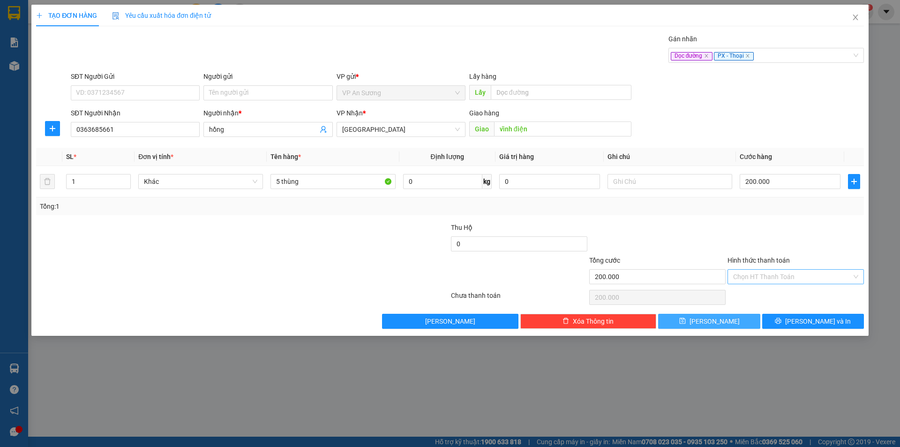
click at [713, 328] on button "[PERSON_NAME]" at bounding box center [709, 321] width 102 height 15
type input "0"
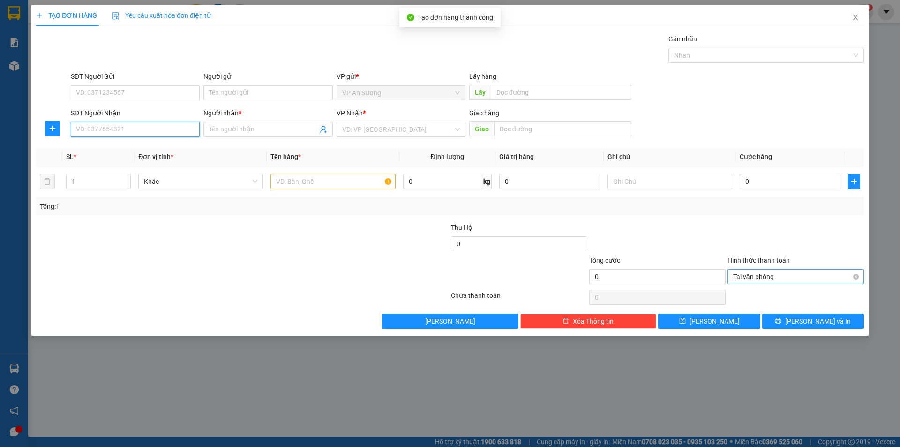
click at [142, 133] on input "SĐT Người Nhận" at bounding box center [135, 129] width 129 height 15
type input "0762733771"
click at [237, 134] on input "Người nhận *" at bounding box center [263, 129] width 108 height 10
type input "xe 666"
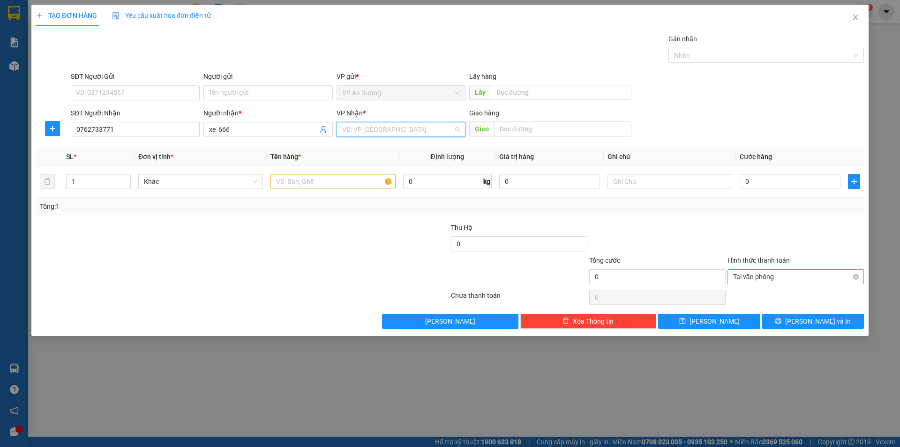
drag, startPoint x: 374, startPoint y: 127, endPoint x: 378, endPoint y: 137, distance: 11.3
click at [375, 130] on input "search" at bounding box center [397, 129] width 111 height 14
click at [378, 187] on div "[GEOGRAPHIC_DATA]" at bounding box center [400, 193] width 129 height 15
click at [304, 181] on input "text" at bounding box center [332, 181] width 125 height 15
type input "4 thùng"
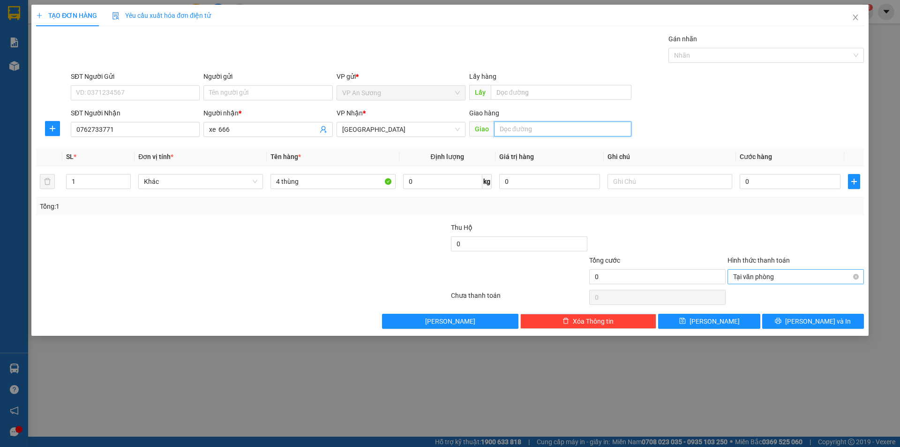
click at [523, 132] on input "text" at bounding box center [562, 128] width 137 height 15
click at [713, 60] on div at bounding box center [761, 55] width 181 height 11
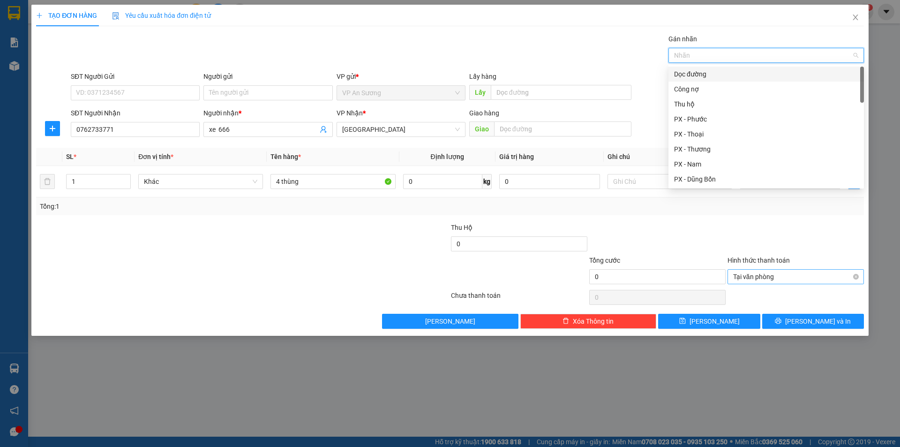
click at [696, 74] on div "Dọc đường" at bounding box center [766, 74] width 184 height 10
drag, startPoint x: 691, startPoint y: 101, endPoint x: 694, endPoint y: 187, distance: 85.3
click at [691, 103] on div "Thu hộ" at bounding box center [766, 104] width 184 height 10
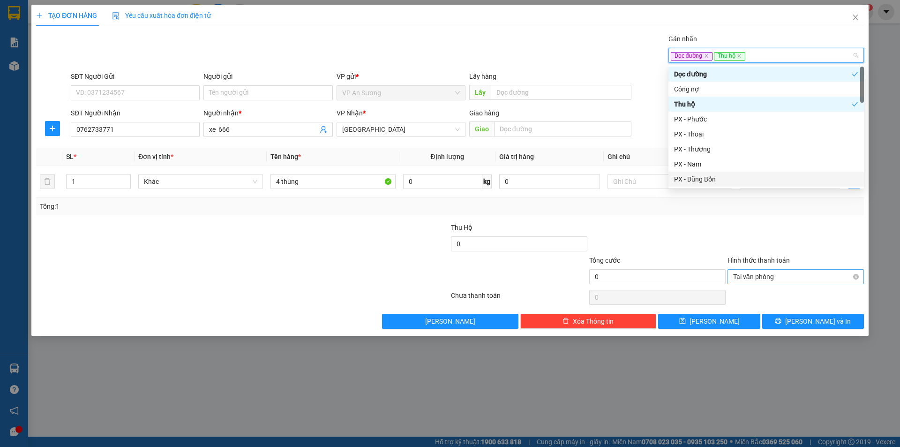
click at [689, 210] on div "Tổng: 1" at bounding box center [450, 206] width 820 height 10
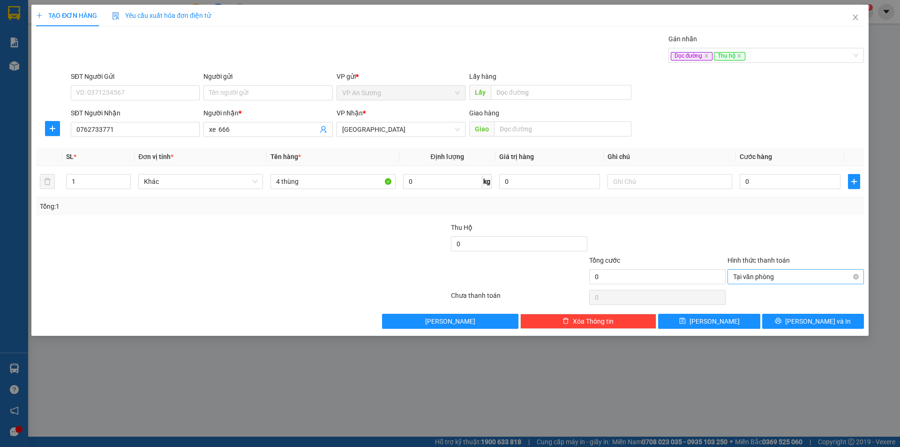
click at [542, 235] on div "Thu Hộ" at bounding box center [519, 229] width 136 height 14
click at [541, 241] on input "0" at bounding box center [519, 243] width 136 height 15
type input "700.000"
click at [776, 180] on input "0" at bounding box center [789, 181] width 101 height 15
type input "2"
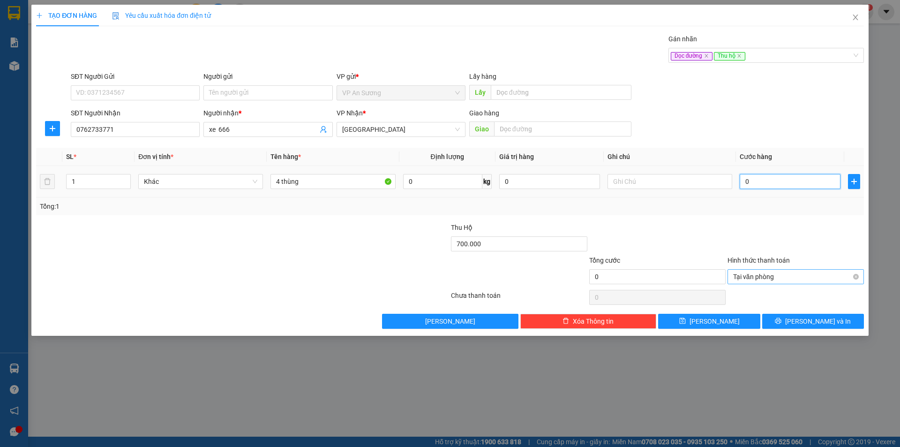
type input "2"
type input "20"
type input "200"
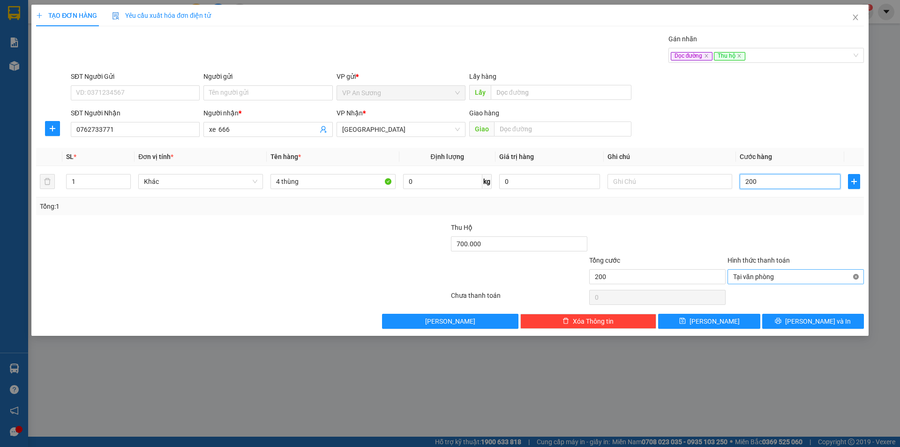
type input "200"
type input "200.000"
click at [728, 319] on button "[PERSON_NAME]" at bounding box center [709, 321] width 102 height 15
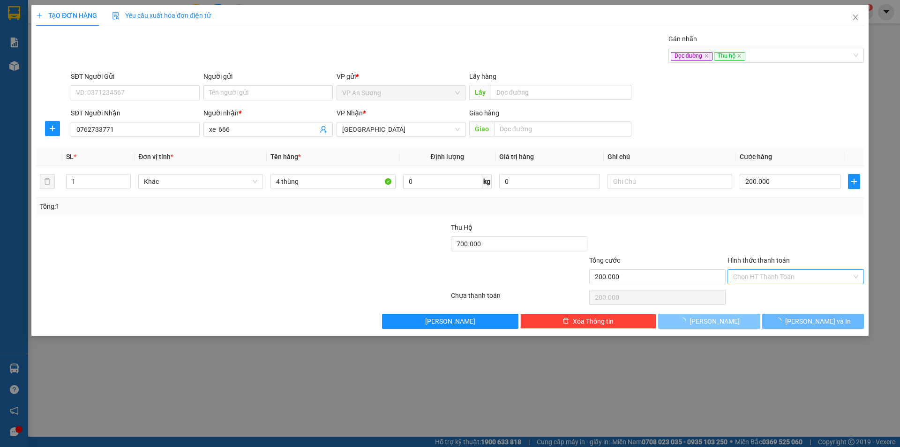
type input "0"
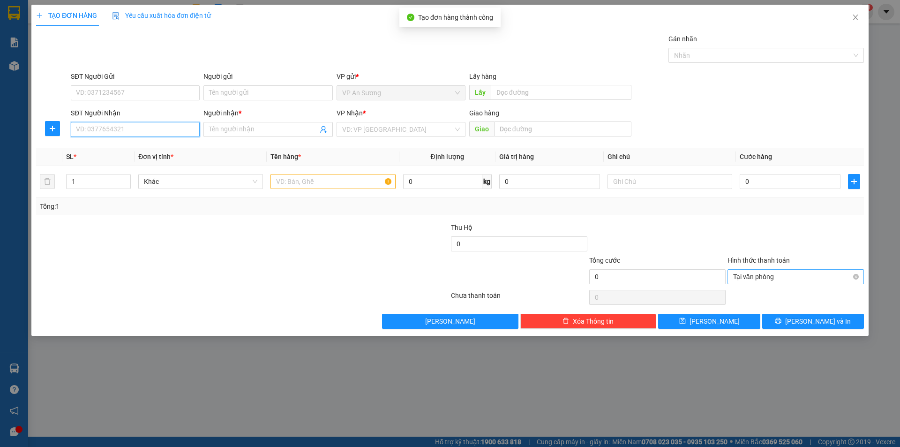
click at [160, 129] on input "SĐT Người Nhận" at bounding box center [135, 129] width 129 height 15
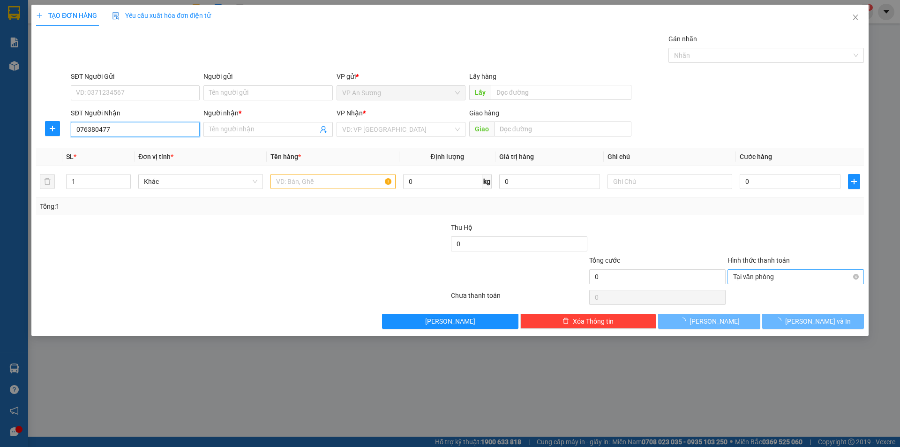
type input "0763804770"
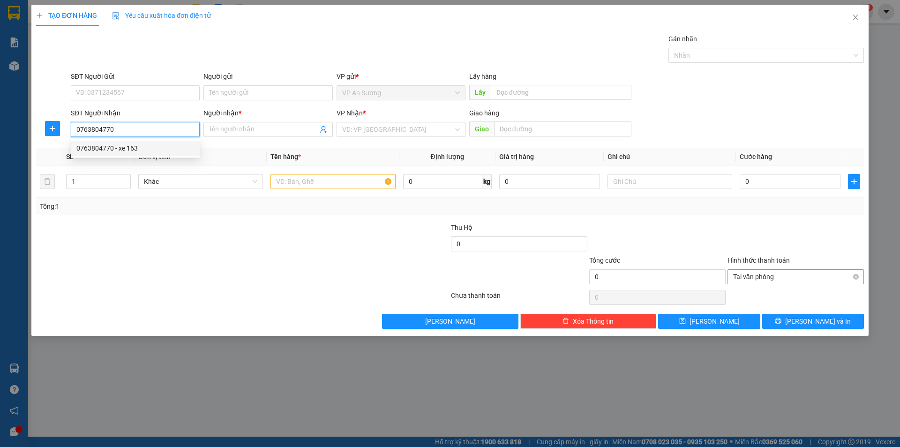
drag, startPoint x: 137, startPoint y: 146, endPoint x: 262, endPoint y: 145, distance: 125.6
click at [138, 146] on div "0763804770 - xe 163" at bounding box center [135, 148] width 118 height 10
type input "xe 163"
type input "0763804770"
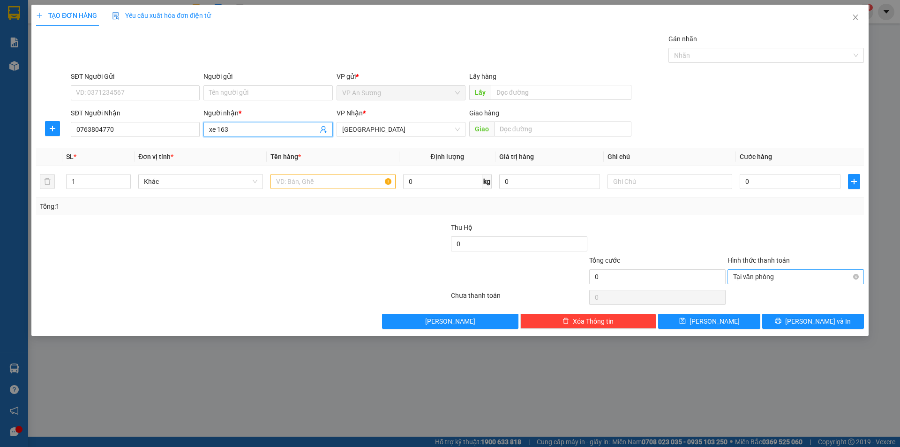
click at [259, 130] on input "xe 163" at bounding box center [263, 129] width 108 height 10
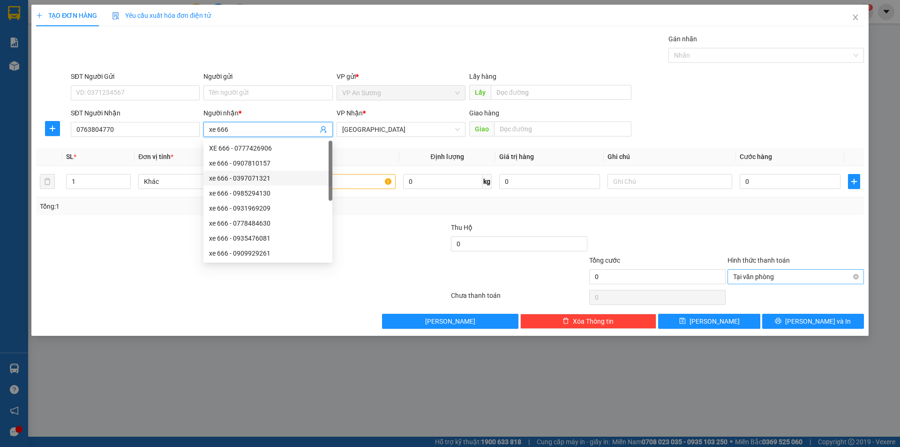
type input "xe 666"
click at [383, 223] on div at bounding box center [381, 238] width 138 height 33
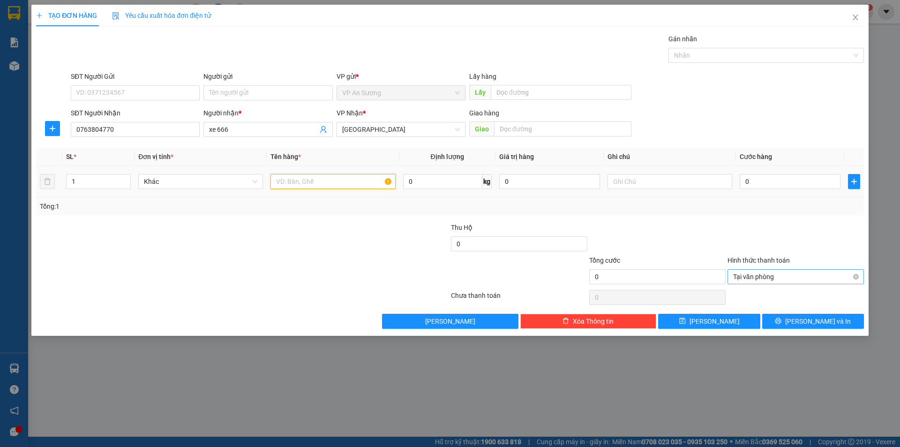
click at [340, 185] on input "text" at bounding box center [332, 181] width 125 height 15
click at [682, 60] on div at bounding box center [761, 55] width 181 height 11
type input "2 thùng + 7 bì"
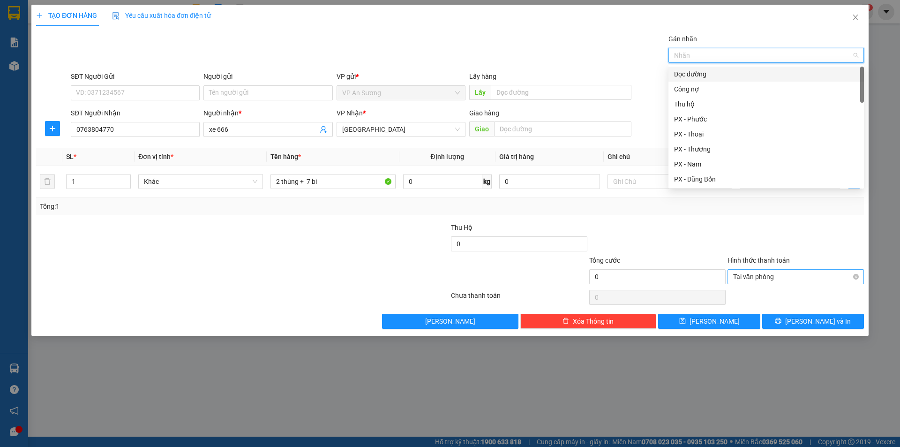
drag, startPoint x: 687, startPoint y: 73, endPoint x: 693, endPoint y: 90, distance: 18.2
click at [687, 73] on div "Dọc đường" at bounding box center [766, 74] width 184 height 10
click at [695, 109] on div "Thu hộ" at bounding box center [765, 104] width 195 height 15
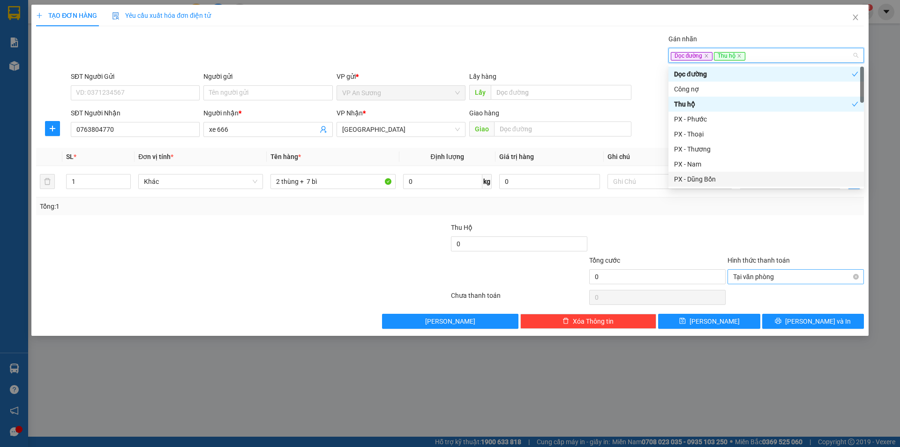
drag, startPoint x: 691, startPoint y: 223, endPoint x: 759, endPoint y: 205, distance: 69.9
click at [696, 224] on div at bounding box center [657, 238] width 138 height 33
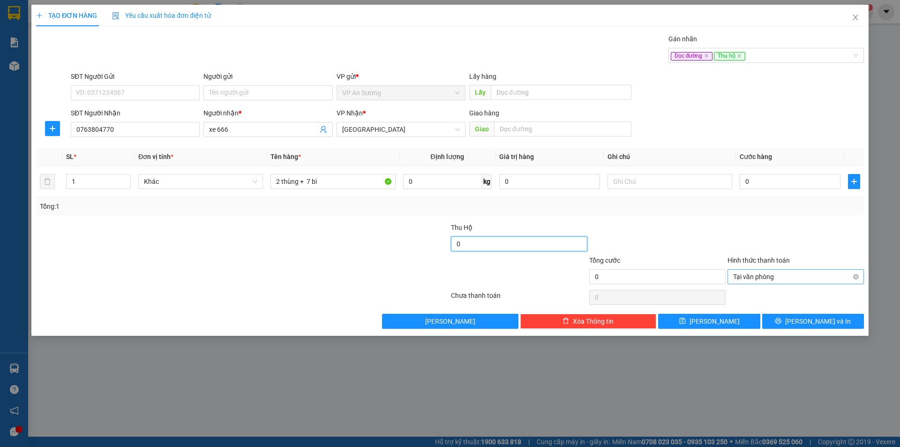
click at [560, 246] on input "0" at bounding box center [519, 243] width 136 height 15
type input "200.000"
click at [781, 183] on input "0" at bounding box center [789, 181] width 101 height 15
type input "3"
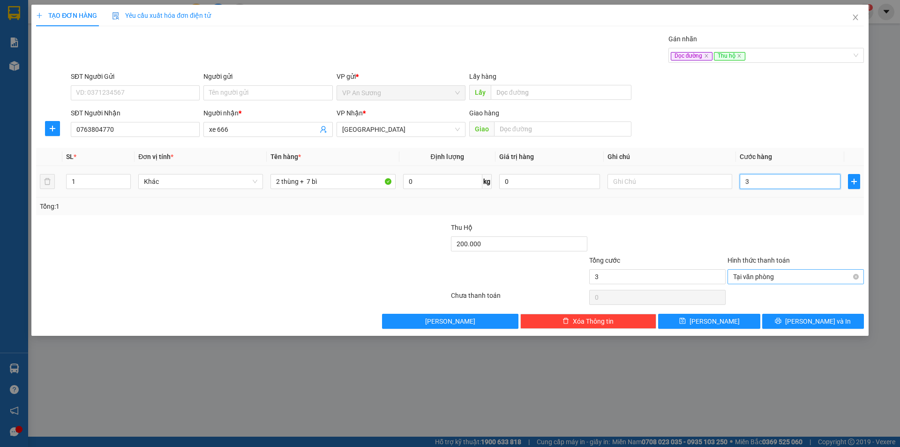
type input "36"
type input "360"
click at [775, 51] on div "Dọc đường Thu hộ" at bounding box center [761, 55] width 181 height 11
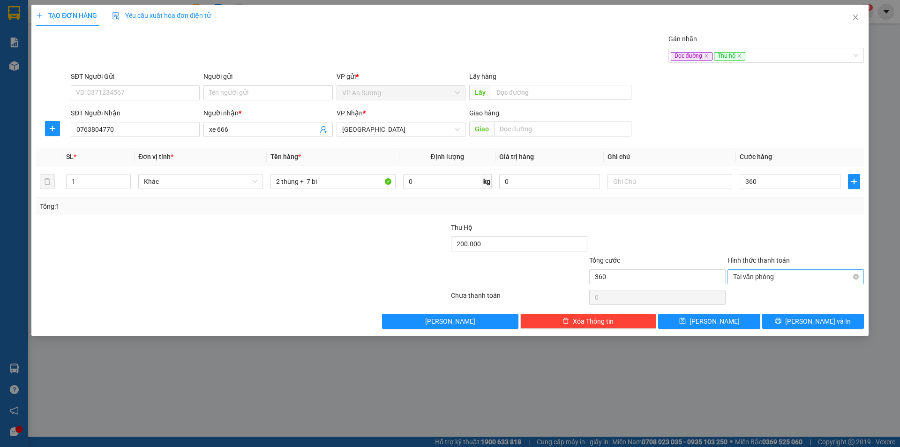
type input "360.000"
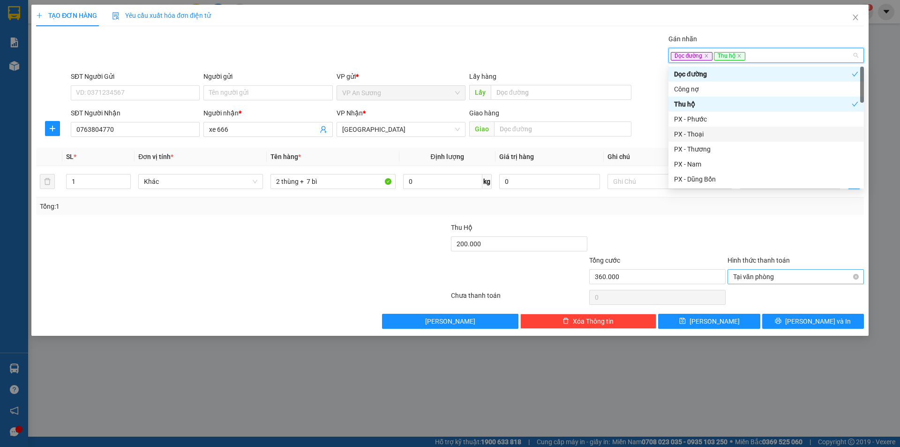
drag, startPoint x: 725, startPoint y: 136, endPoint x: 645, endPoint y: 142, distance: 80.3
click at [725, 137] on div "PX - Thoại" at bounding box center [766, 134] width 184 height 10
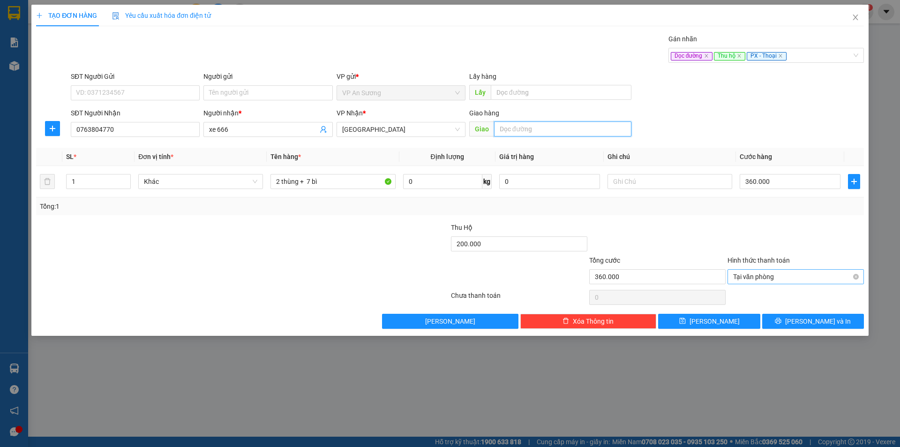
click at [610, 127] on input "text" at bounding box center [562, 128] width 137 height 15
type input "tam kỳ"
type input "360.000"
type input "tam kỳ"
click at [686, 320] on icon "save" at bounding box center [682, 320] width 7 height 7
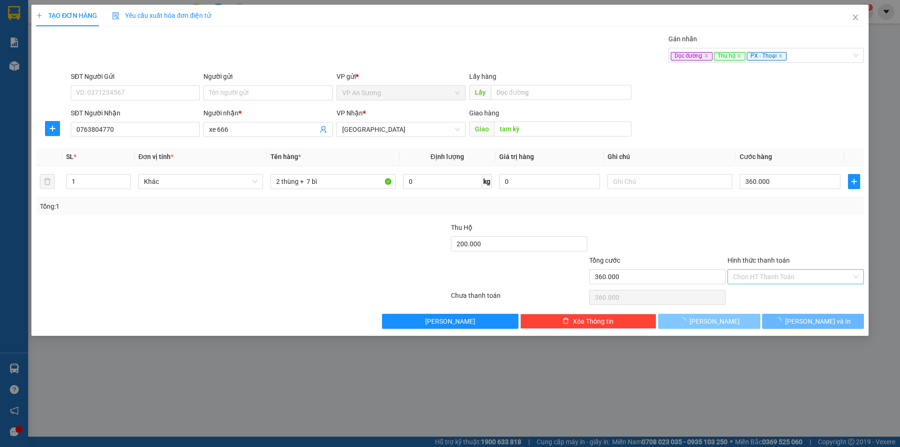
type input "0"
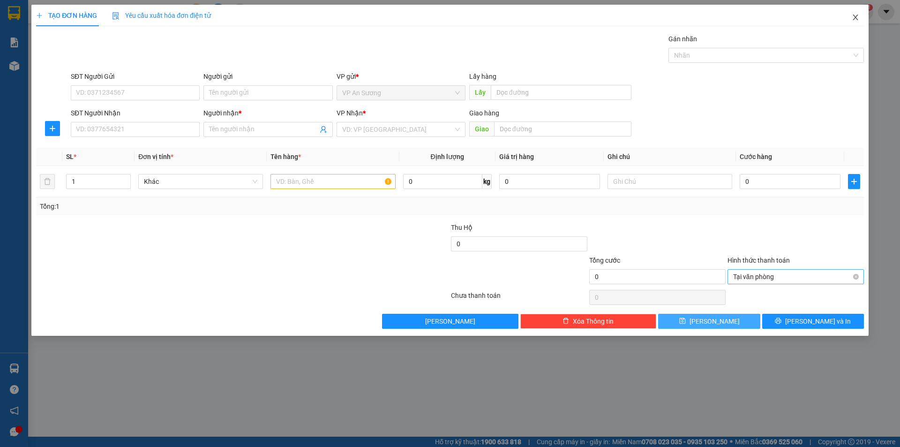
click at [859, 16] on icon "close" at bounding box center [855, 17] width 7 height 7
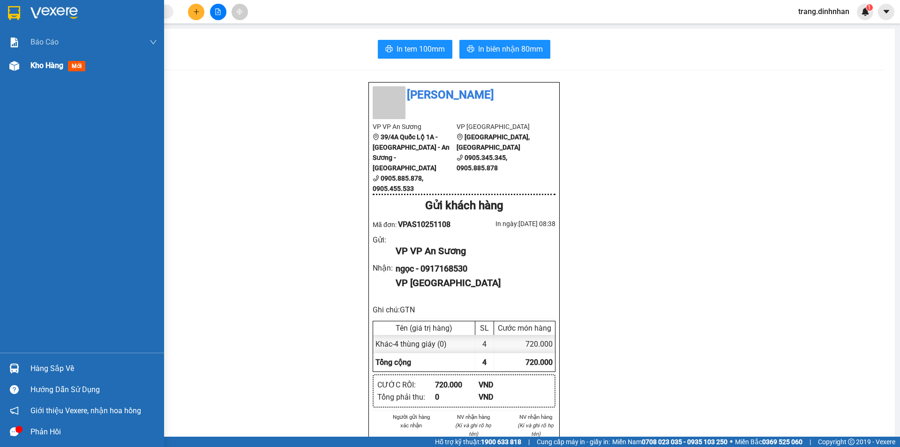
click at [39, 62] on span "Kho hàng" at bounding box center [46, 65] width 33 height 9
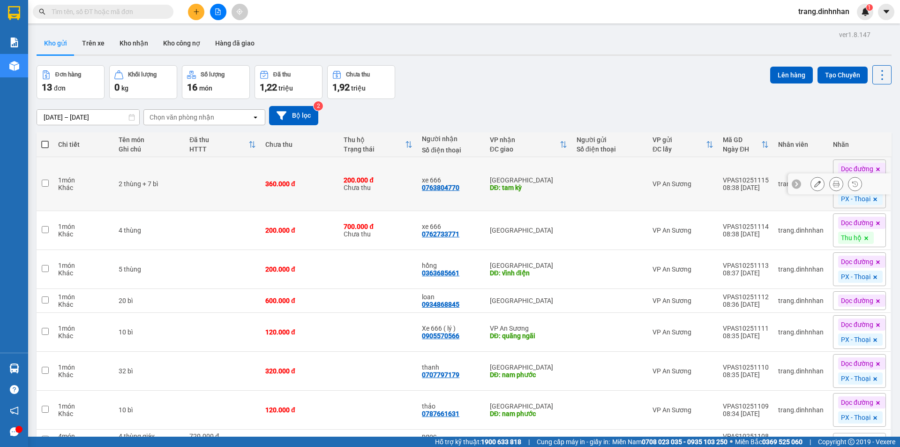
click at [319, 186] on div "360.000 đ" at bounding box center [299, 183] width 69 height 7
checkbox input "true"
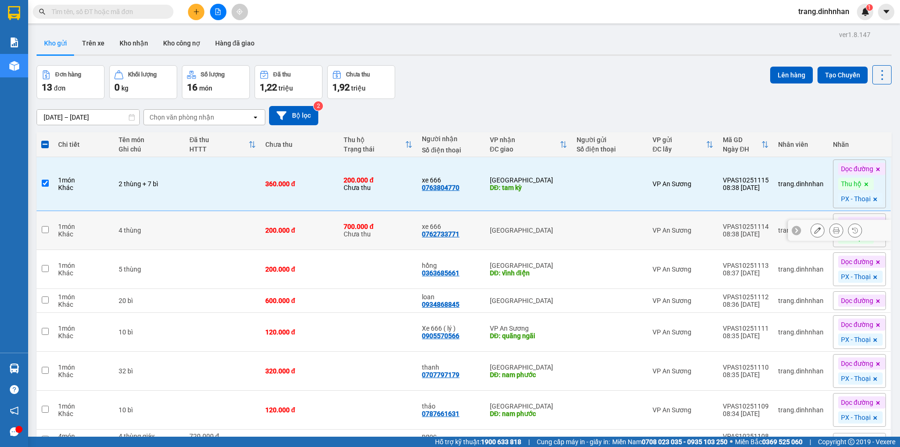
drag, startPoint x: 314, startPoint y: 223, endPoint x: 308, endPoint y: 261, distance: 38.8
click at [314, 227] on td "200.000 đ" at bounding box center [300, 230] width 78 height 39
checkbox input "true"
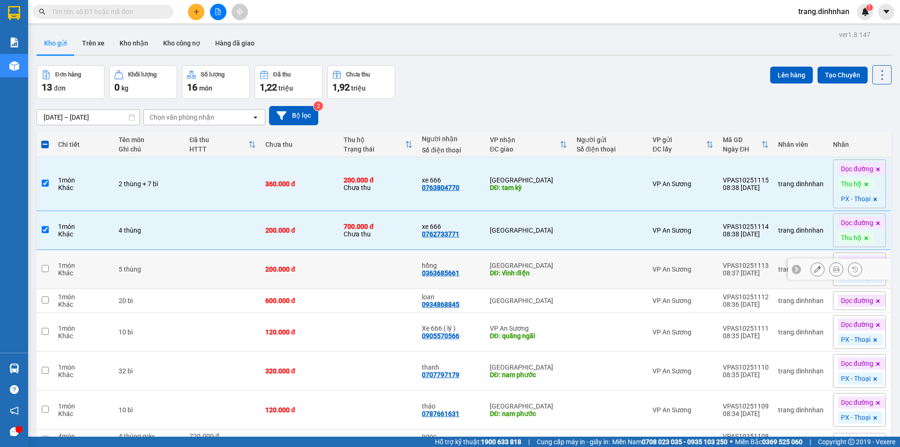
drag, startPoint x: 308, startPoint y: 265, endPoint x: 301, endPoint y: 295, distance: 30.7
click at [307, 268] on div "200.000 đ" at bounding box center [299, 268] width 69 height 7
checkbox input "true"
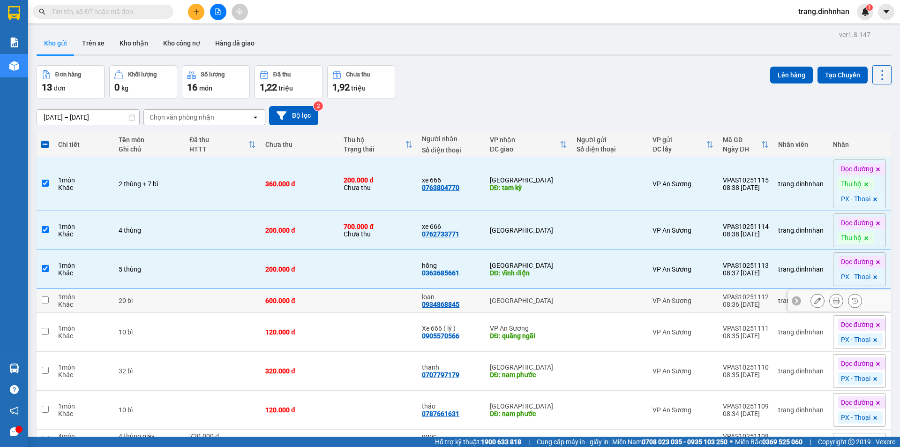
drag, startPoint x: 301, startPoint y: 295, endPoint x: 303, endPoint y: 313, distance: 17.9
click at [301, 299] on td "600.000 đ" at bounding box center [300, 301] width 78 height 24
checkbox input "true"
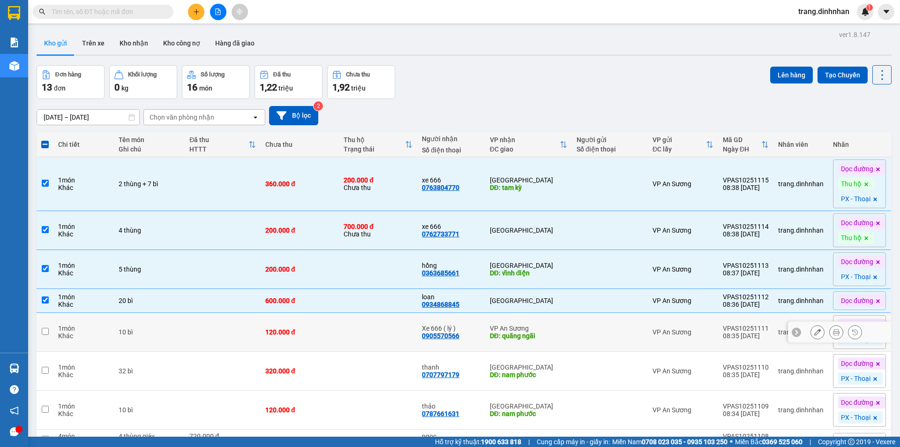
click at [303, 329] on div "120.000 đ" at bounding box center [299, 331] width 69 height 7
checkbox input "true"
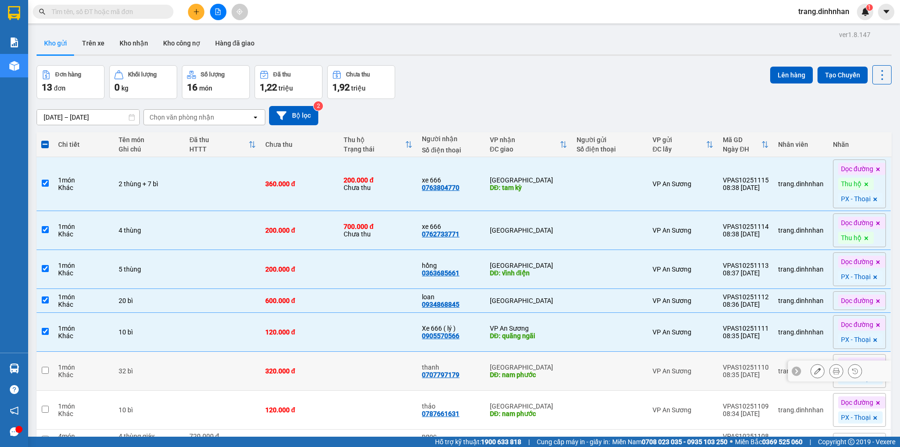
drag, startPoint x: 297, startPoint y: 361, endPoint x: 297, endPoint y: 385, distance: 23.9
click at [298, 363] on td "320.000 đ" at bounding box center [300, 370] width 78 height 39
checkbox input "true"
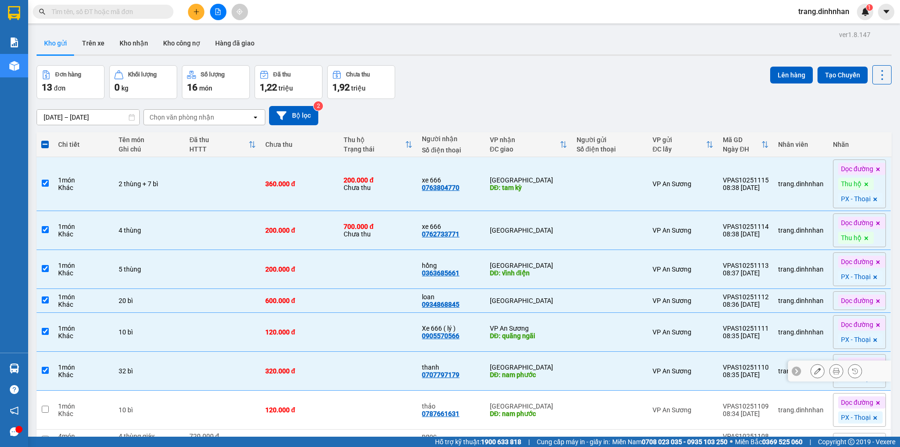
click at [297, 390] on td "120.000 đ" at bounding box center [300, 409] width 78 height 39
checkbox input "true"
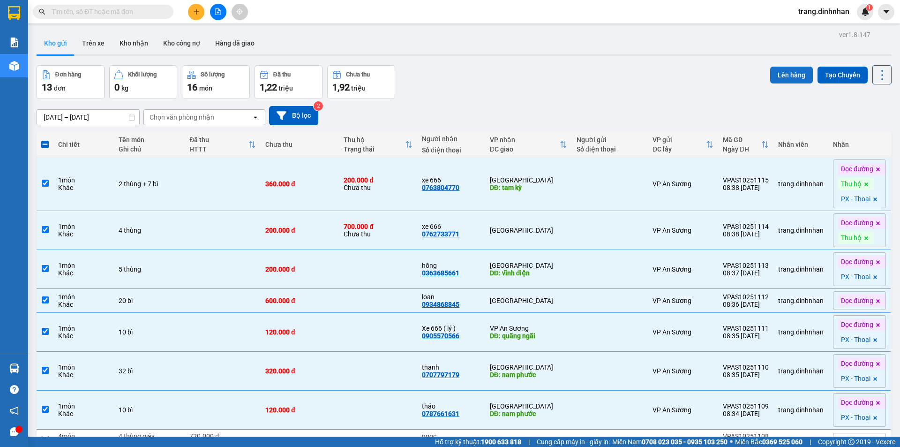
click at [781, 76] on button "Lên hàng" at bounding box center [791, 75] width 43 height 17
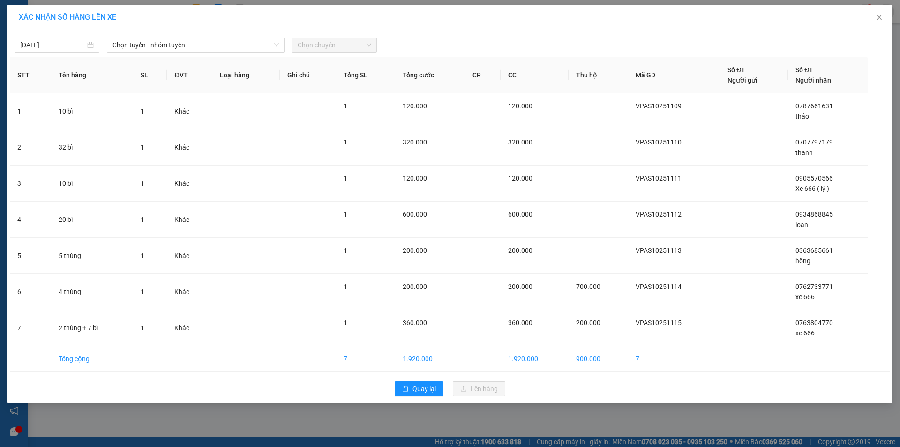
click at [74, 55] on div "[DATE] Chọn tuyến - nhóm tuyến Chọn chuyến STT Tên hàng SL ĐVT Loại hàng Ghi ch…" at bounding box center [449, 216] width 885 height 373
click at [74, 49] on input "[DATE]" at bounding box center [52, 45] width 65 height 10
drag, startPoint x: 62, startPoint y: 125, endPoint x: 70, endPoint y: 123, distance: 7.7
click at [62, 125] on div "14" at bounding box center [62, 127] width 11 height 11
type input "[DATE]"
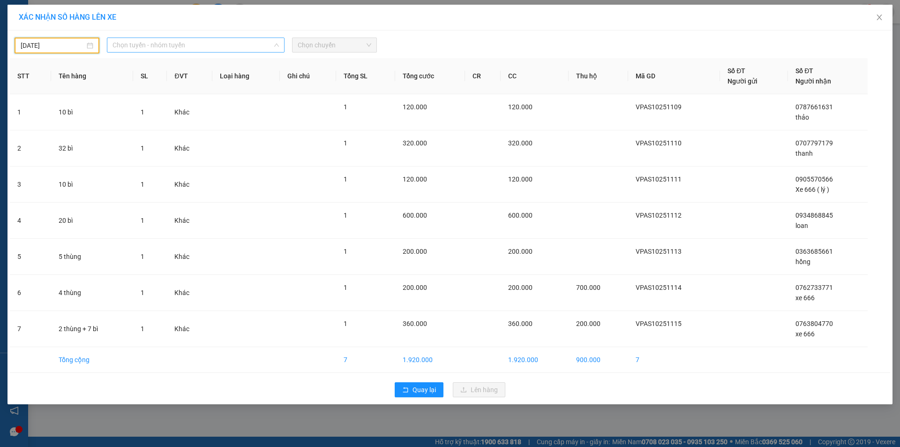
click at [157, 42] on span "Chọn tuyến - nhóm tuyến" at bounding box center [195, 45] width 166 height 14
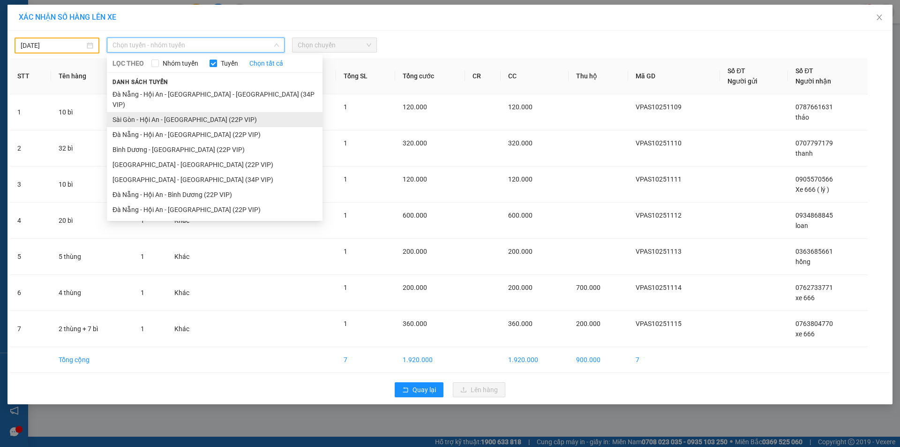
click at [156, 112] on li "Sài Gòn - Hội An - [GEOGRAPHIC_DATA] (22P VIP)" at bounding box center [215, 119] width 216 height 15
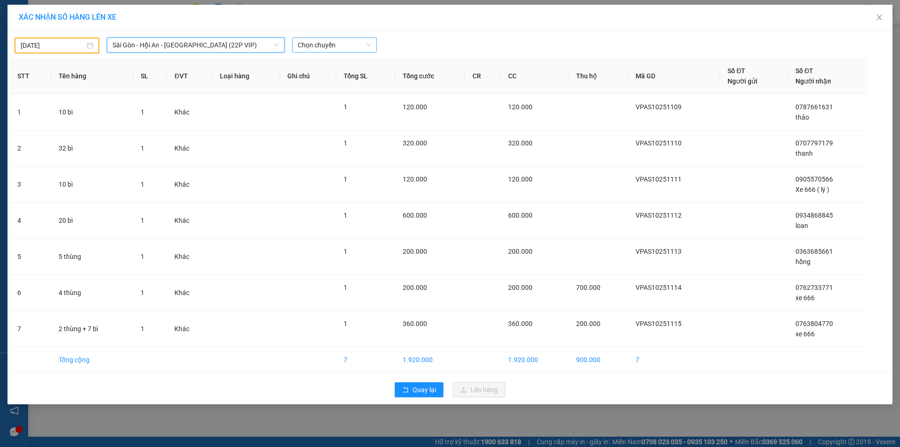
click at [310, 50] on span "Chọn chuyến" at bounding box center [335, 45] width 74 height 14
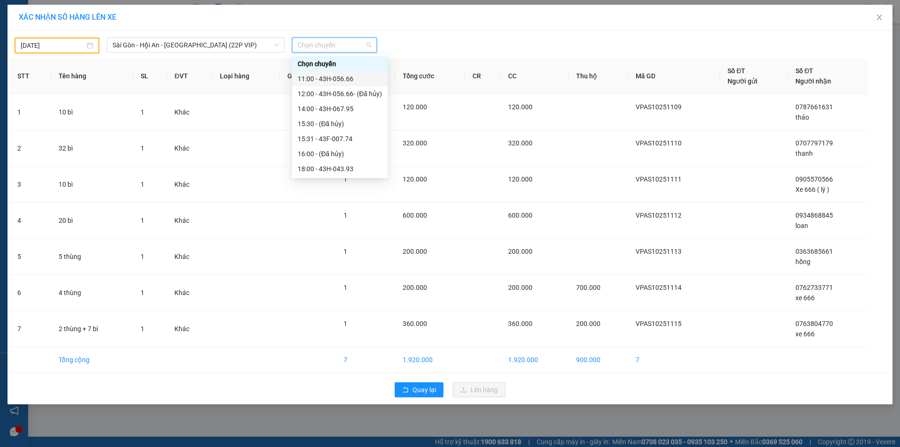
click at [346, 81] on div "11:00 - 43H-056.66" at bounding box center [340, 79] width 84 height 10
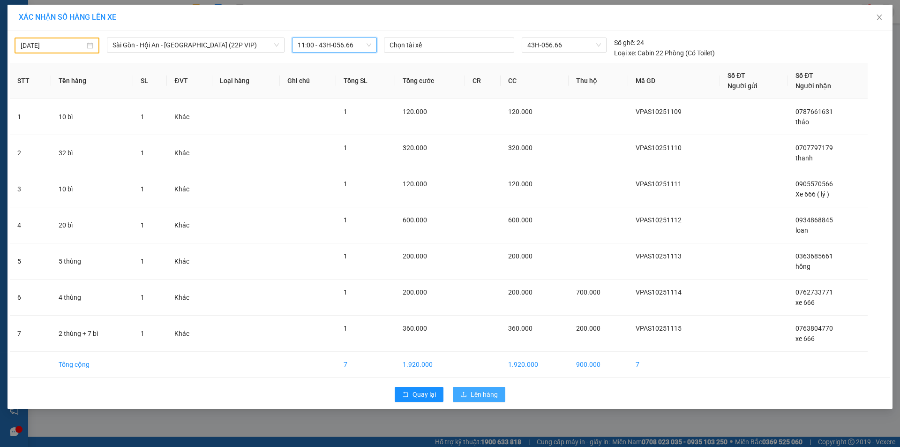
click at [489, 392] on span "Lên hàng" at bounding box center [484, 394] width 27 height 10
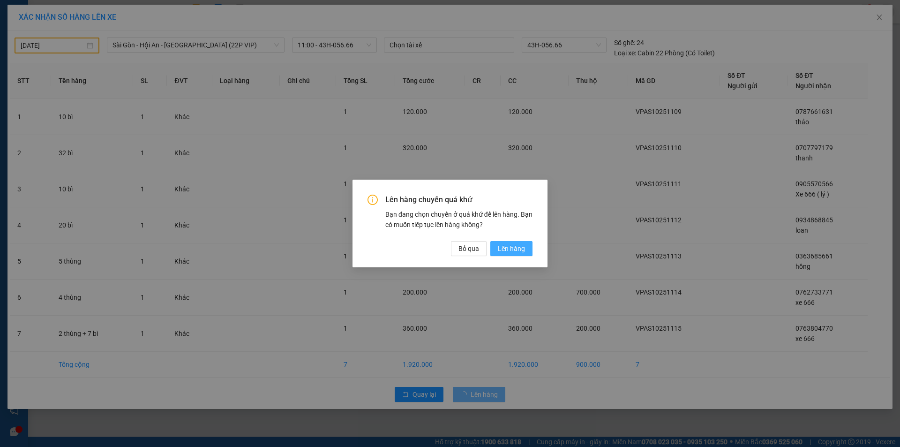
click at [508, 247] on span "Lên hàng" at bounding box center [511, 248] width 27 height 10
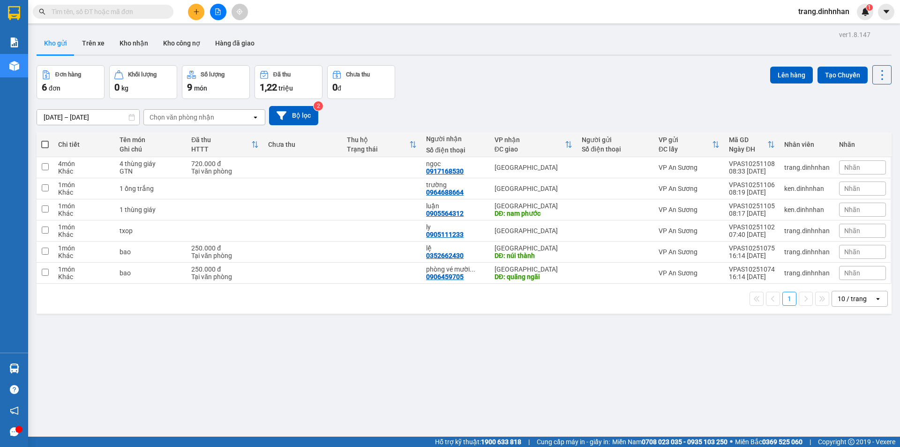
click at [192, 8] on button at bounding box center [196, 12] width 16 height 16
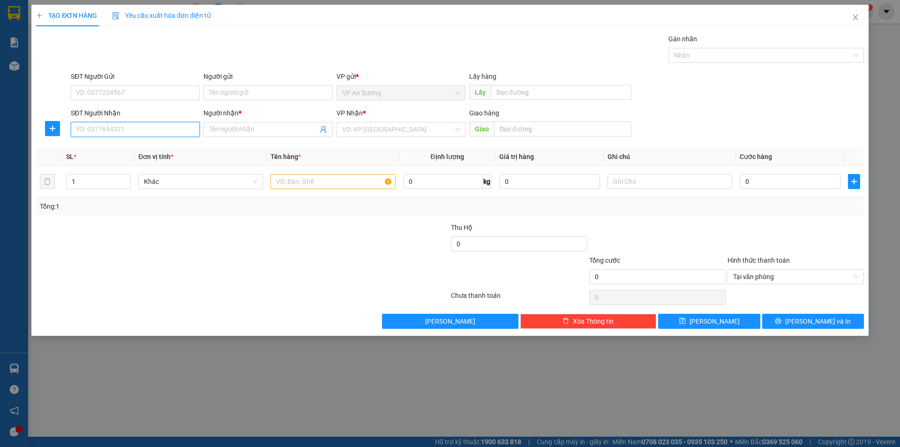
click at [155, 131] on input "SĐT Người Nhận" at bounding box center [135, 129] width 129 height 15
type input "0888292393"
drag, startPoint x: 135, startPoint y: 146, endPoint x: 286, endPoint y: 169, distance: 152.6
click at [138, 148] on div "0888292393 - kệ" at bounding box center [135, 148] width 118 height 10
type input "kệ"
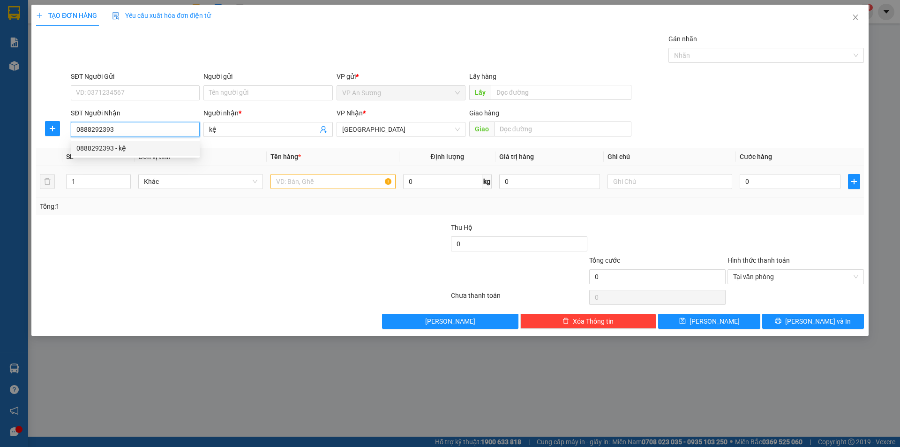
type input "0888292393"
click at [294, 185] on input "text" at bounding box center [332, 181] width 125 height 15
click at [276, 135] on span "kệ" at bounding box center [267, 129] width 129 height 15
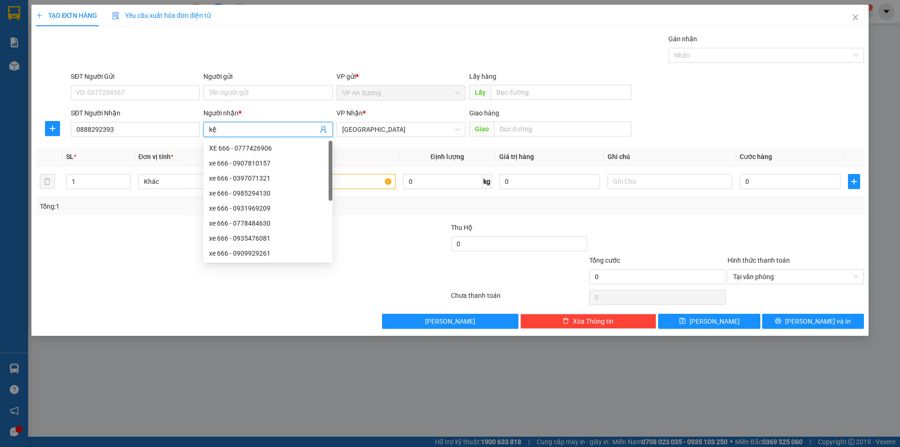
type input "k"
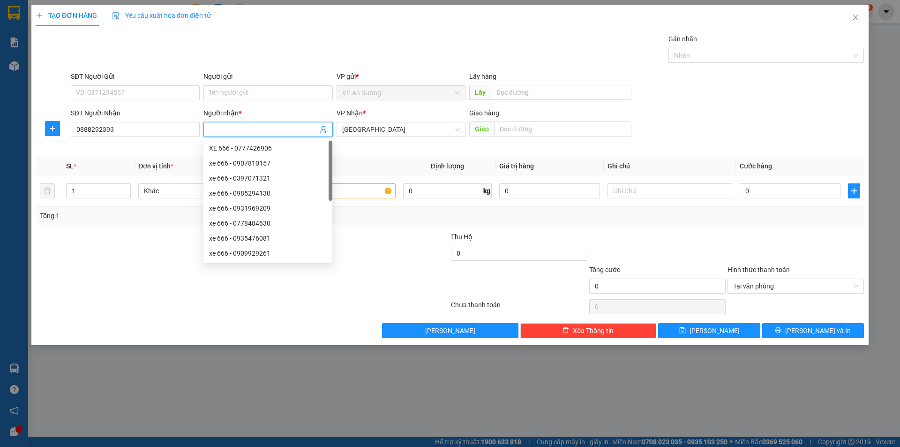
type input "j"
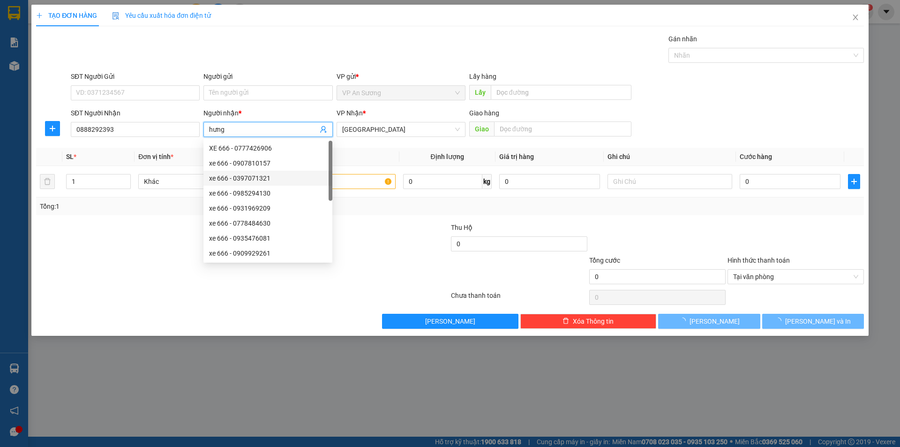
type input "hưng"
drag, startPoint x: 435, startPoint y: 266, endPoint x: 402, endPoint y: 238, distance: 43.6
click at [435, 266] on div at bounding box center [381, 271] width 138 height 33
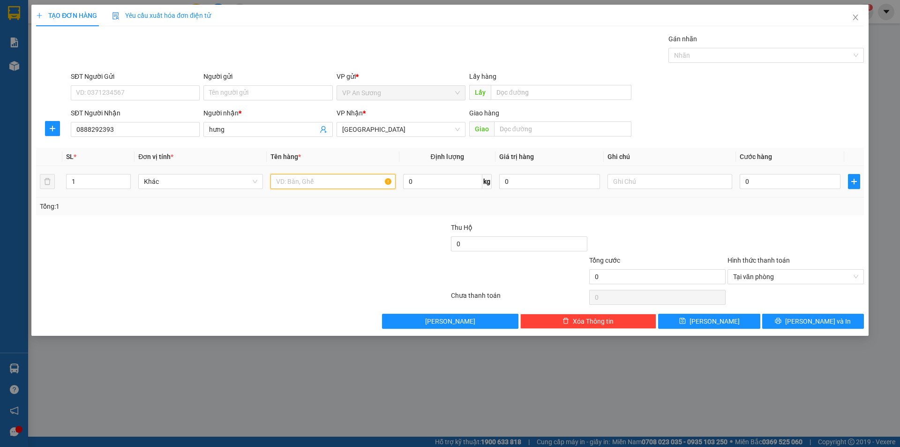
click at [360, 177] on input "text" at bounding box center [332, 181] width 125 height 15
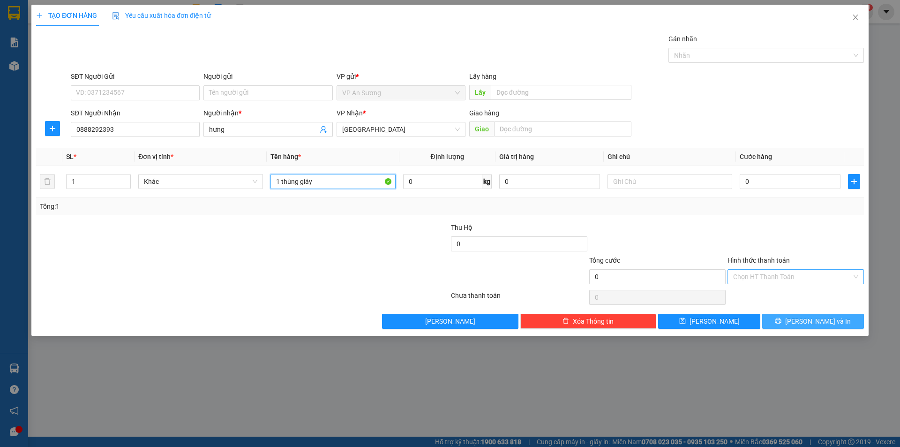
type input "1 thùng giáy"
click at [825, 321] on span "[PERSON_NAME] và In" at bounding box center [818, 321] width 66 height 10
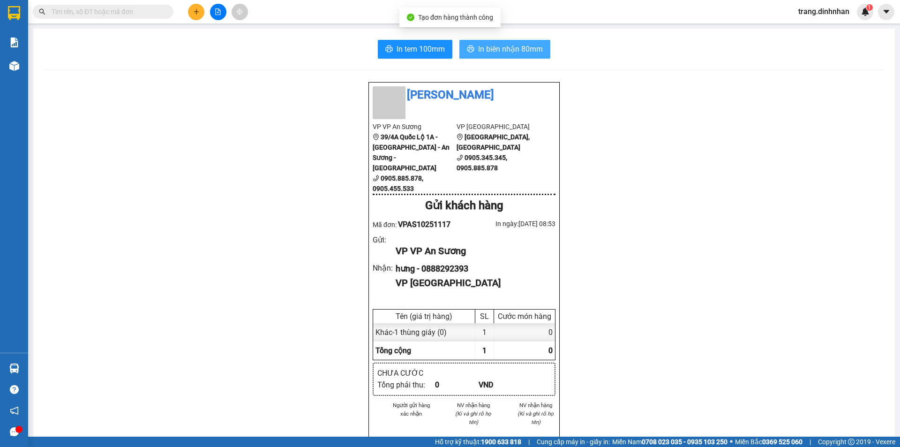
click at [522, 45] on span "In biên nhận 80mm" at bounding box center [510, 49] width 65 height 12
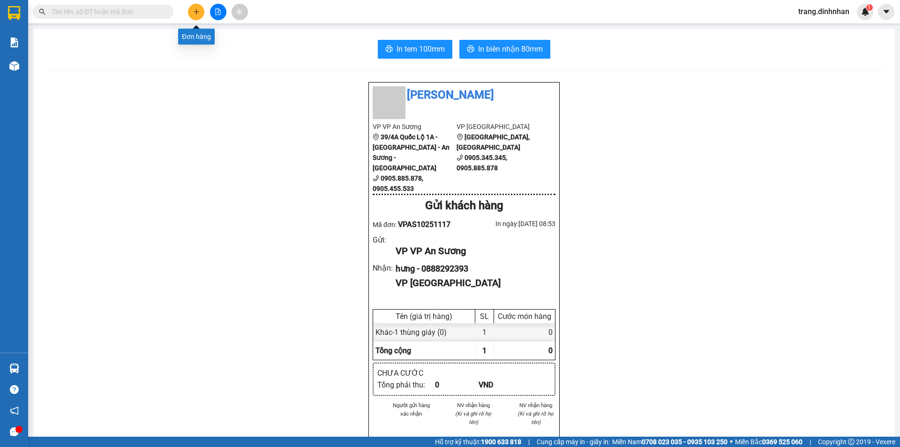
click at [198, 15] on button at bounding box center [196, 12] width 16 height 16
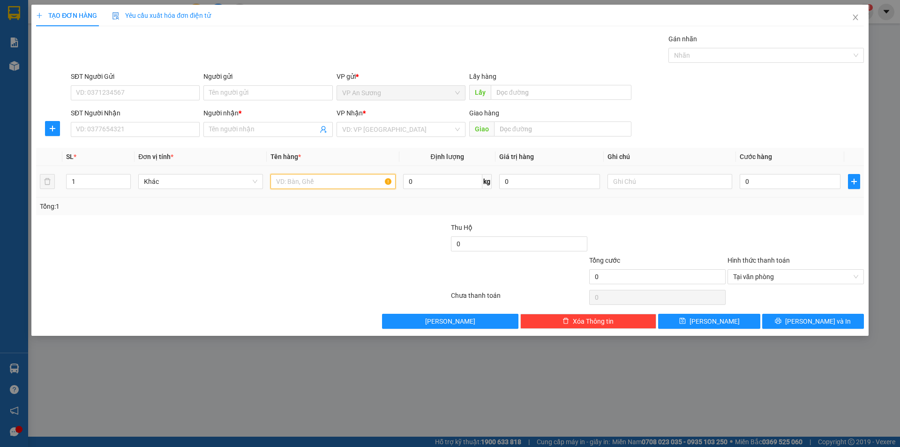
click at [322, 183] on input "text" at bounding box center [332, 181] width 125 height 15
type input "1 cục đen nhỏ"
click at [179, 129] on input "SĐT Người Nhận" at bounding box center [135, 129] width 129 height 15
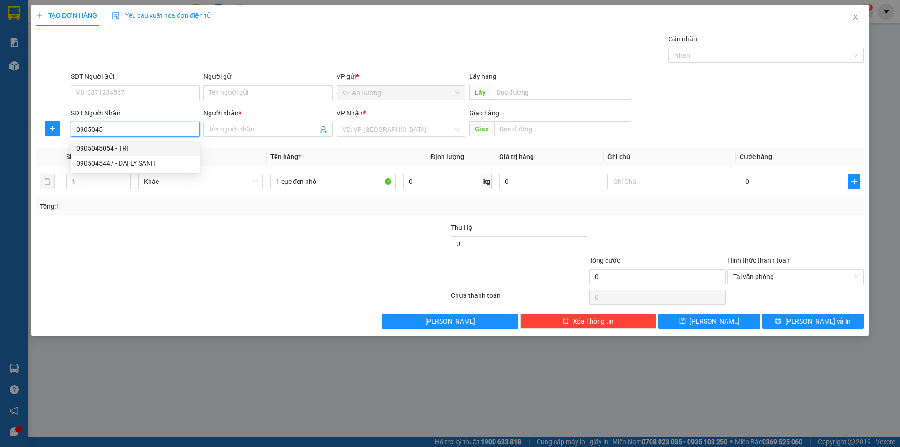
drag, startPoint x: 136, startPoint y: 149, endPoint x: 260, endPoint y: 157, distance: 124.4
click at [139, 149] on div "0905045054 - TRI" at bounding box center [135, 148] width 118 height 10
type input "0905045054"
type input "TRI"
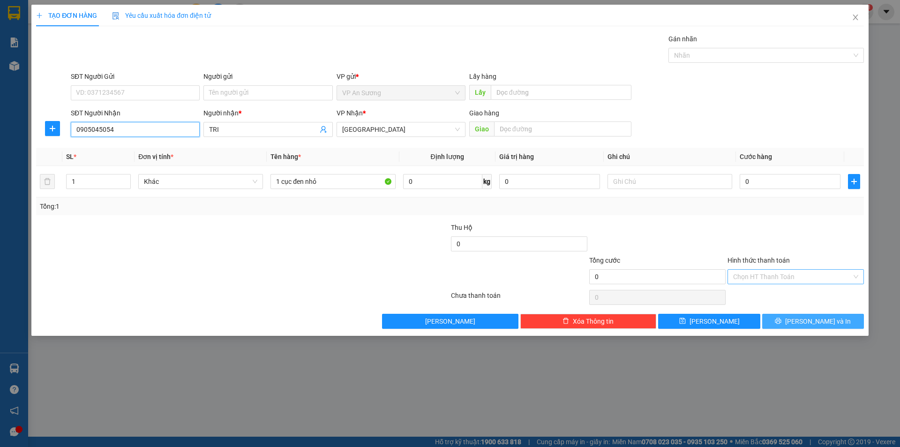
type input "0905045054"
click at [829, 318] on button "[PERSON_NAME] và In" at bounding box center [813, 321] width 102 height 15
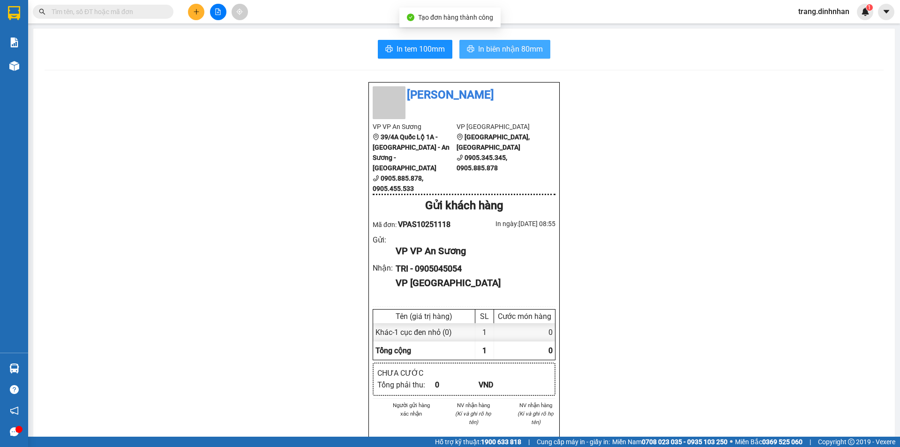
click at [518, 53] on span "In biên nhận 80mm" at bounding box center [510, 49] width 65 height 12
click at [141, 15] on input "text" at bounding box center [107, 12] width 111 height 10
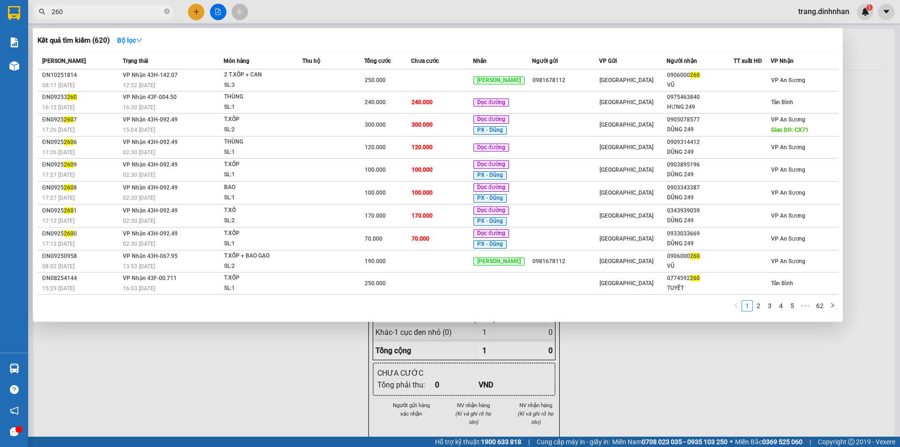
type input "260"
